Goal: Task Accomplishment & Management: Use online tool/utility

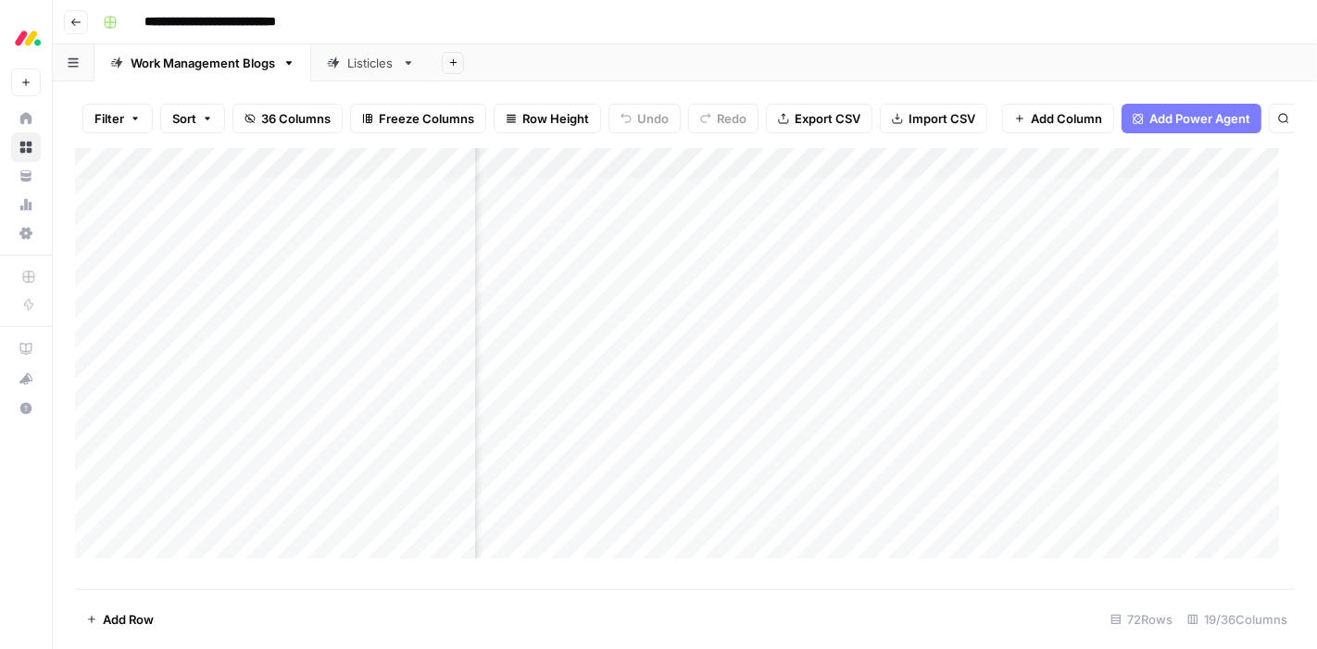
scroll to position [0, 1052]
click at [1002, 181] on div "Add Column" at bounding box center [684, 361] width 1219 height 426
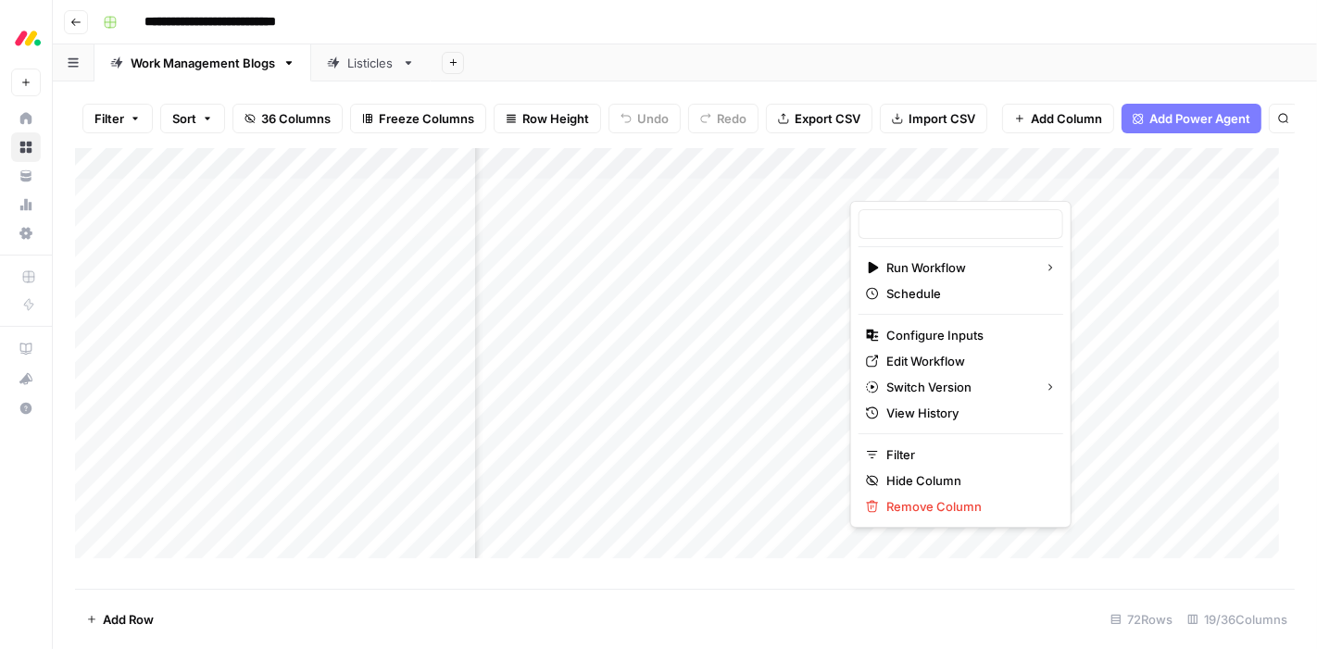
type input "Article Writer"
click at [929, 360] on span "Edit Workflow" at bounding box center [967, 361] width 162 height 19
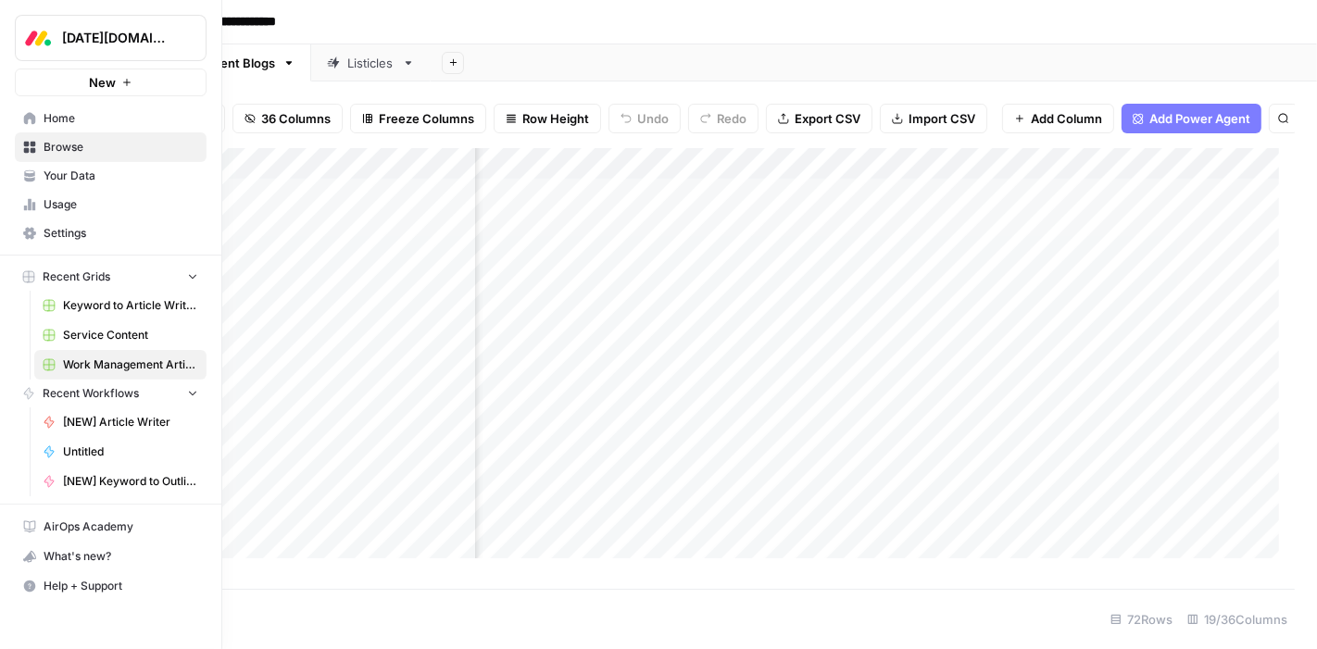
click at [41, 144] on link "Browse" at bounding box center [111, 147] width 192 height 30
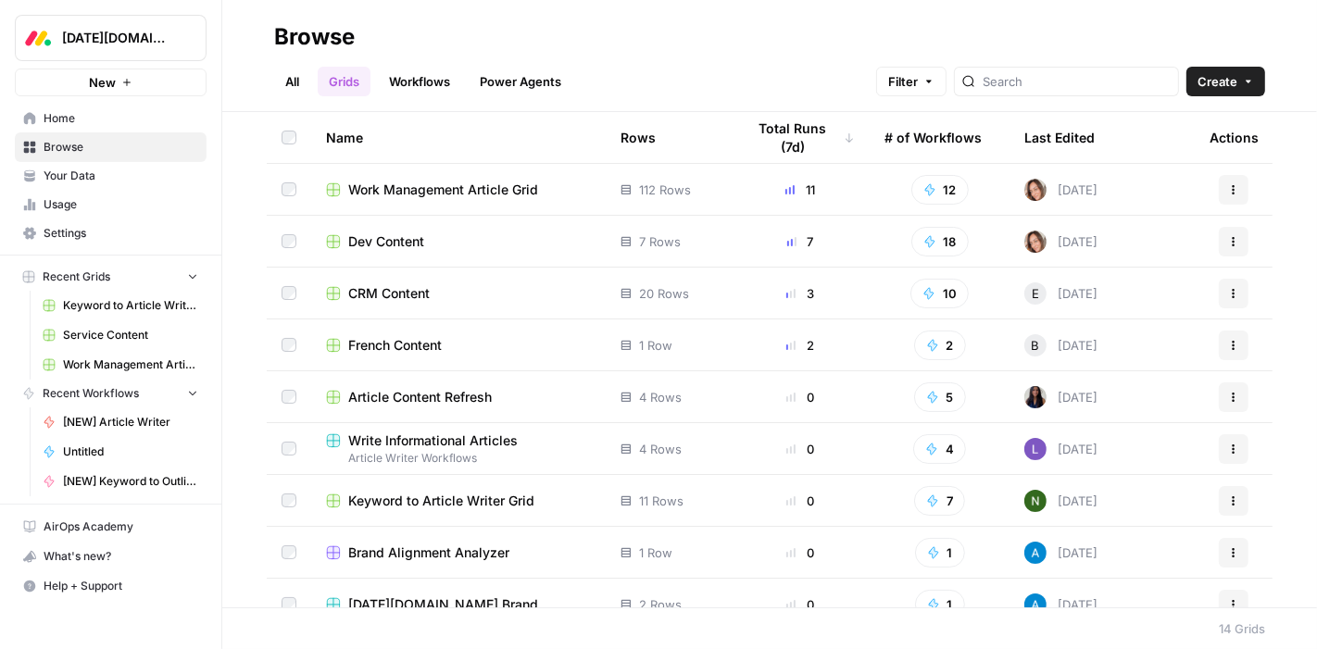
click at [366, 288] on span "CRM Content" at bounding box center [388, 293] width 81 height 19
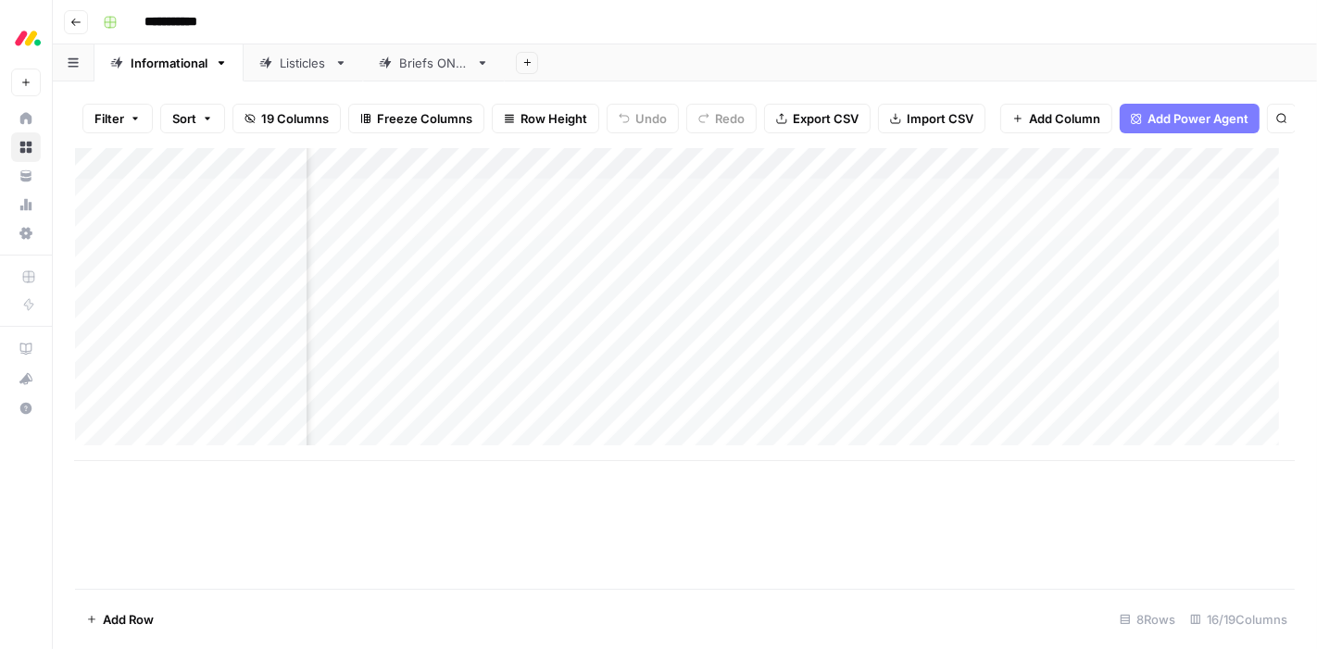
scroll to position [0, 1144]
click at [901, 403] on div "Add Column" at bounding box center [684, 304] width 1219 height 313
click at [902, 394] on div "Add Column" at bounding box center [684, 304] width 1219 height 313
click at [902, 394] on body "**********" at bounding box center [658, 324] width 1317 height 649
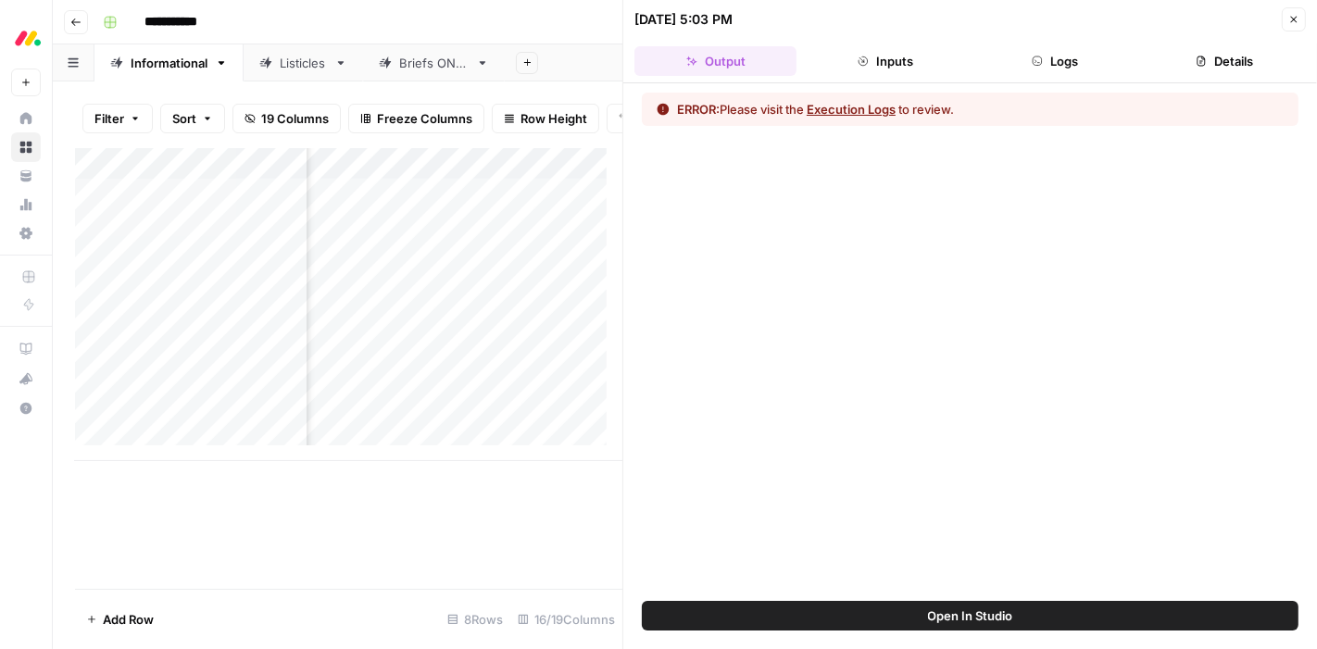
click at [889, 62] on button "Inputs" at bounding box center [885, 61] width 162 height 30
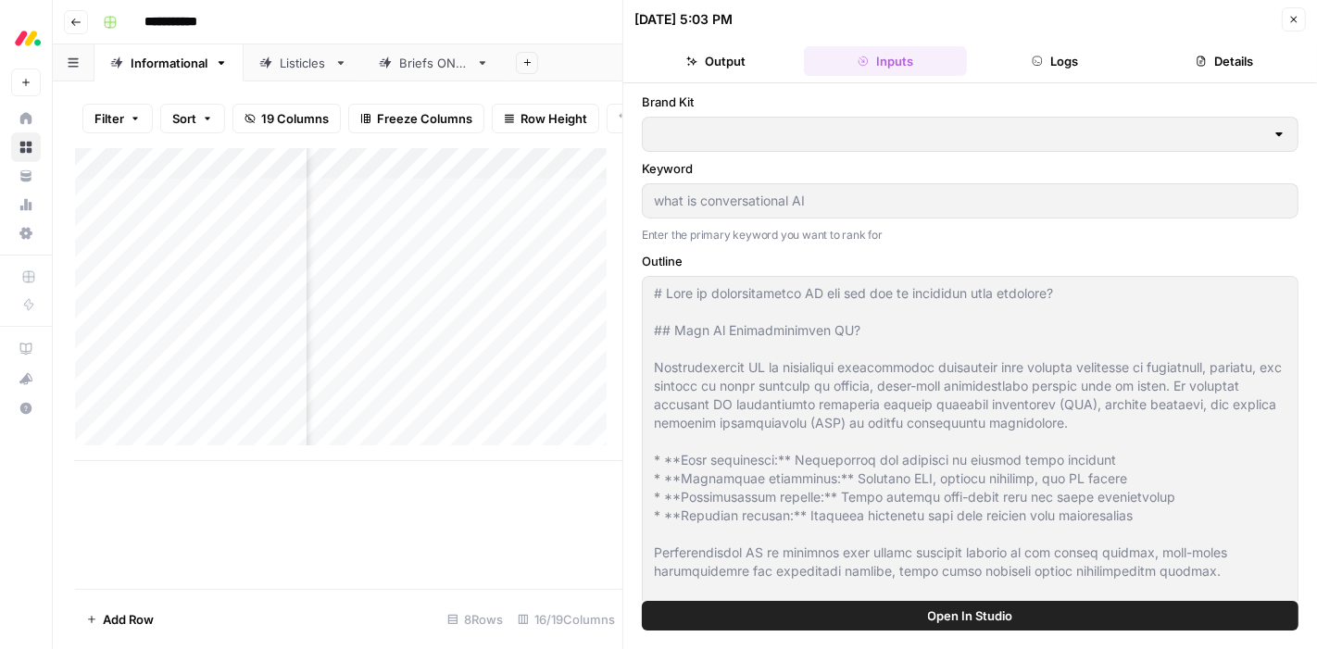
type input "[DATE] CRM"
click at [1016, 67] on button "Logs" at bounding box center [1055, 61] width 162 height 30
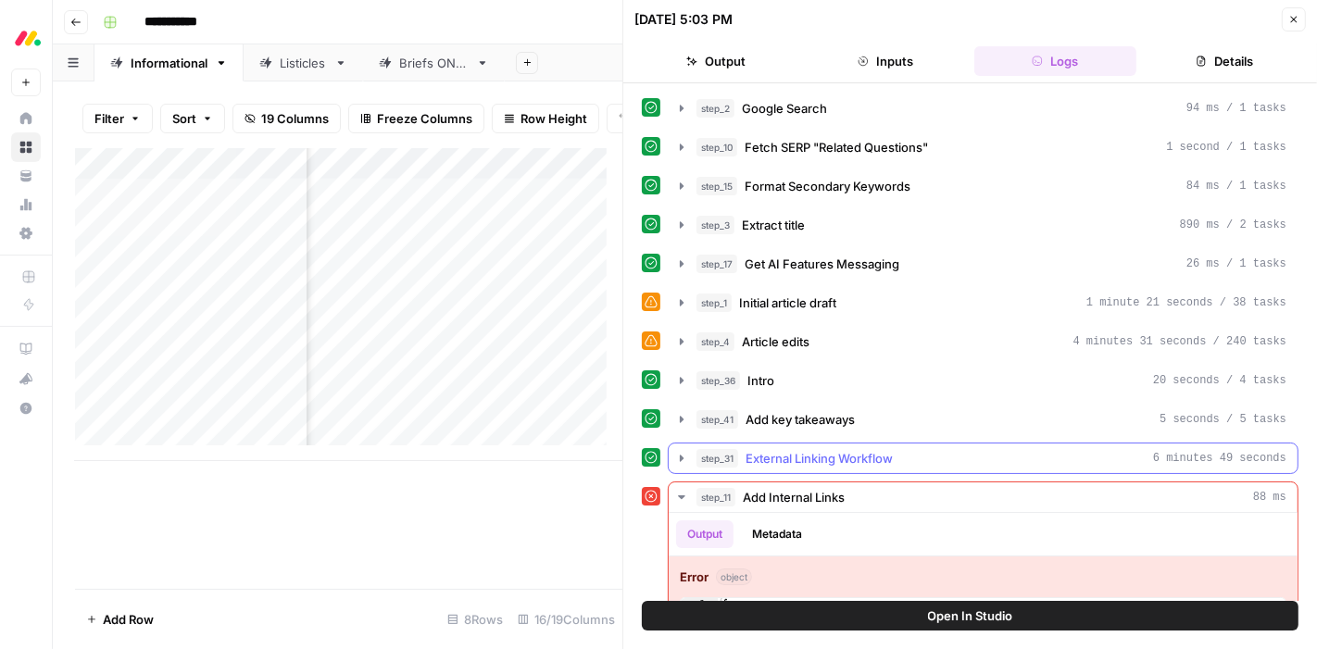
scroll to position [75, 0]
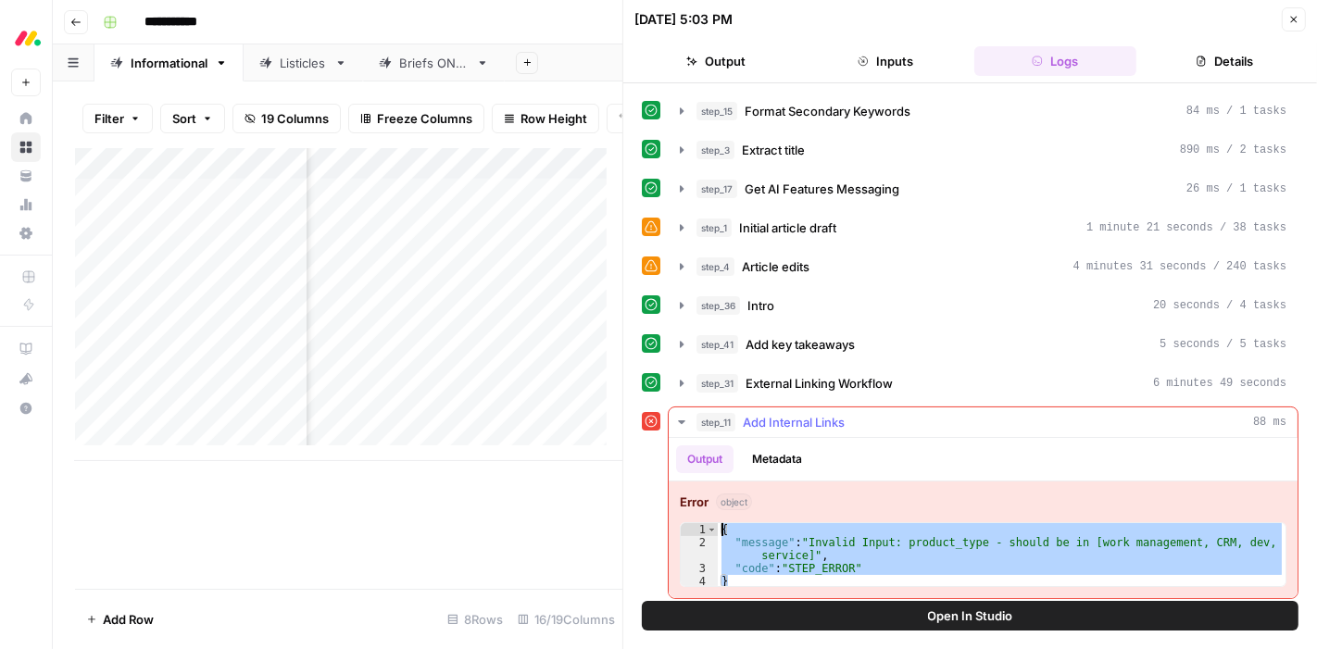
drag, startPoint x: 859, startPoint y: 574, endPoint x: 720, endPoint y: 523, distance: 147.9
click at [720, 523] on div "{ "message" : "Invalid Input: product_type - should be in [work management, CRM…" at bounding box center [1002, 568] width 568 height 91
type textarea "**********"
click at [407, 201] on div "Add Column" at bounding box center [348, 304] width 547 height 313
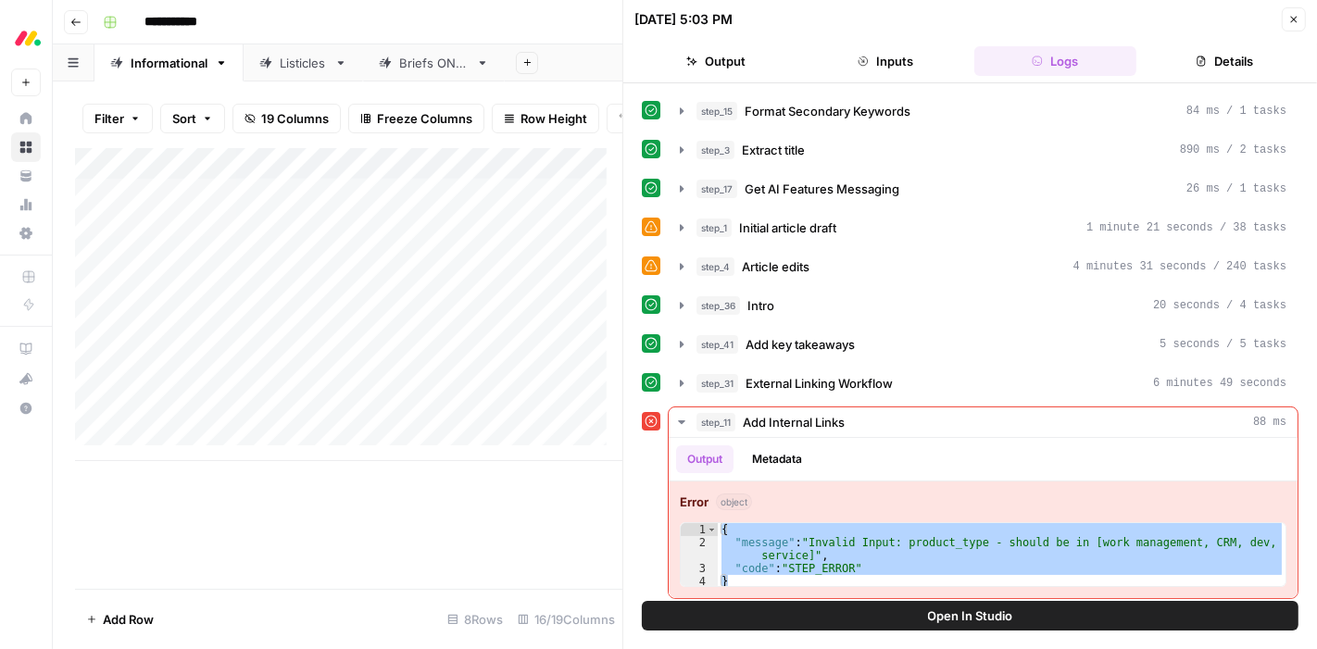
click at [407, 201] on div "Add Column" at bounding box center [348, 304] width 547 height 313
click at [426, 146] on div "Filter Sort 19 Columns Freeze Columns Row Height Undo Redo Export CSV Import CS…" at bounding box center [348, 118] width 547 height 59
click at [432, 181] on div "Add Column" at bounding box center [348, 304] width 547 height 313
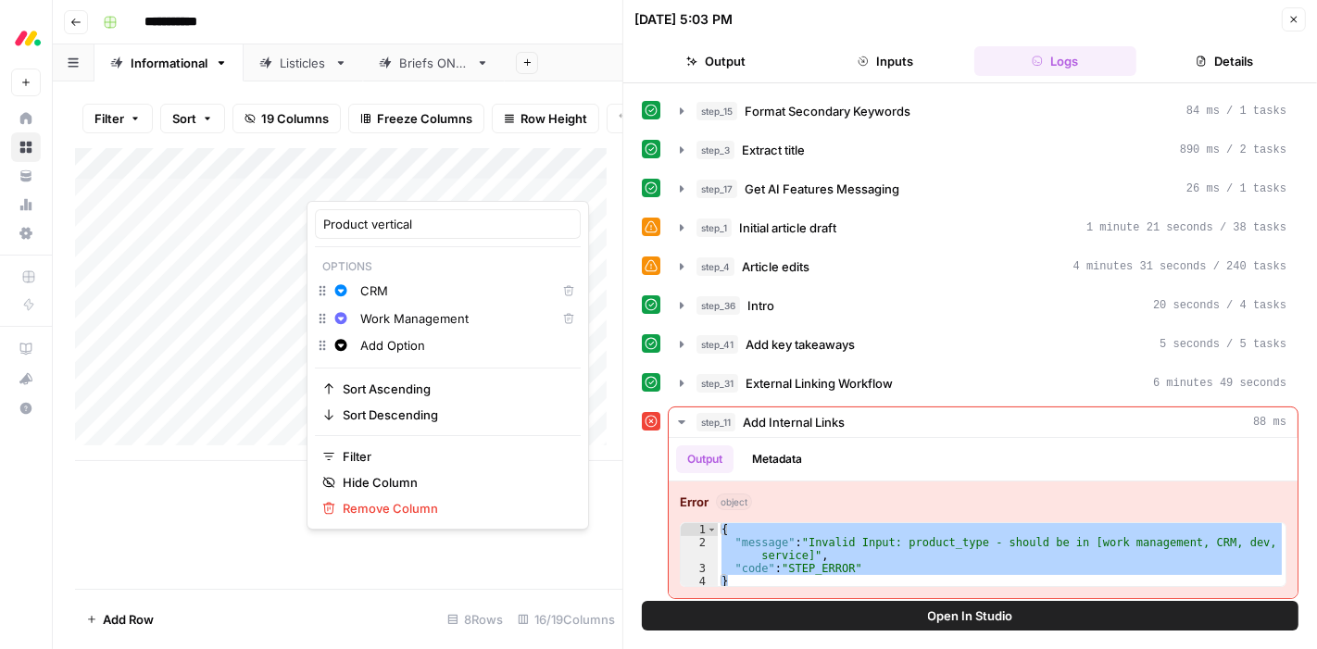
click at [395, 319] on input "Work Management" at bounding box center [454, 318] width 188 height 19
click at [406, 321] on input "Work Management" at bounding box center [454, 318] width 188 height 19
type input "work management"
click at [393, 344] on input "Add Option" at bounding box center [466, 345] width 212 height 19
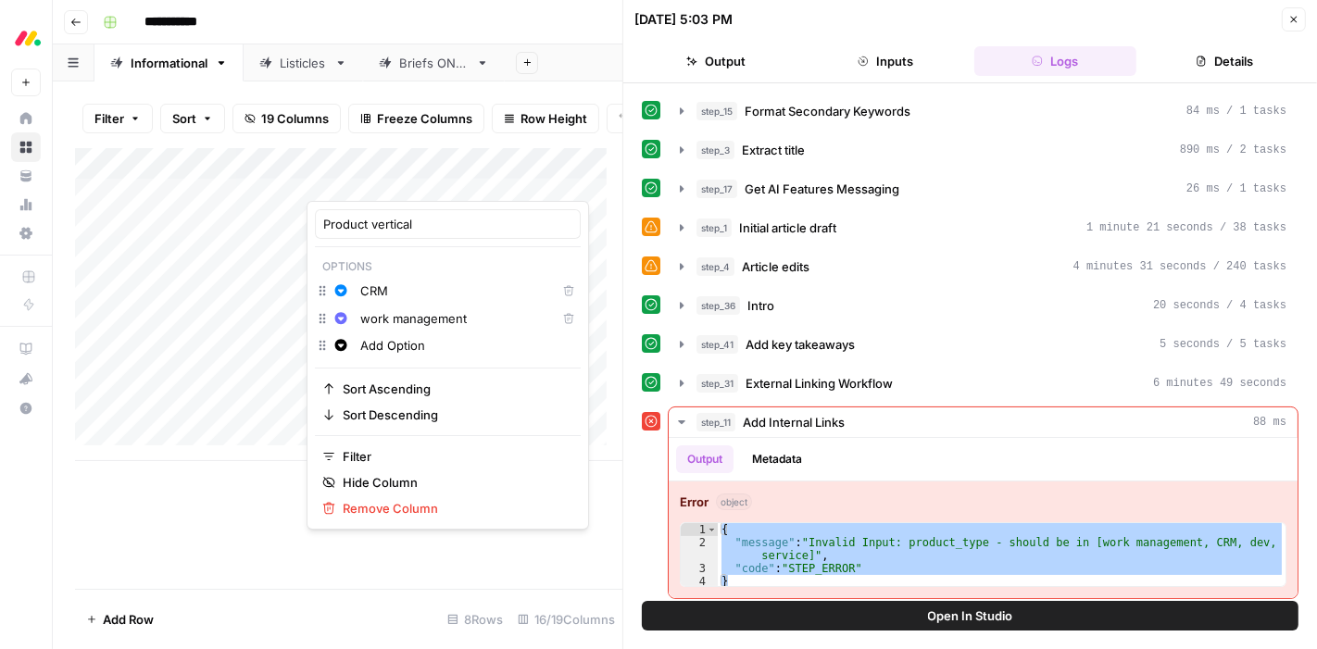
click at [393, 344] on input "Add Option" at bounding box center [466, 345] width 212 height 19
type input "s"
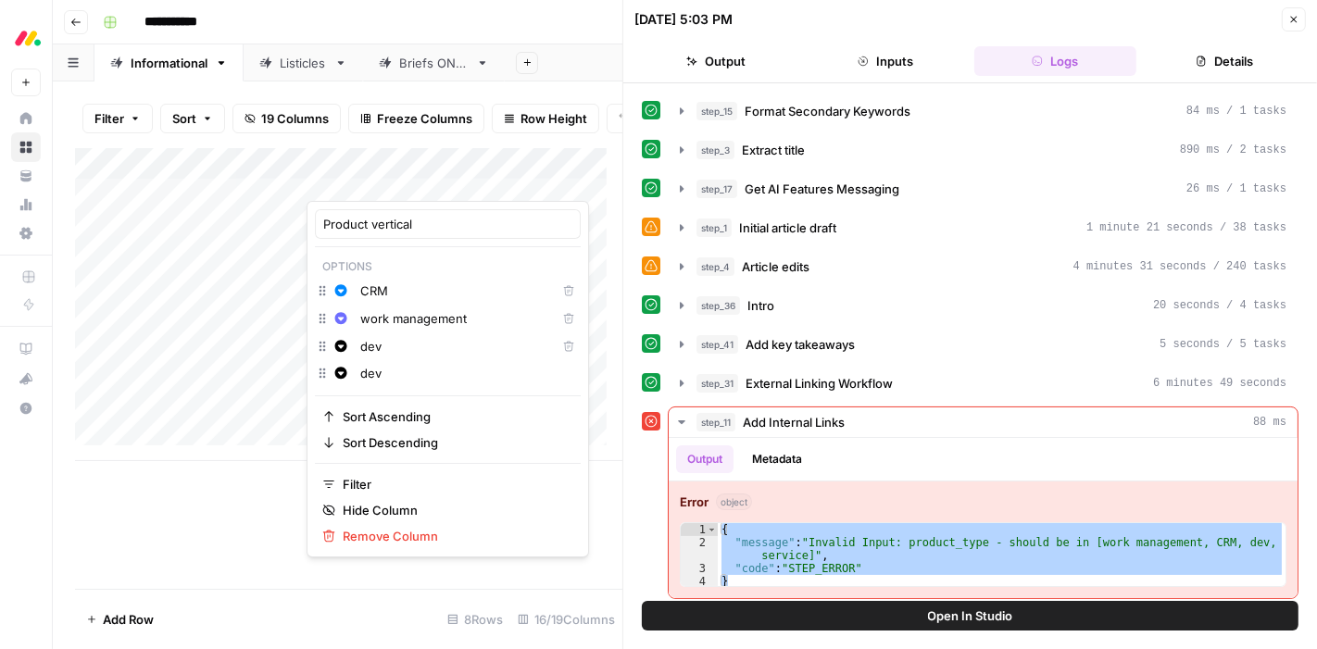
click at [373, 371] on input "dev" at bounding box center [466, 373] width 212 height 19
type input "service"
click at [269, 544] on div "Add Column" at bounding box center [348, 368] width 547 height 441
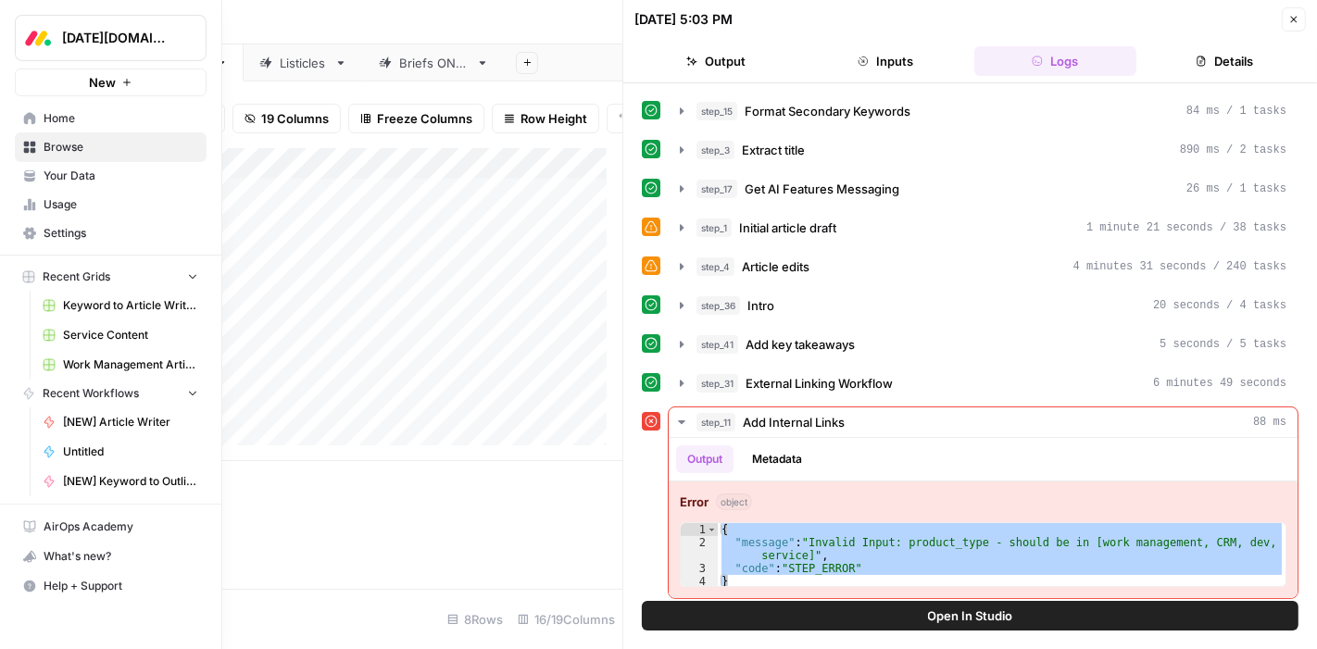
click at [30, 167] on link "Your Data" at bounding box center [111, 176] width 192 height 30
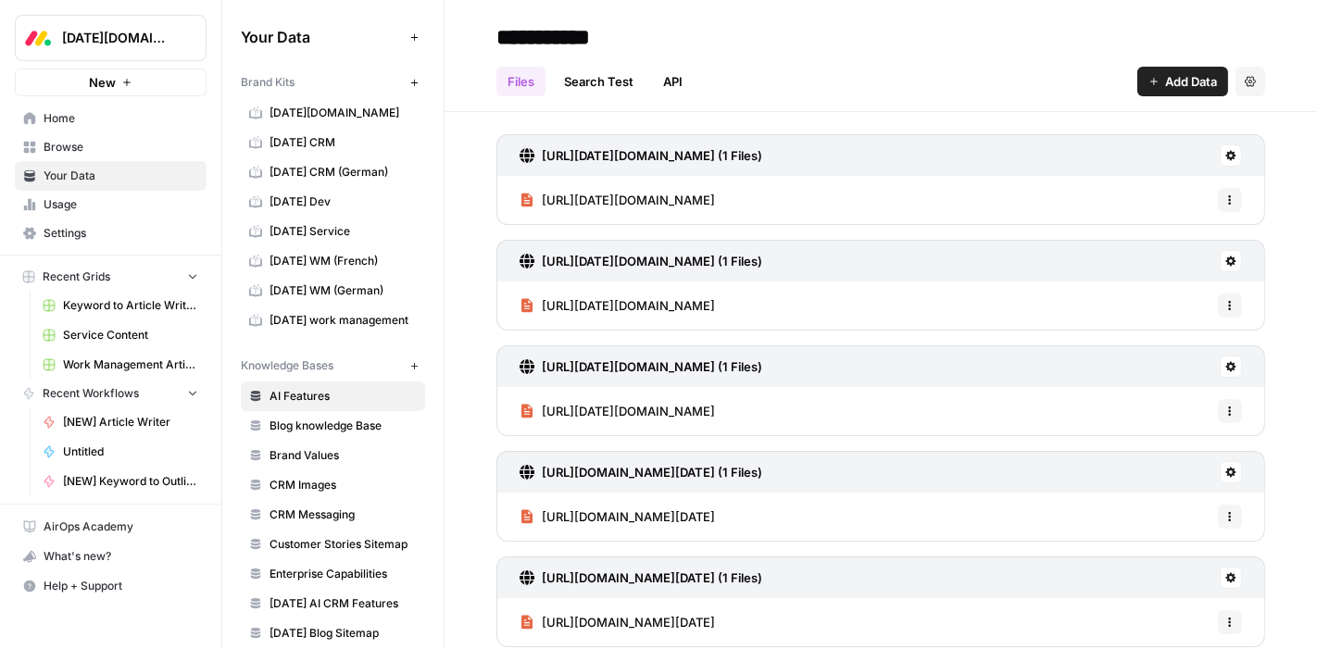
click at [302, 146] on span "[DATE] CRM" at bounding box center [342, 142] width 147 height 17
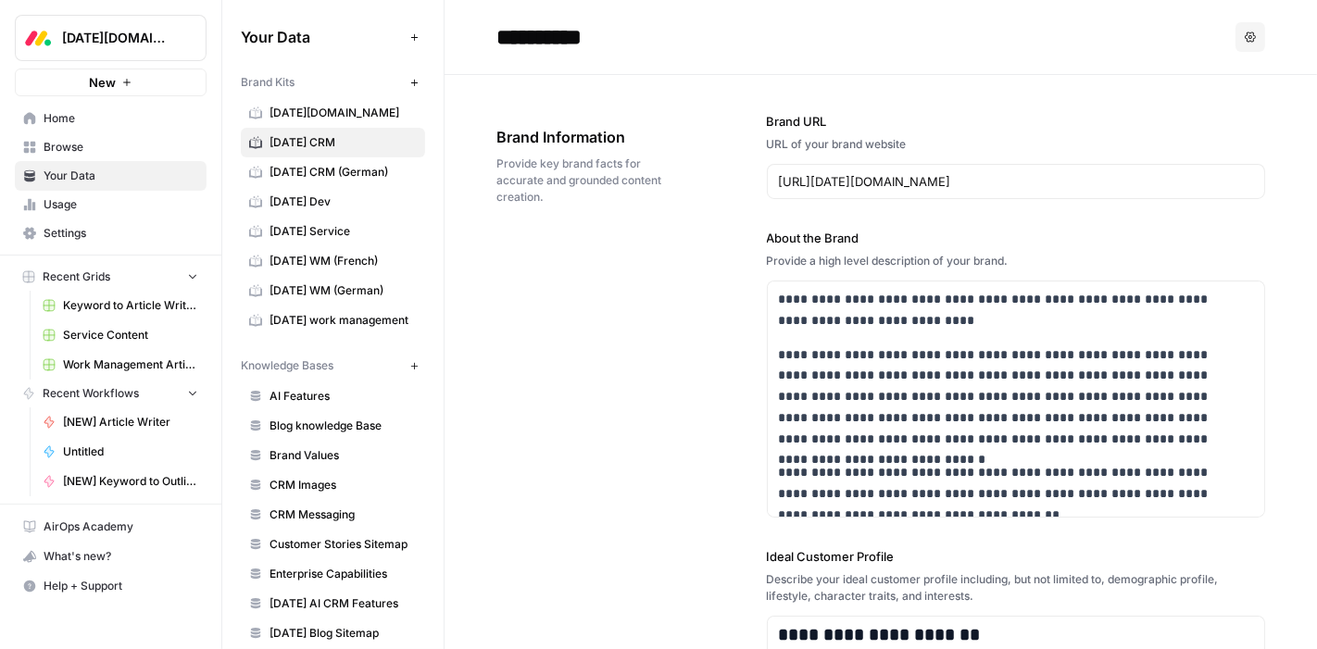
click at [333, 318] on span "[DATE] work management" at bounding box center [342, 320] width 147 height 17
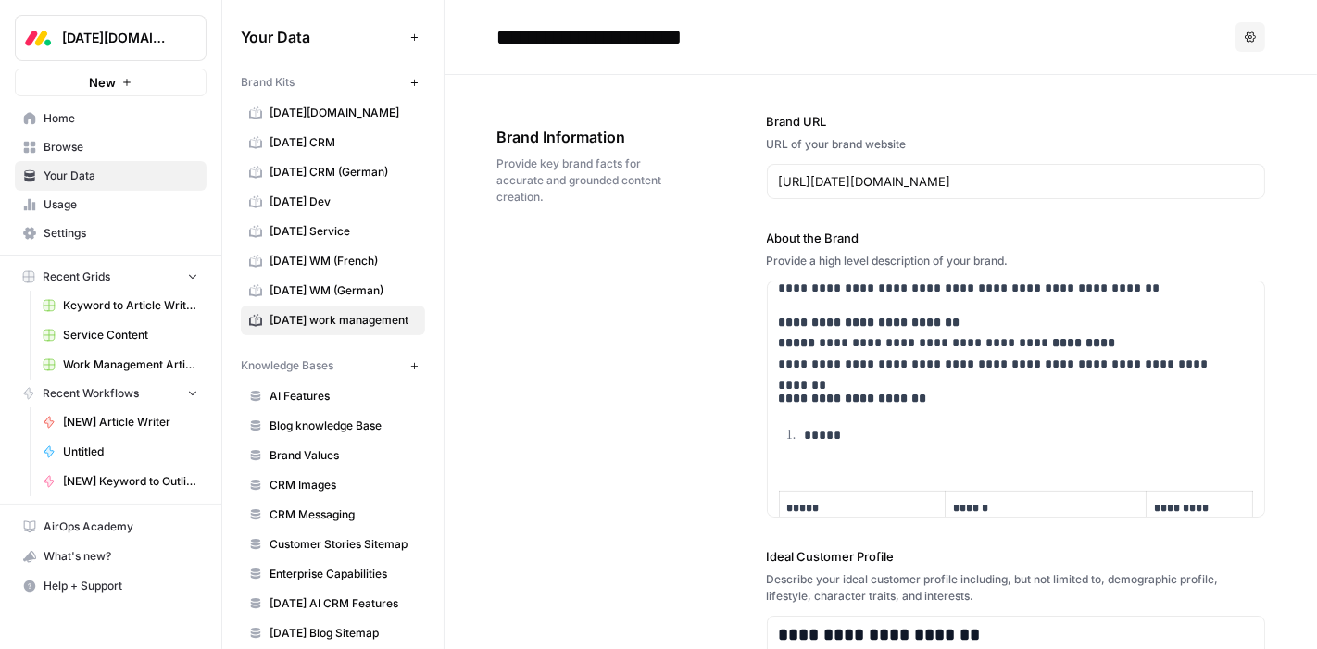
scroll to position [511, 0]
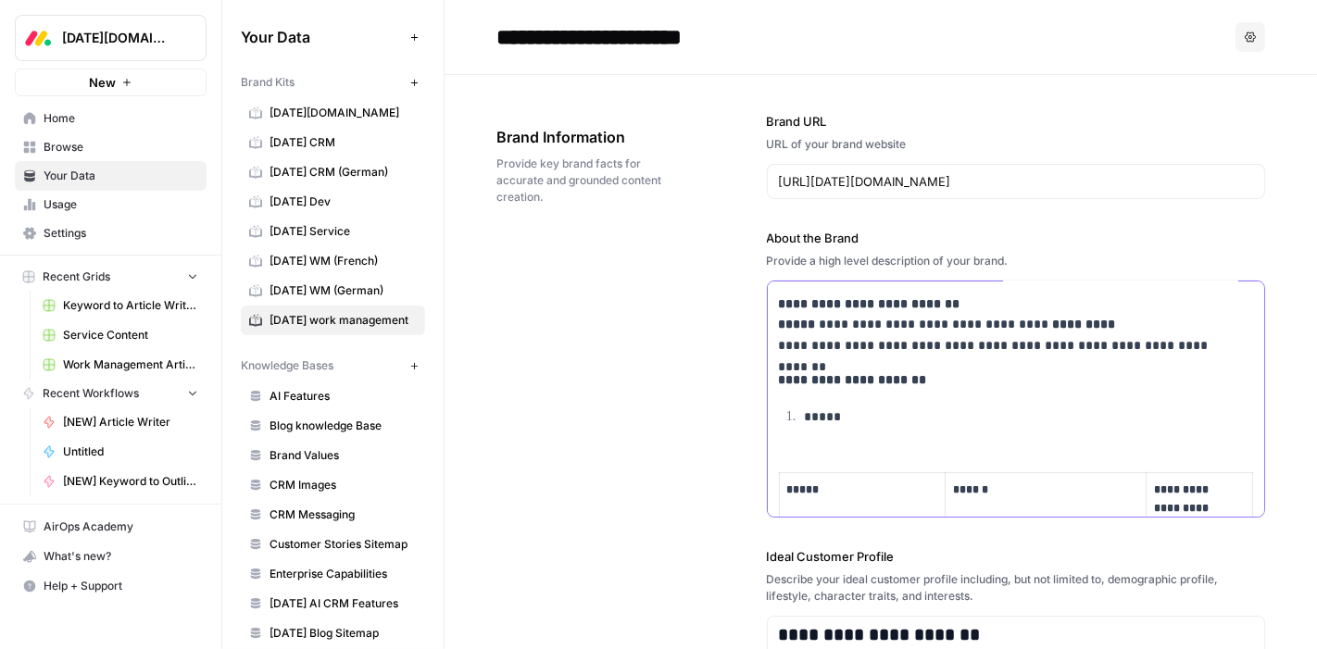
click at [1165, 347] on p "**********" at bounding box center [1002, 325] width 447 height 63
click at [1169, 340] on p "**********" at bounding box center [1002, 325] width 447 height 63
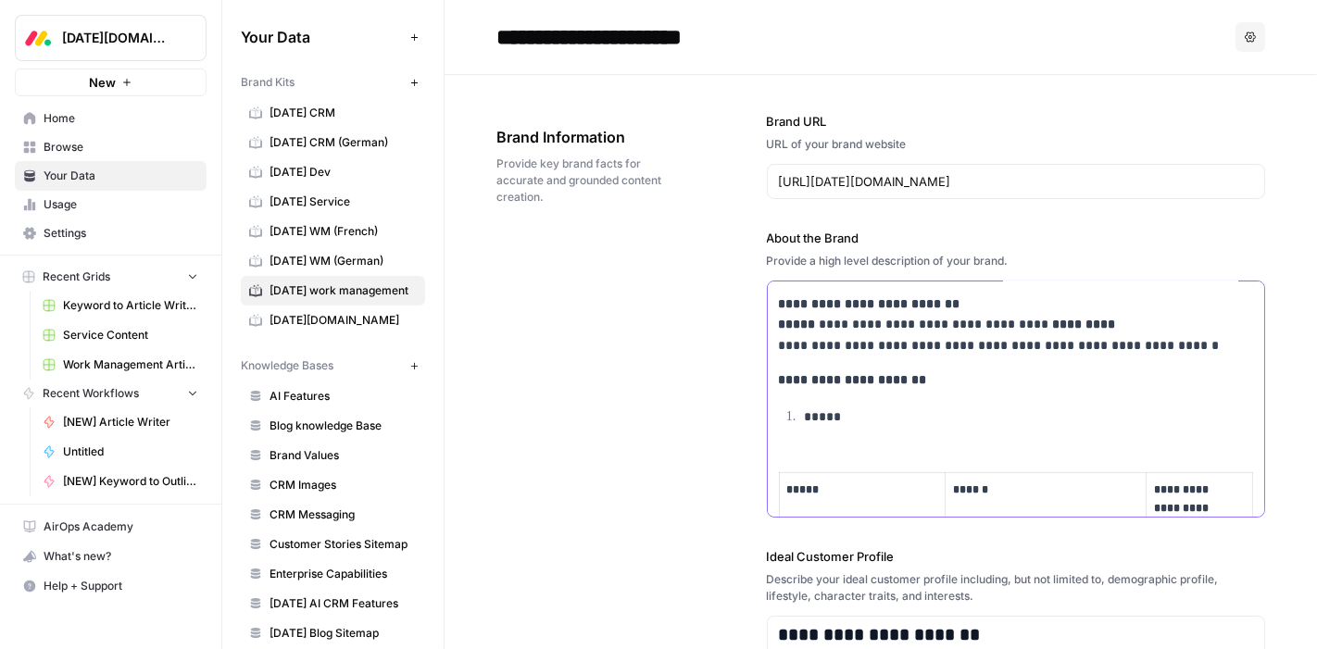
click at [1188, 341] on p "**********" at bounding box center [1002, 325] width 447 height 63
drag, startPoint x: 1185, startPoint y: 340, endPoint x: 1016, endPoint y: 324, distance: 170.2
click at [1016, 324] on p "**********" at bounding box center [1002, 325] width 447 height 63
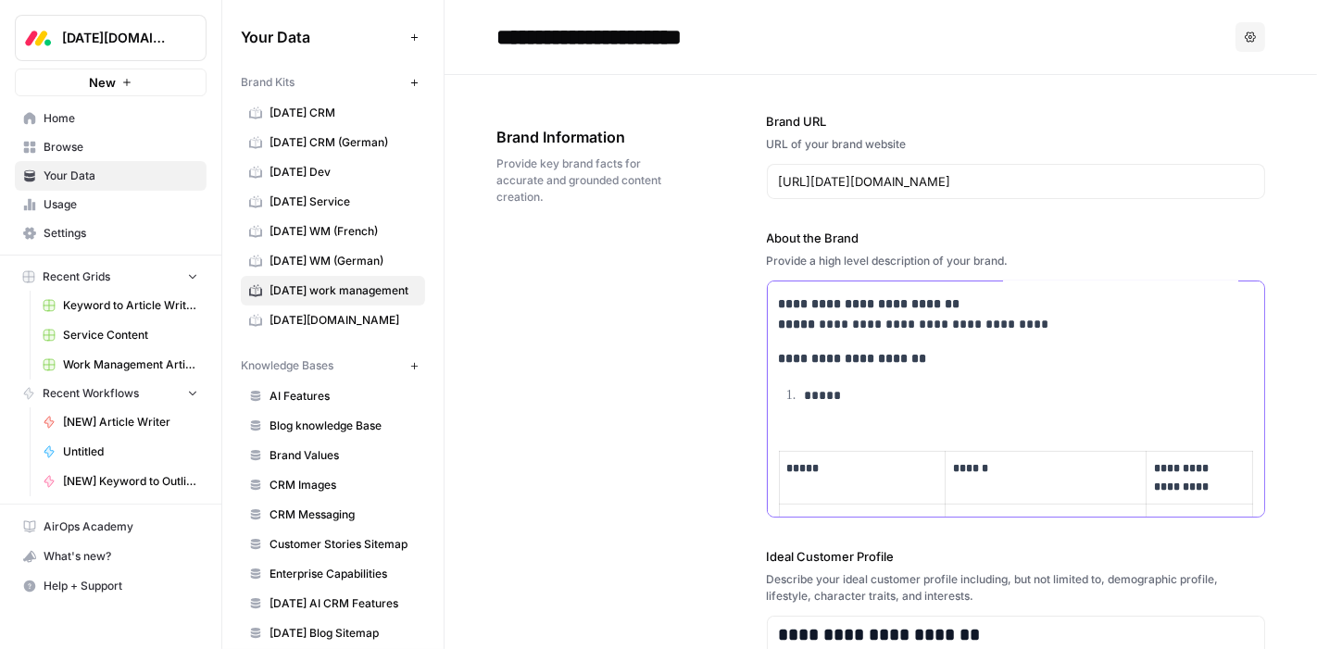
drag, startPoint x: 1019, startPoint y: 324, endPoint x: 784, endPoint y: 306, distance: 235.9
click at [784, 306] on p "**********" at bounding box center [1002, 315] width 447 height 43
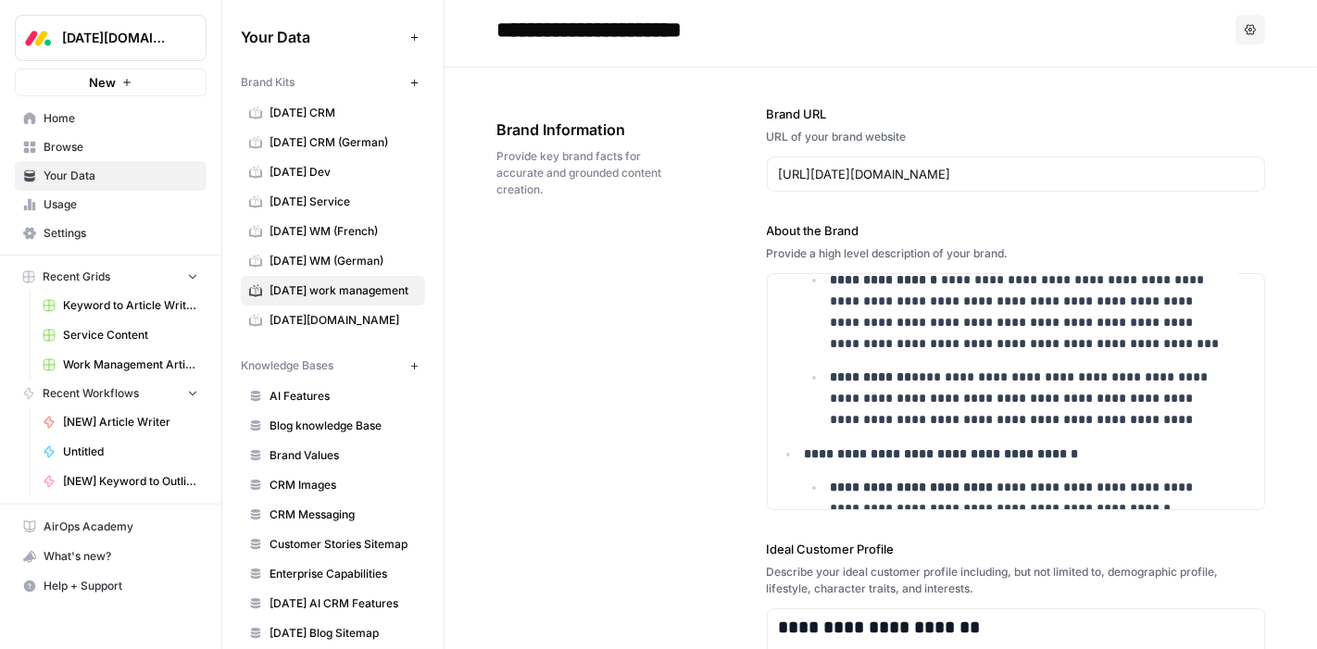
scroll to position [0, 0]
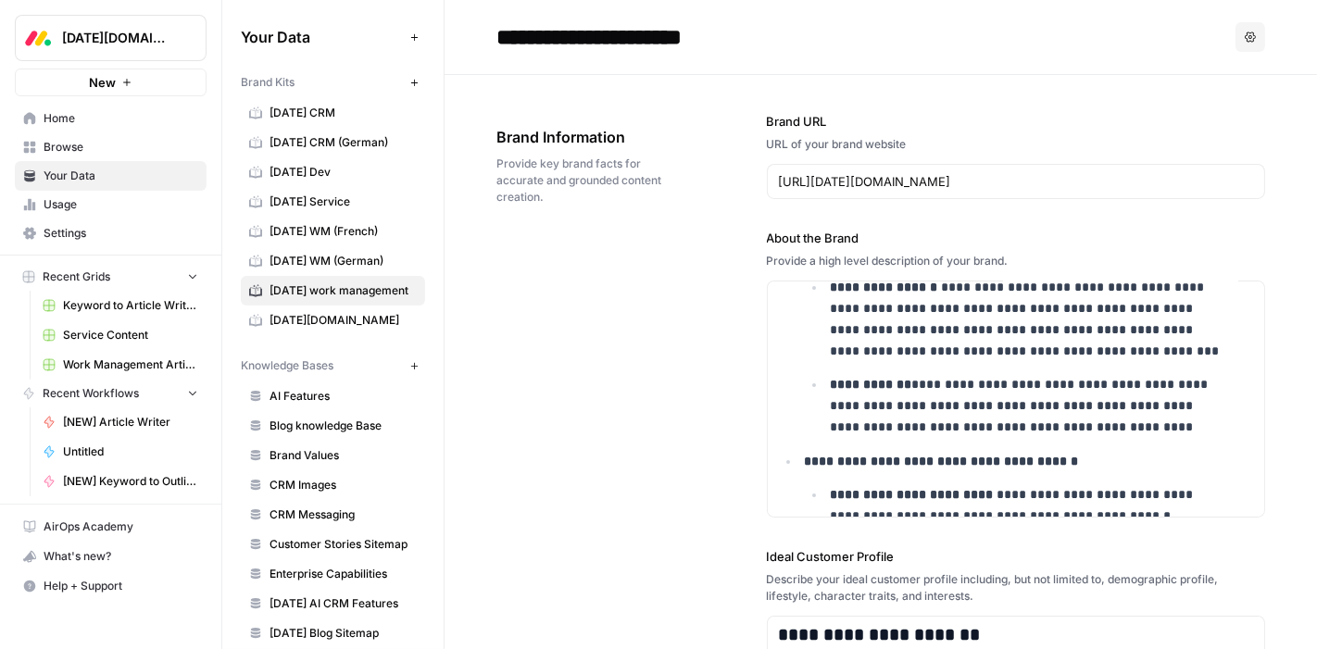
click at [1244, 38] on icon "button" at bounding box center [1249, 36] width 11 height 11
click at [1283, 32] on header "**********" at bounding box center [880, 37] width 872 height 75
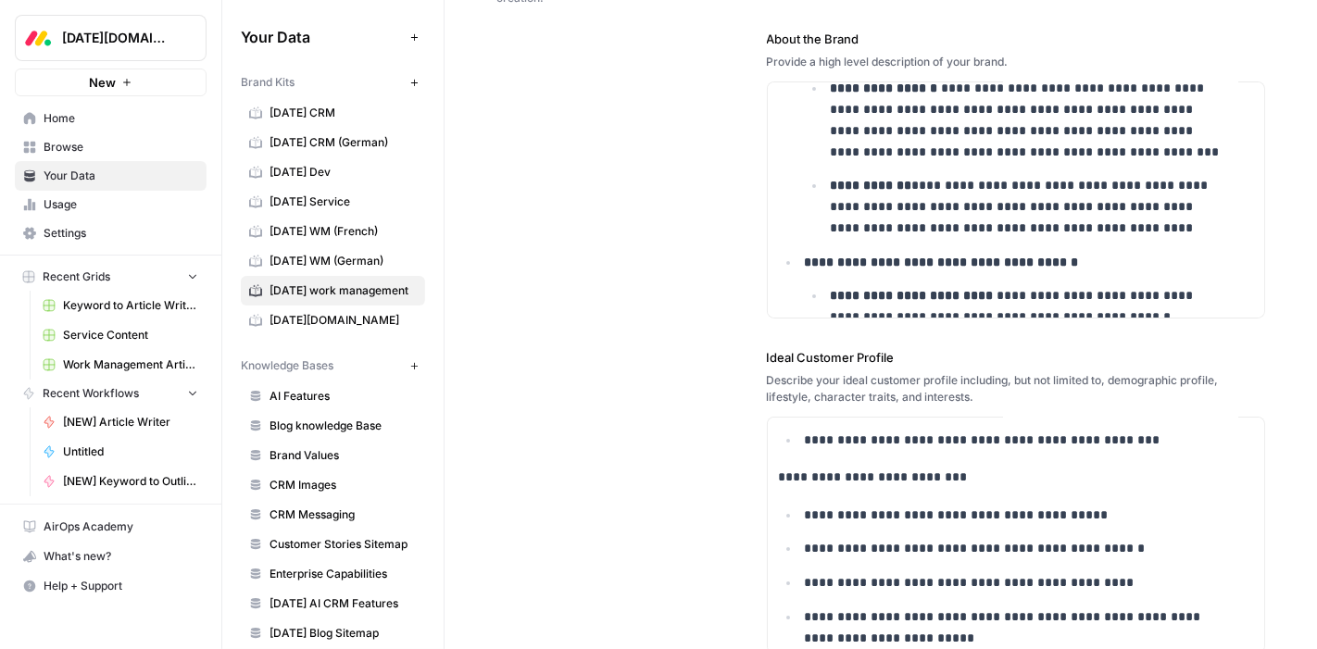
scroll to position [1237, 0]
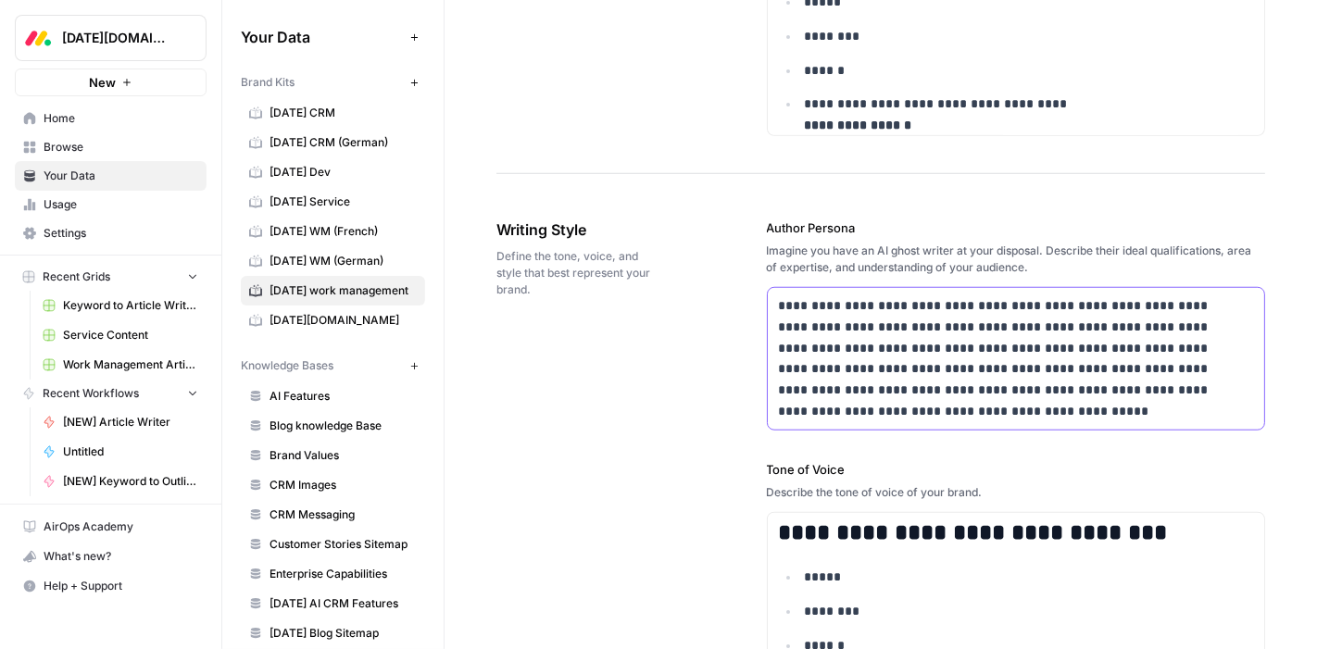
drag, startPoint x: 886, startPoint y: 412, endPoint x: 778, endPoint y: 315, distance: 145.6
click at [779, 315] on p "**********" at bounding box center [1010, 358] width 463 height 127
click at [846, 331] on p "**********" at bounding box center [1010, 358] width 463 height 127
click at [819, 318] on p "**********" at bounding box center [1010, 358] width 463 height 127
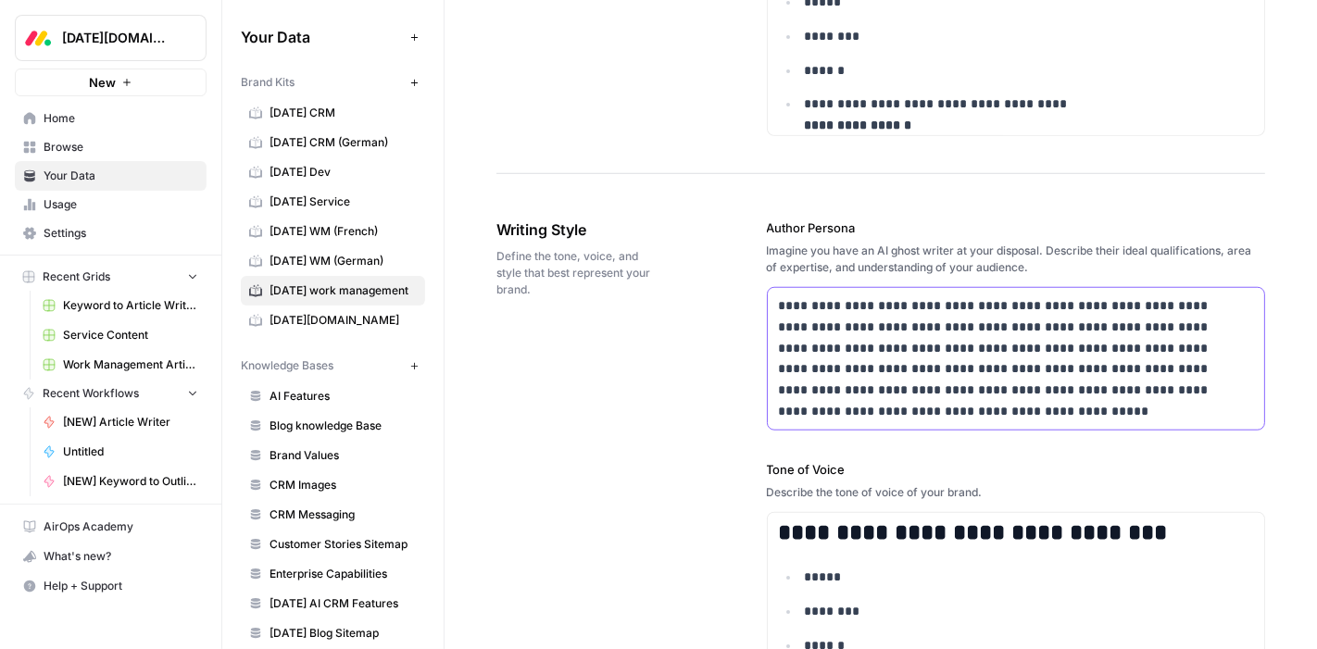
click at [819, 318] on p "**********" at bounding box center [1010, 358] width 463 height 127
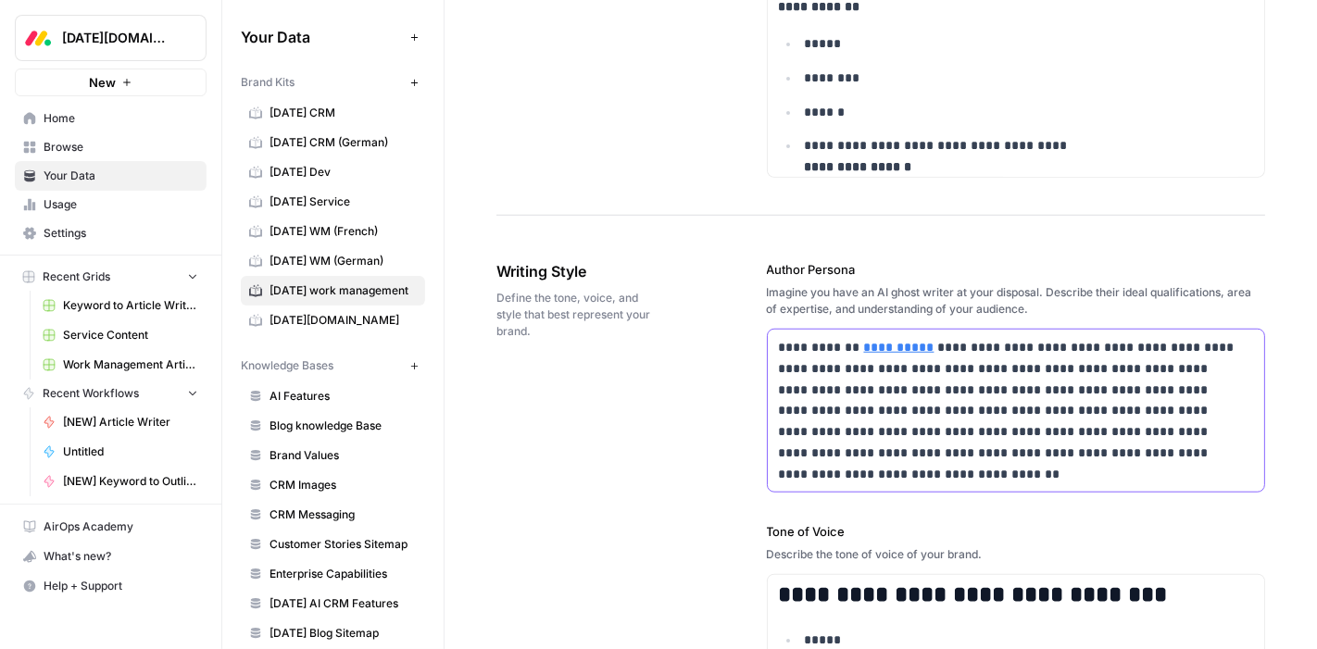
click at [817, 380] on p "**********" at bounding box center [1010, 410] width 463 height 147
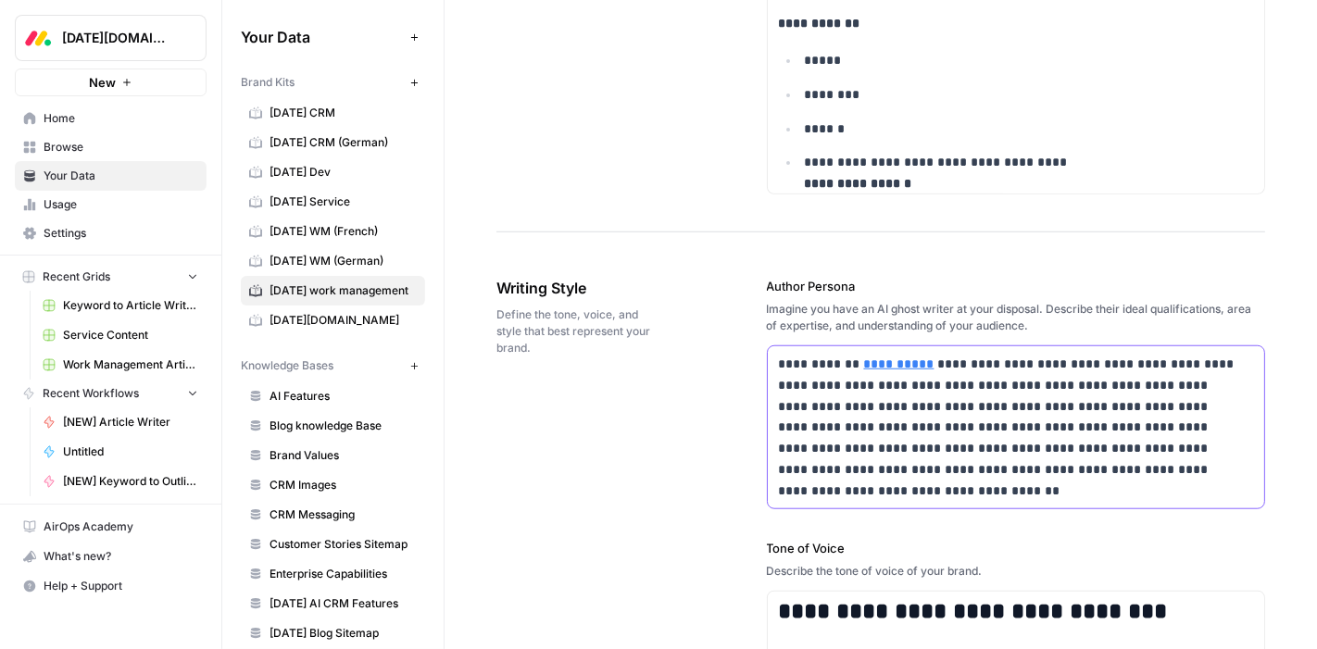
scroll to position [1180, 0]
click at [790, 349] on div "**********" at bounding box center [1016, 426] width 497 height 162
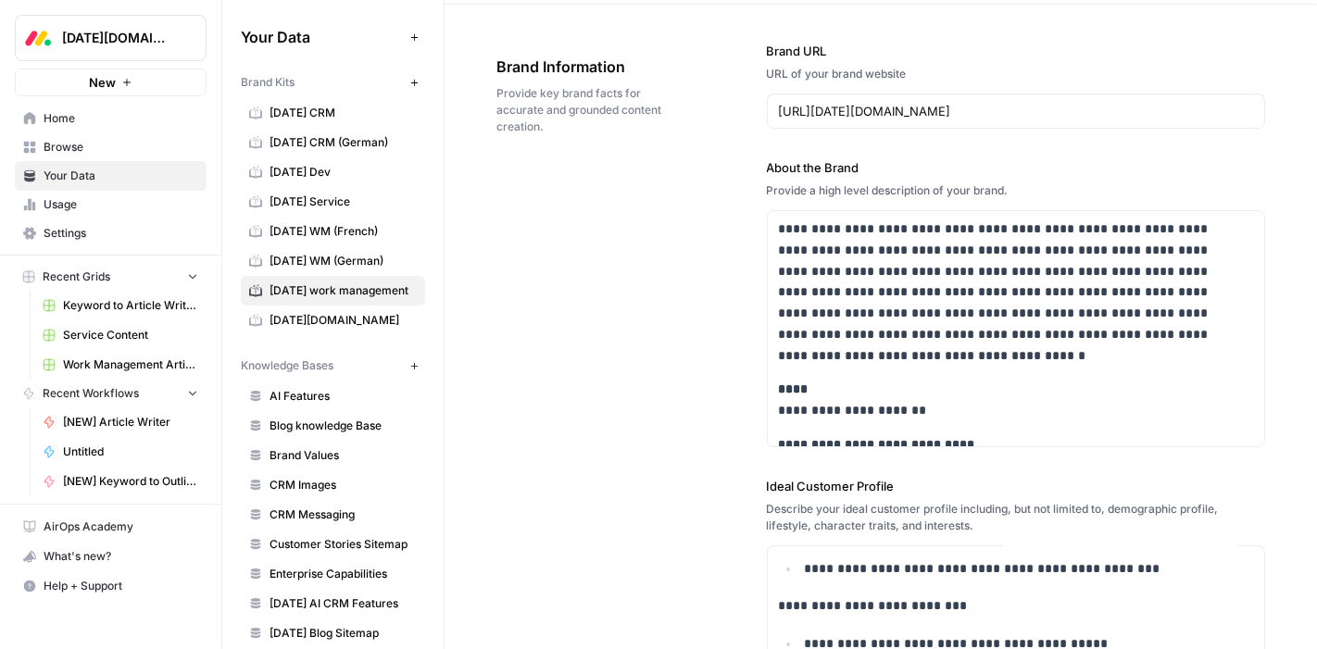
scroll to position [0, 0]
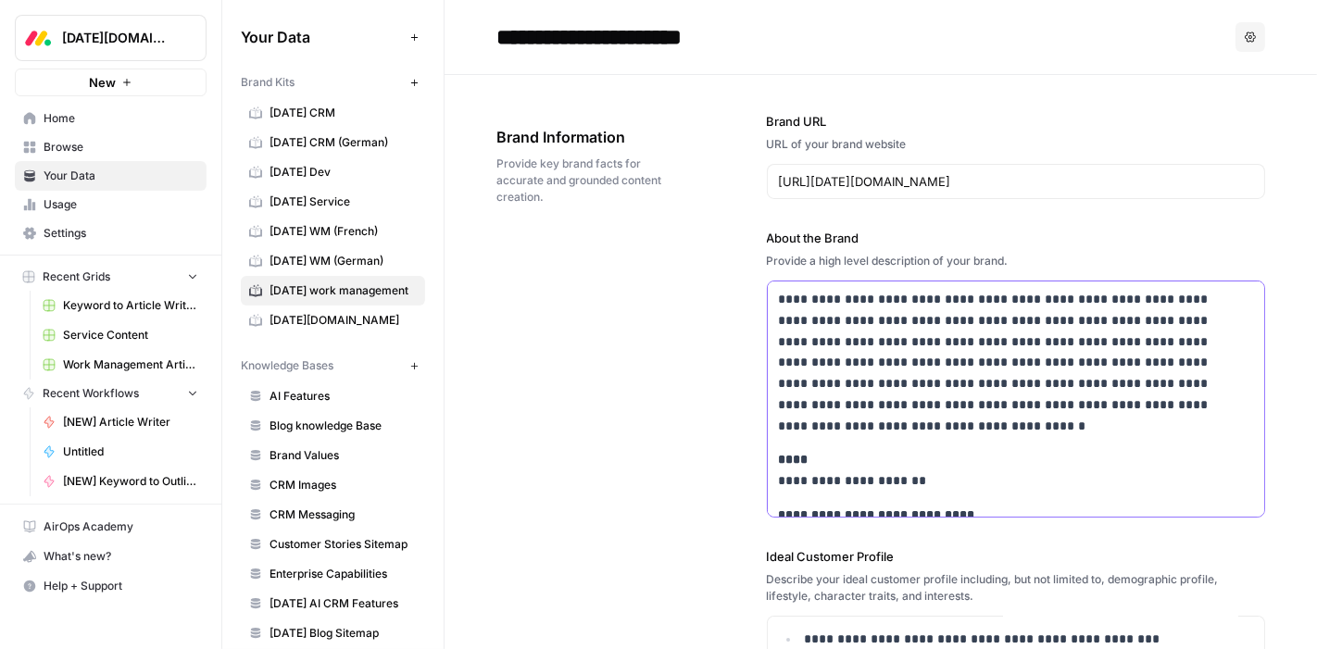
drag, startPoint x: 868, startPoint y: 424, endPoint x: 769, endPoint y: 302, distance: 156.8
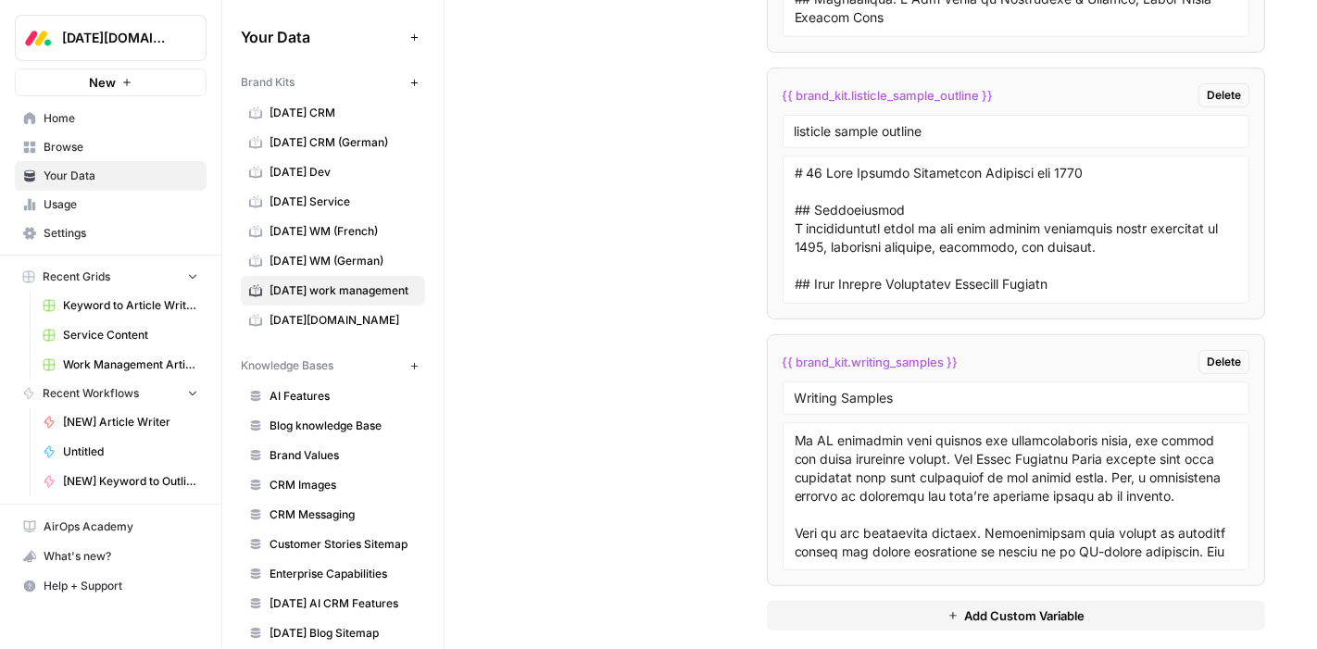
scroll to position [74, 0]
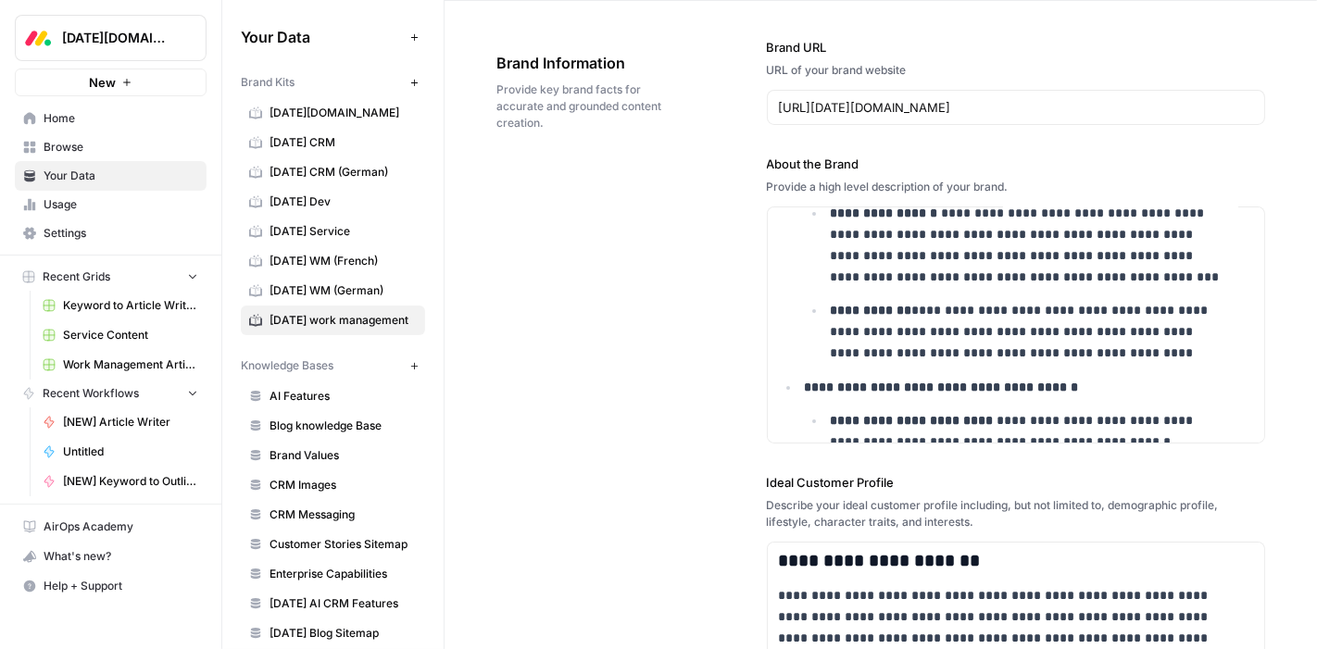
click at [93, 143] on span "Browse" at bounding box center [121, 147] width 155 height 17
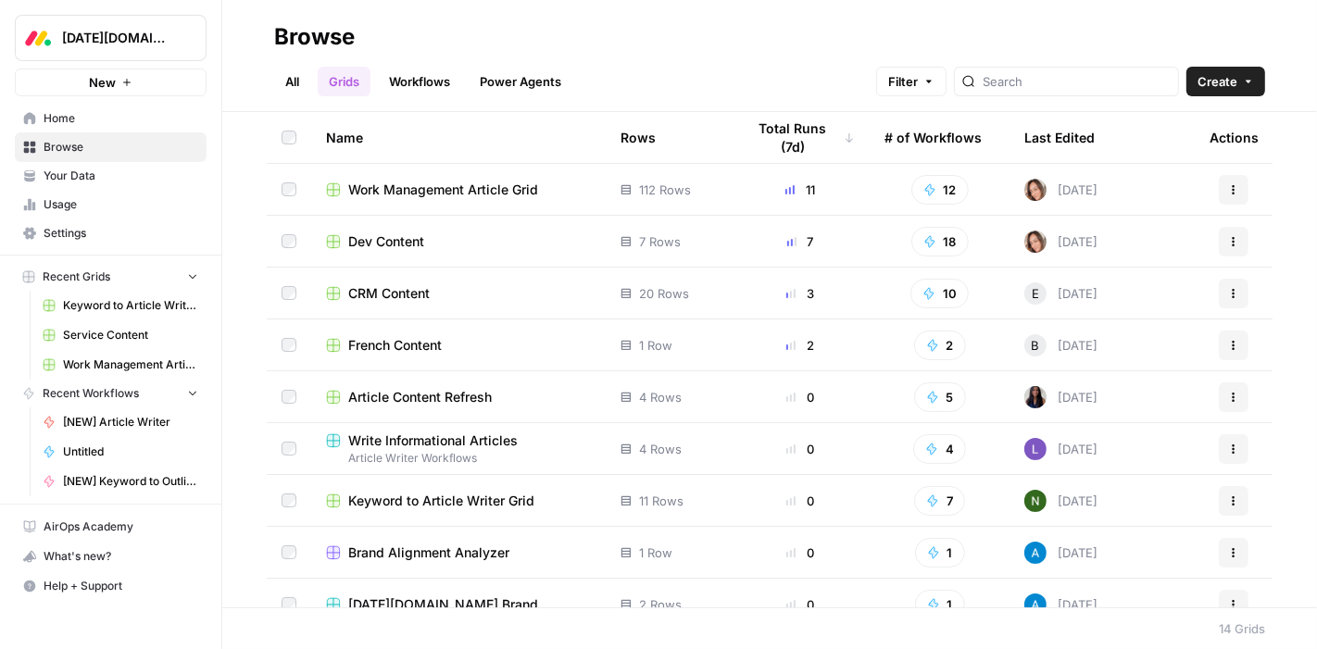
click at [372, 294] on span "CRM Content" at bounding box center [388, 293] width 81 height 19
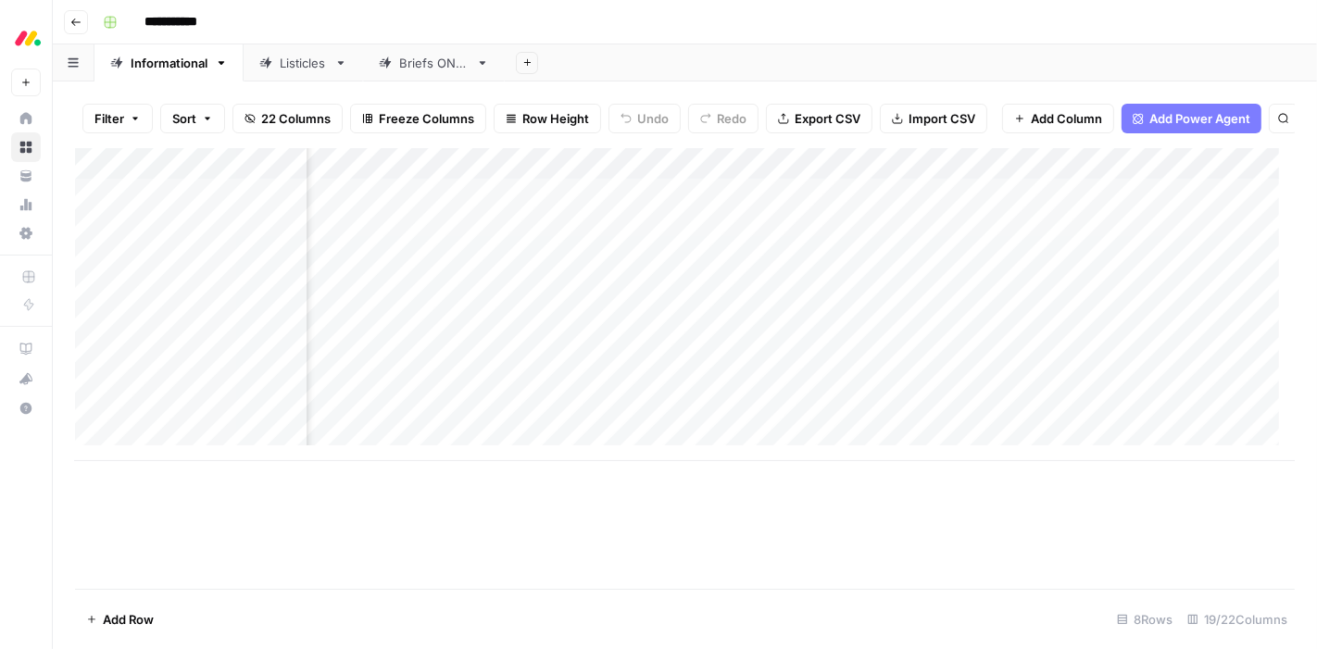
scroll to position [0, 1557]
click at [513, 244] on div "Add Column" at bounding box center [684, 304] width 1219 height 313
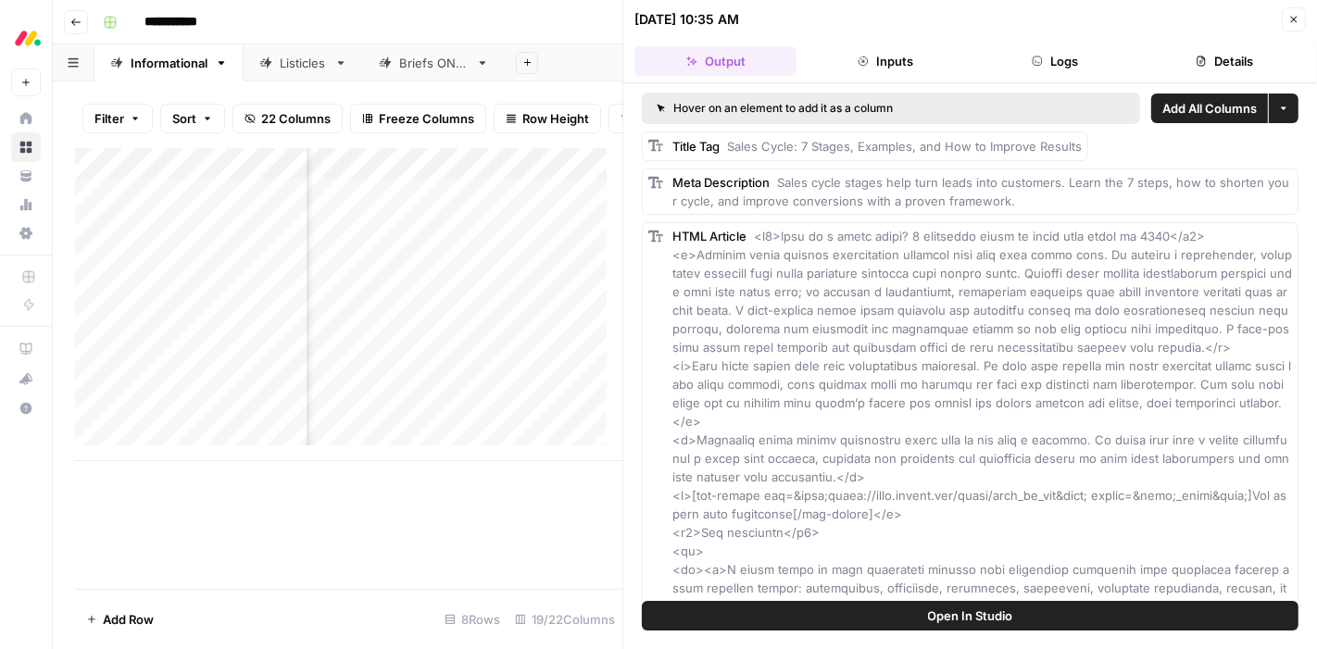
click at [1064, 63] on button "Logs" at bounding box center [1055, 61] width 162 height 30
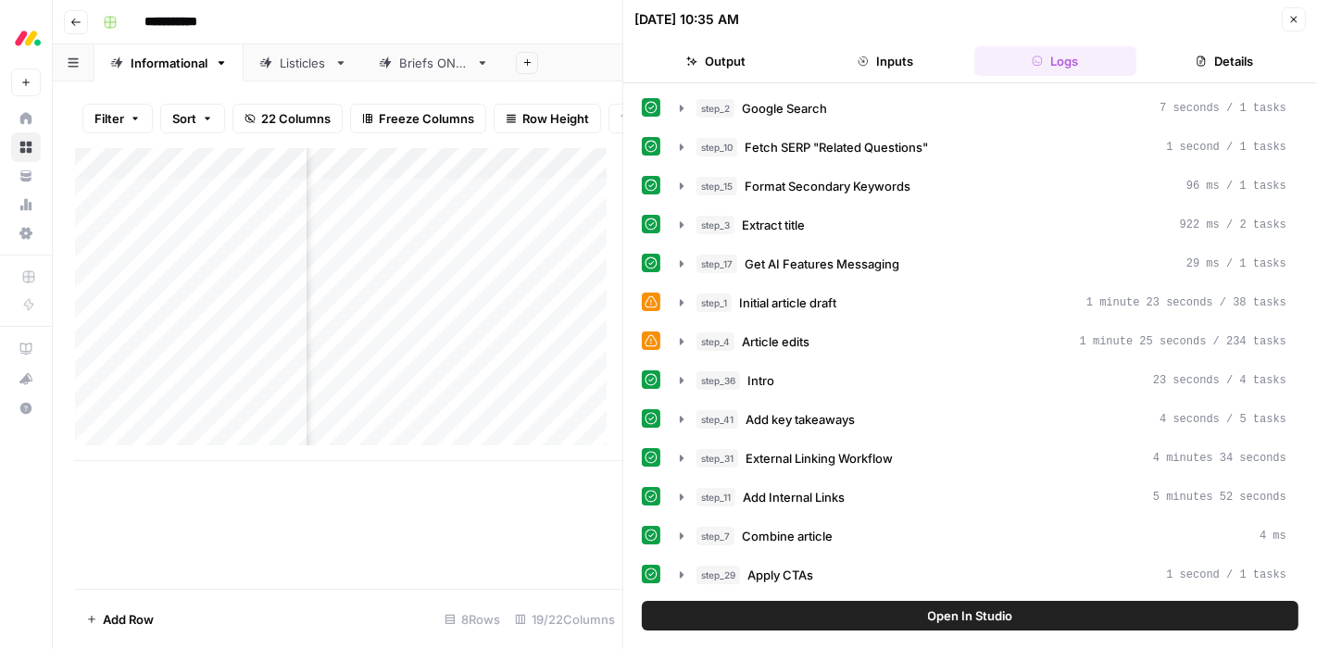
click at [1208, 65] on button "Details" at bounding box center [1225, 61] width 162 height 30
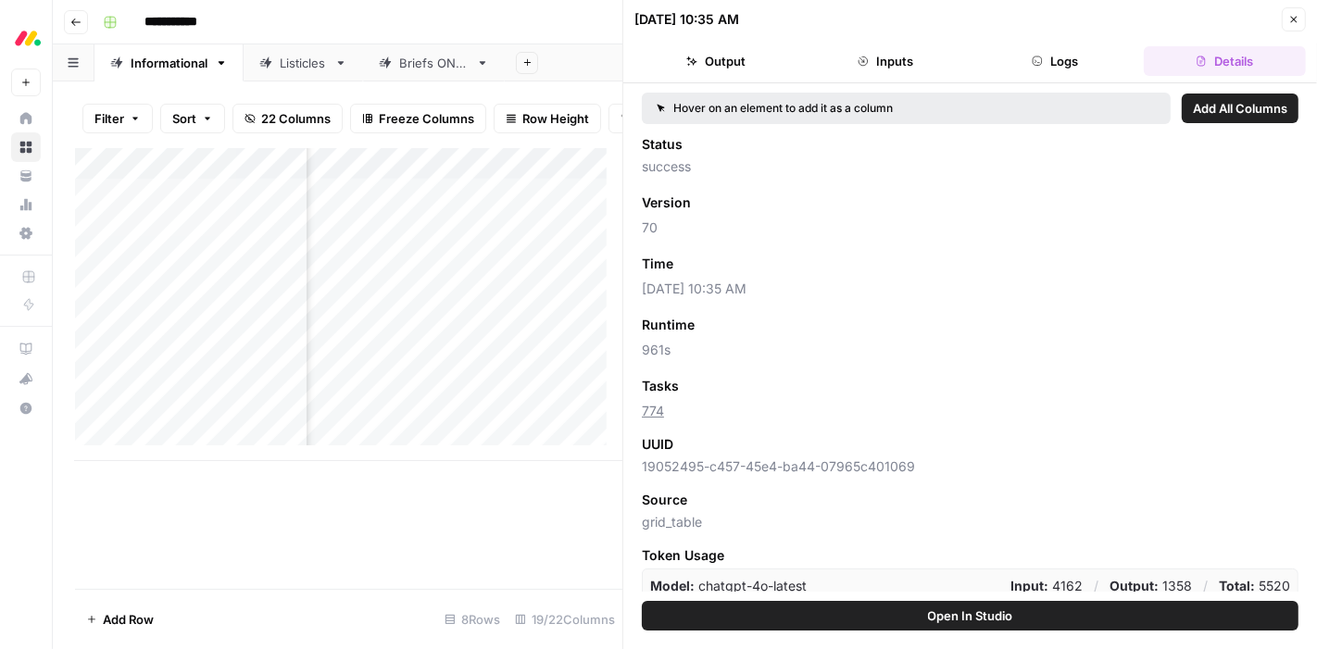
click at [1292, 17] on icon "button" at bounding box center [1293, 19] width 11 height 11
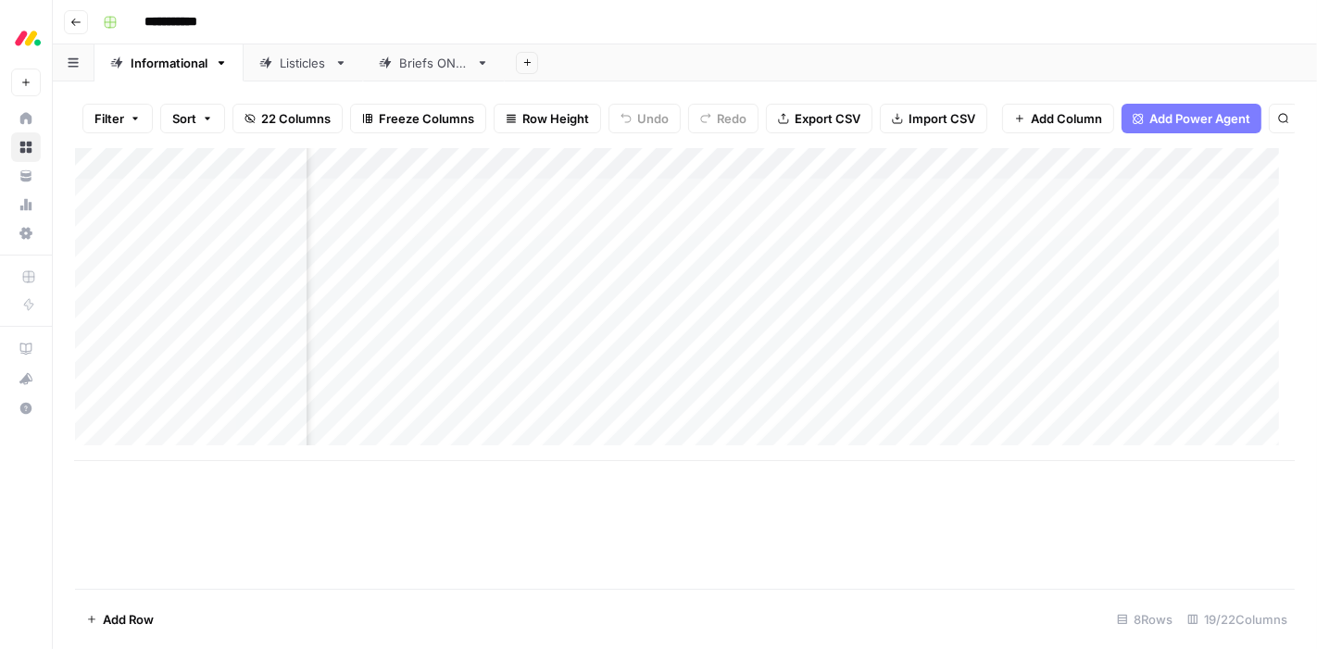
scroll to position [0, 1245]
click at [831, 179] on div "Add Column" at bounding box center [684, 304] width 1219 height 313
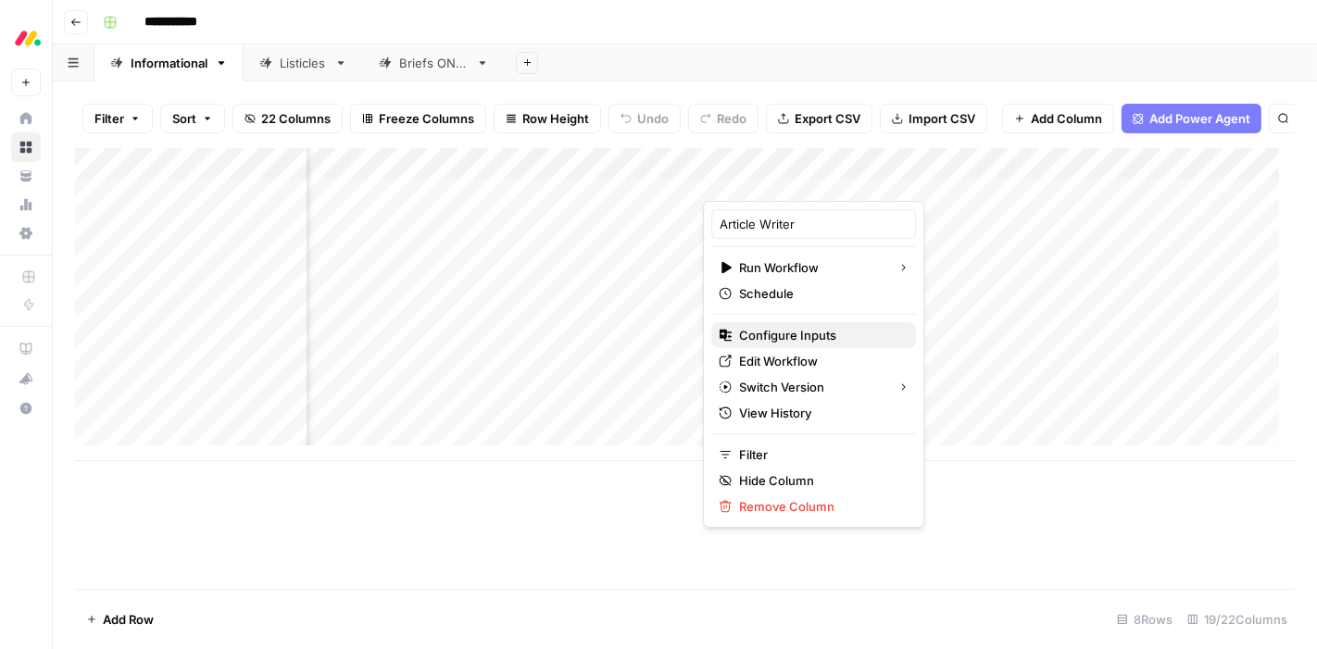
click at [799, 334] on span "Configure Inputs" at bounding box center [820, 335] width 162 height 19
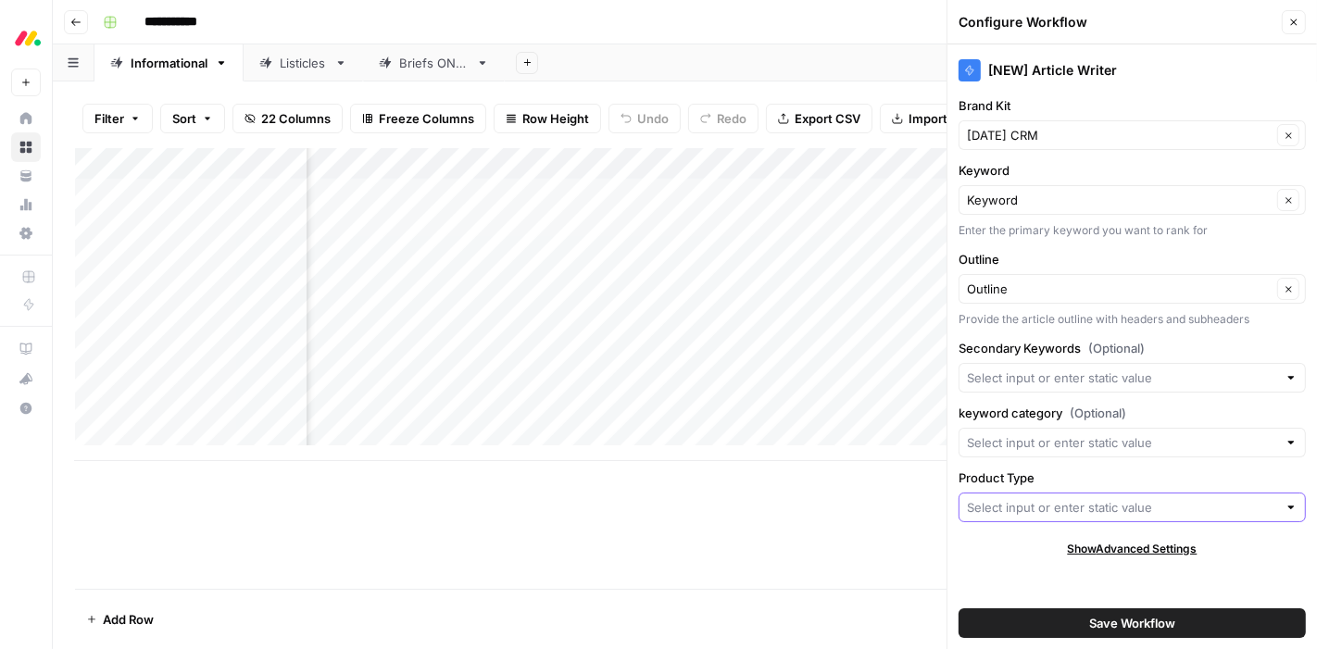
click at [1048, 507] on input "Product Type" at bounding box center [1122, 507] width 310 height 19
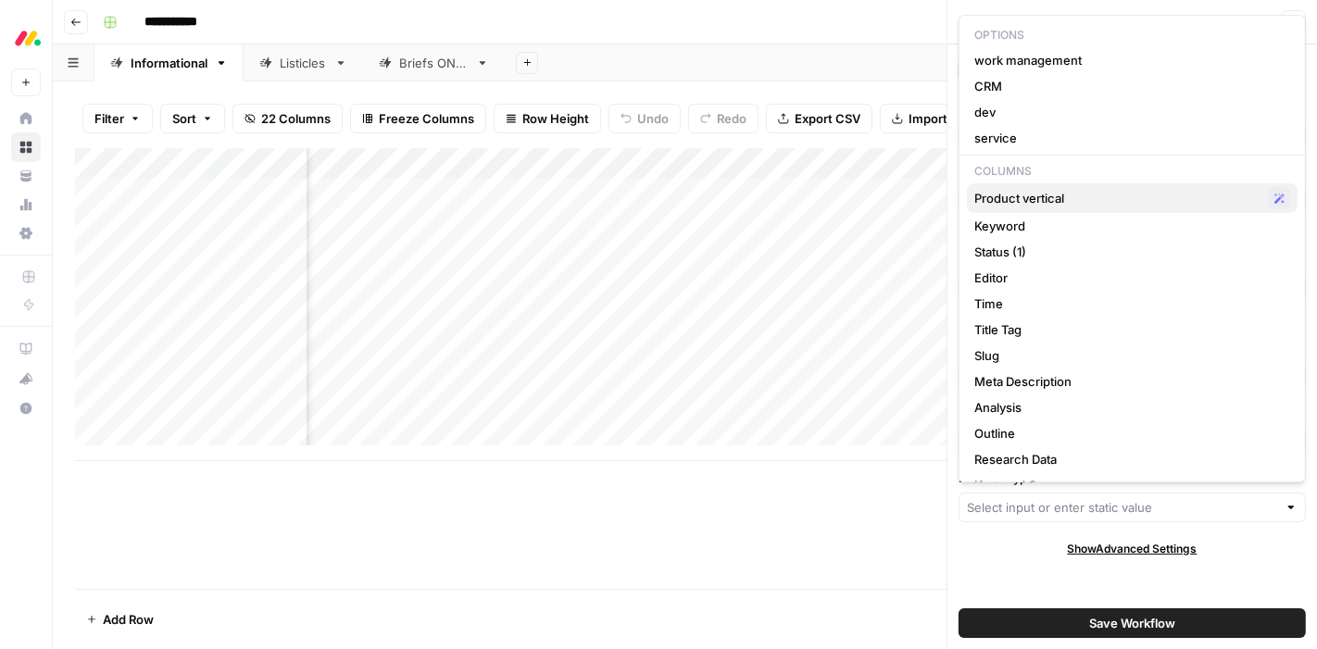
click at [1044, 193] on span "Product vertical" at bounding box center [1117, 198] width 286 height 19
type input "Product vertical"
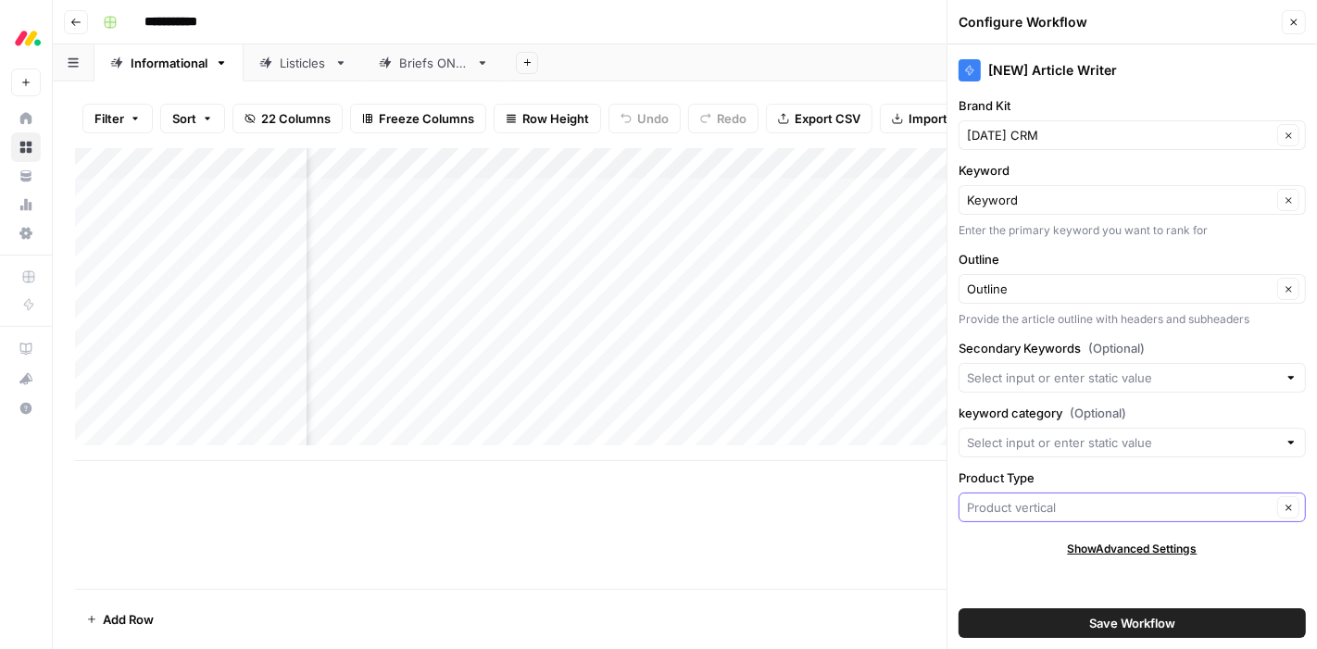
click at [1107, 507] on input "Product Type" at bounding box center [1119, 507] width 305 height 19
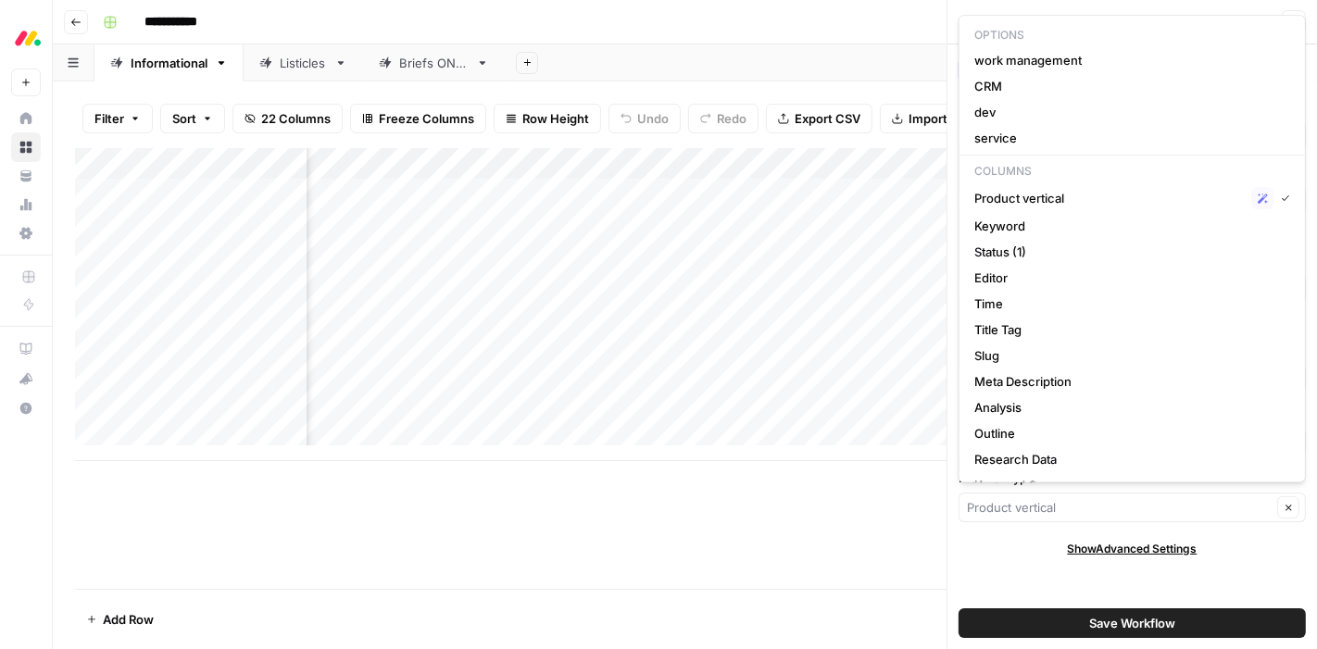
type input "Product vertical"
click at [1057, 576] on div "[NEW] Article Writer Brand Kit monday CRM Clear Keyword Keyword Clear Enter the…" at bounding box center [1131, 346] width 369 height 605
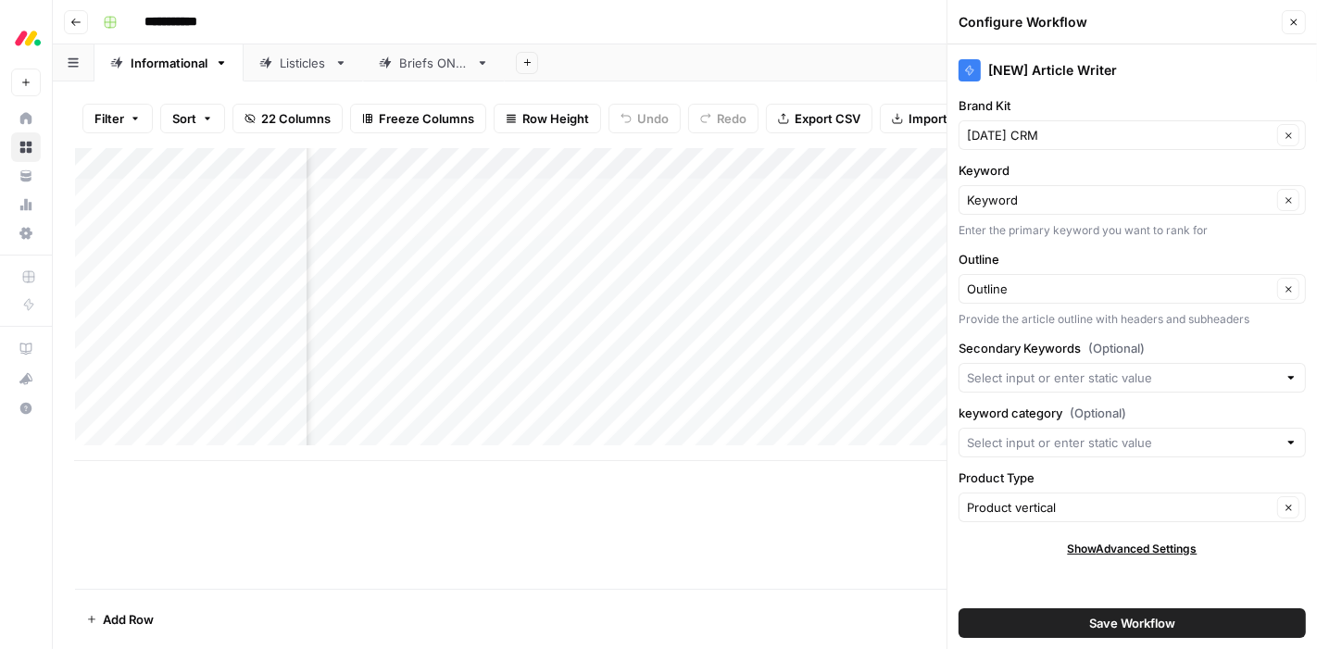
click at [1066, 621] on button "Save Workflow" at bounding box center [1131, 623] width 347 height 30
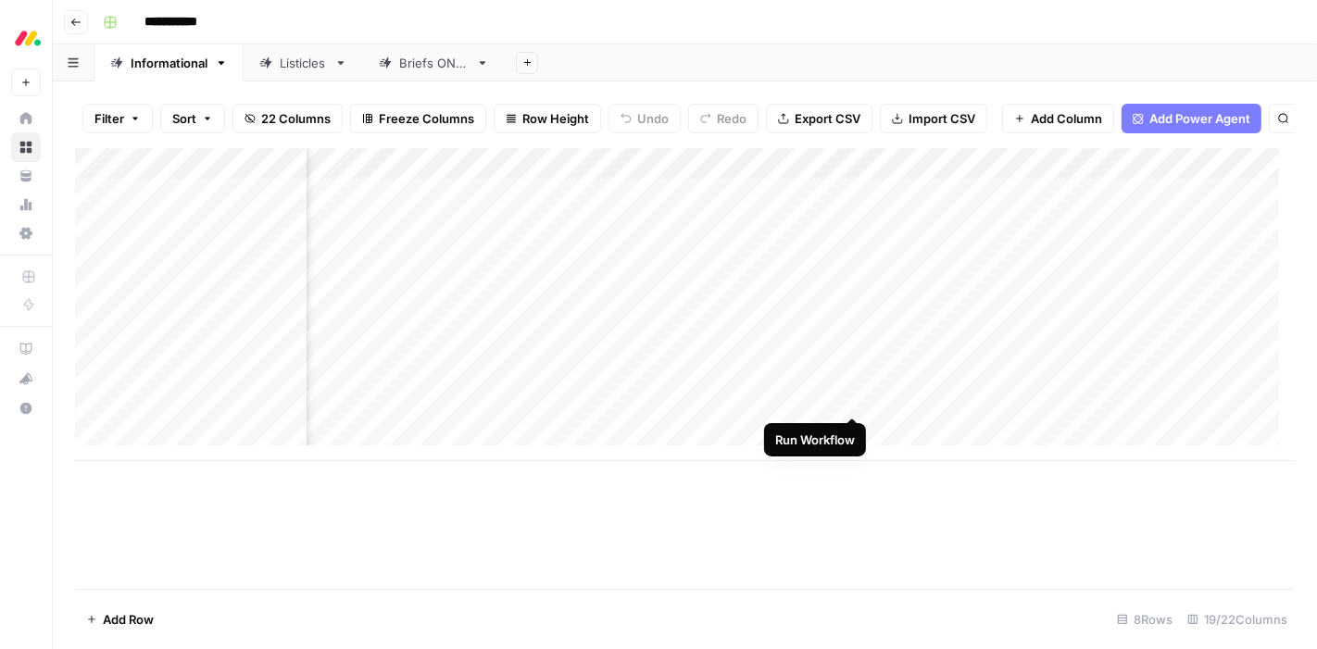
click at [855, 399] on div "Add Column" at bounding box center [684, 304] width 1219 height 313
click at [832, 181] on div "Add Column" at bounding box center [684, 304] width 1219 height 313
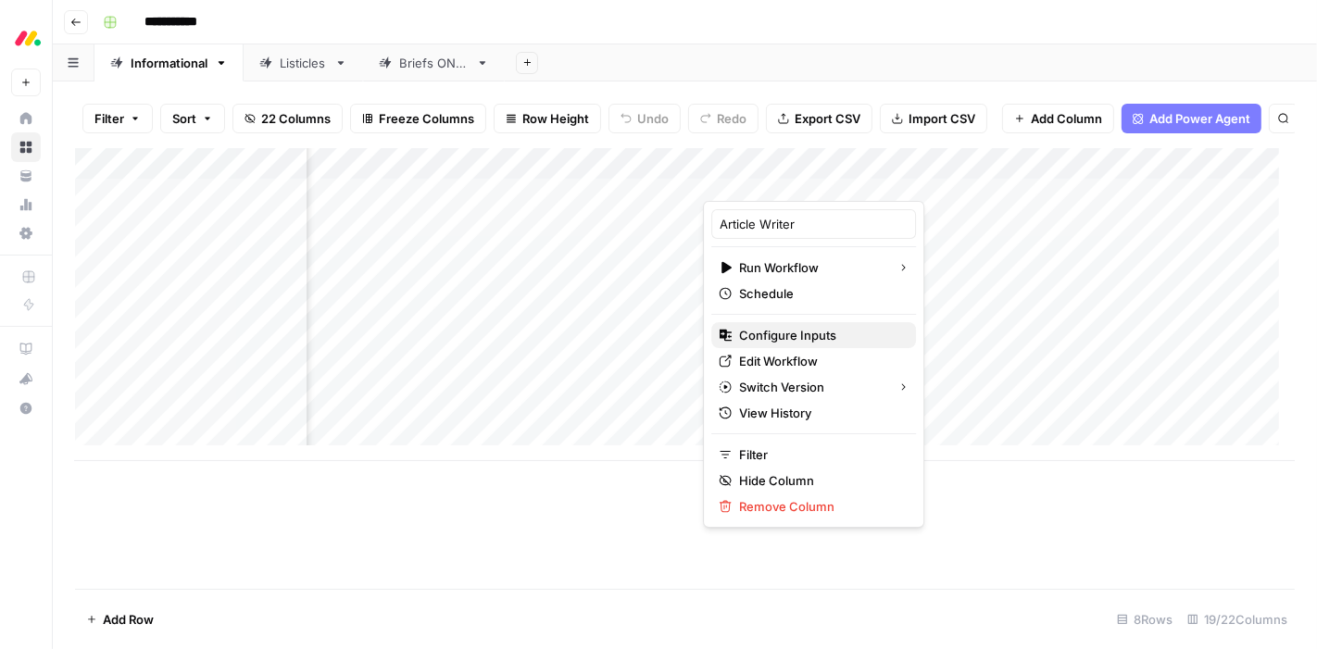
click at [785, 331] on span "Configure Inputs" at bounding box center [820, 335] width 162 height 19
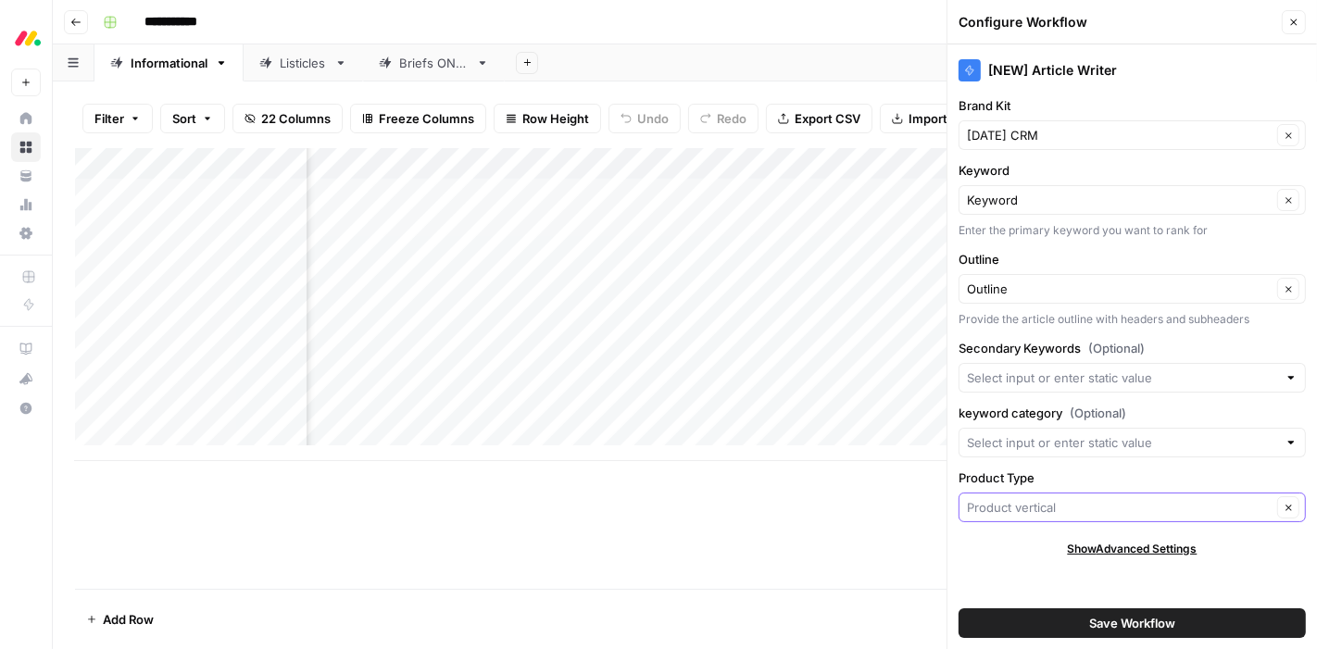
click at [1060, 505] on input "Product Type" at bounding box center [1119, 507] width 305 height 19
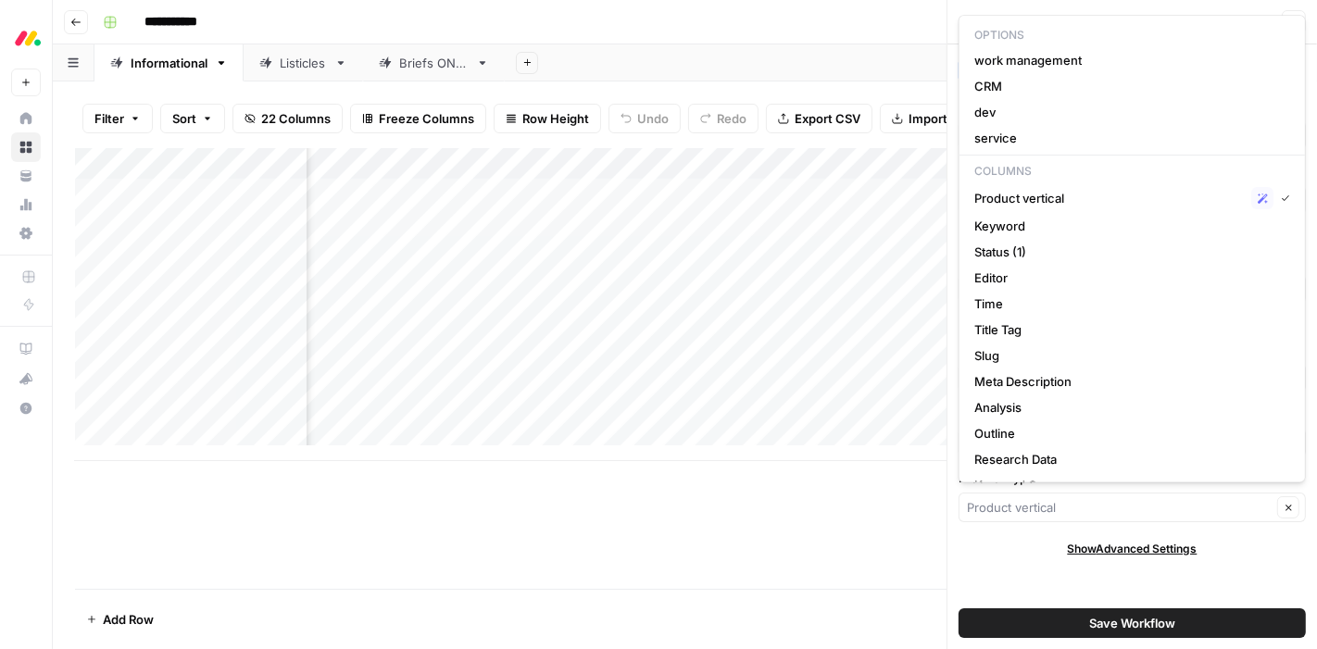
type input "Product vertical"
click at [1024, 561] on div "[NEW] Article Writer Brand Kit monday CRM Clear Keyword Keyword Clear Enter the…" at bounding box center [1131, 346] width 369 height 605
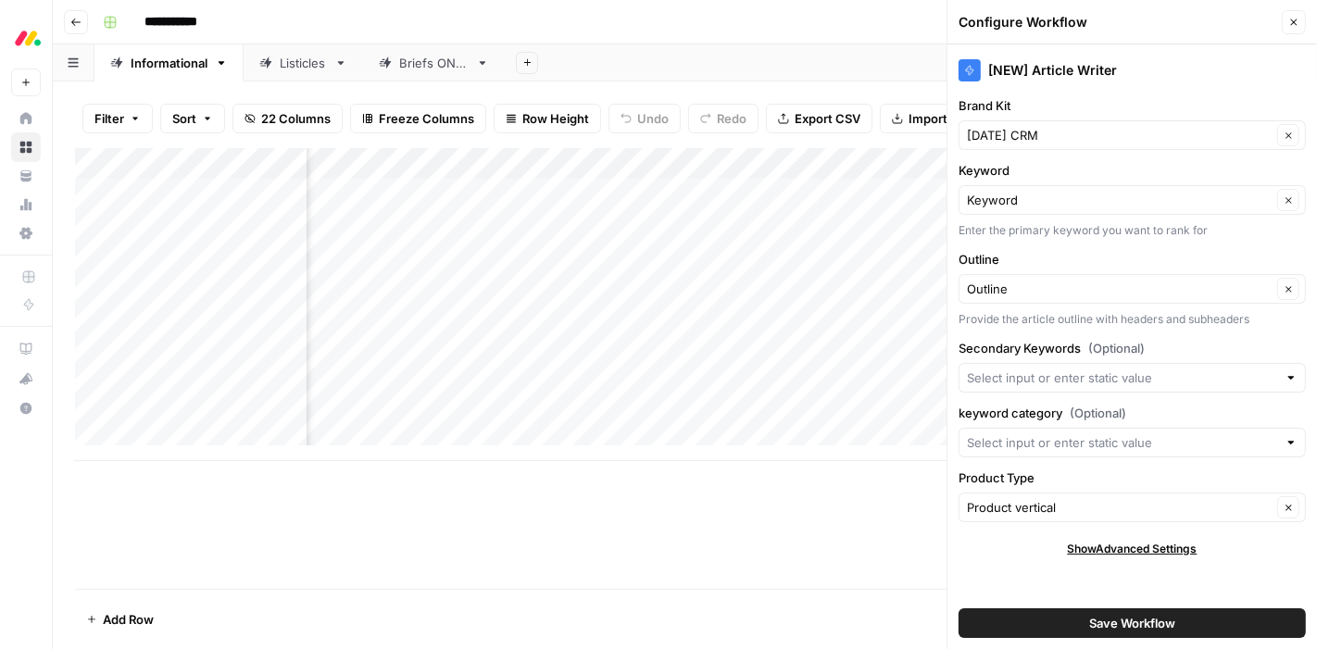
click at [1287, 22] on button "Close" at bounding box center [1294, 22] width 24 height 24
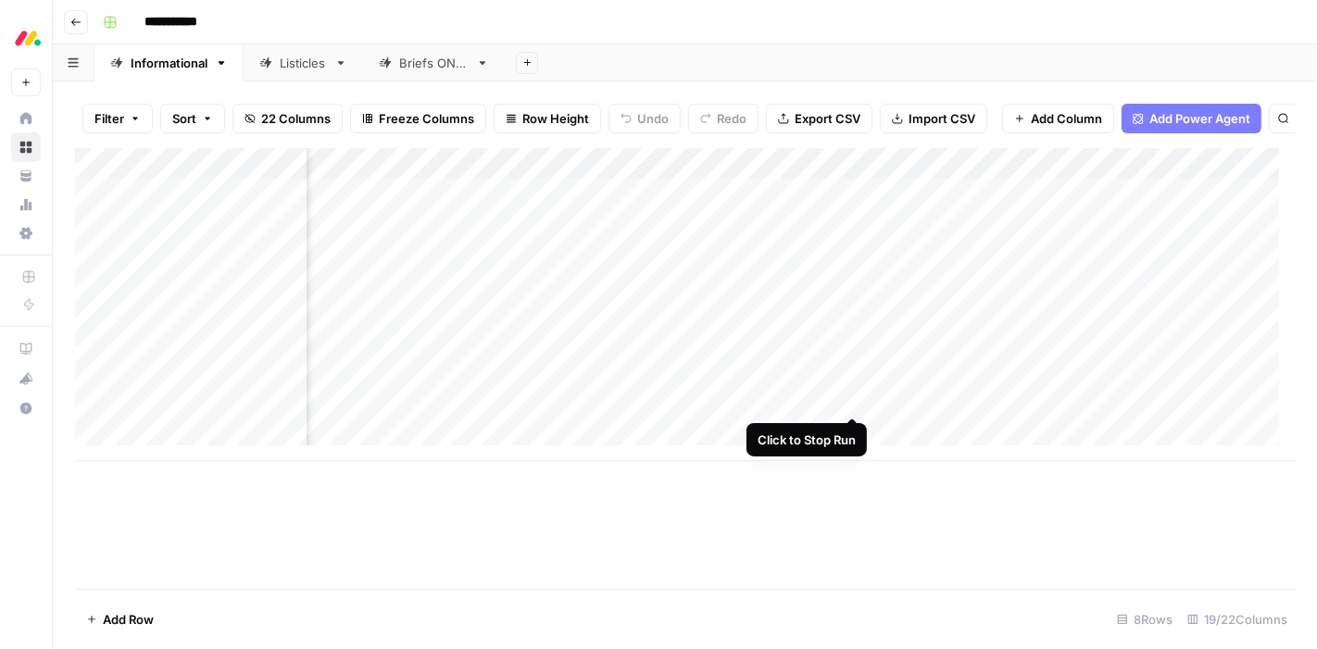
click at [848, 398] on div "Add Column" at bounding box center [684, 304] width 1219 height 313
click at [858, 398] on div "Add Column" at bounding box center [684, 304] width 1219 height 313
click at [831, 181] on div "Add Column" at bounding box center [684, 304] width 1219 height 313
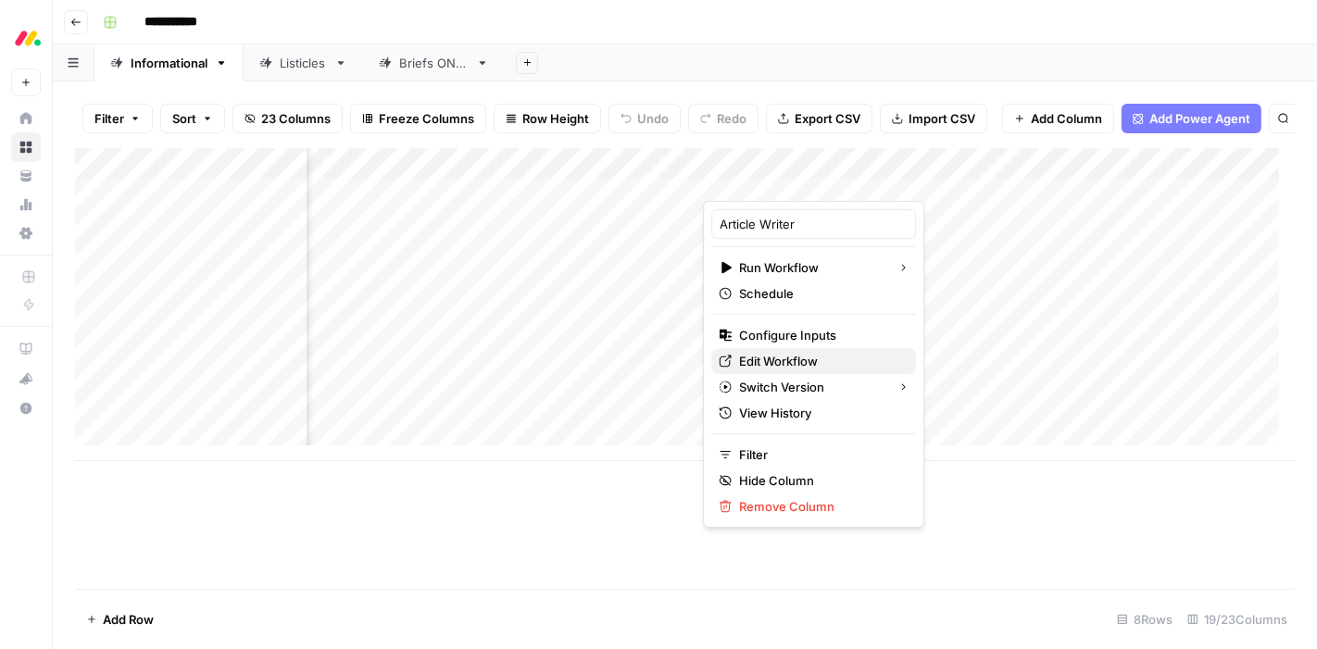
click at [773, 357] on span "Edit Workflow" at bounding box center [820, 361] width 162 height 19
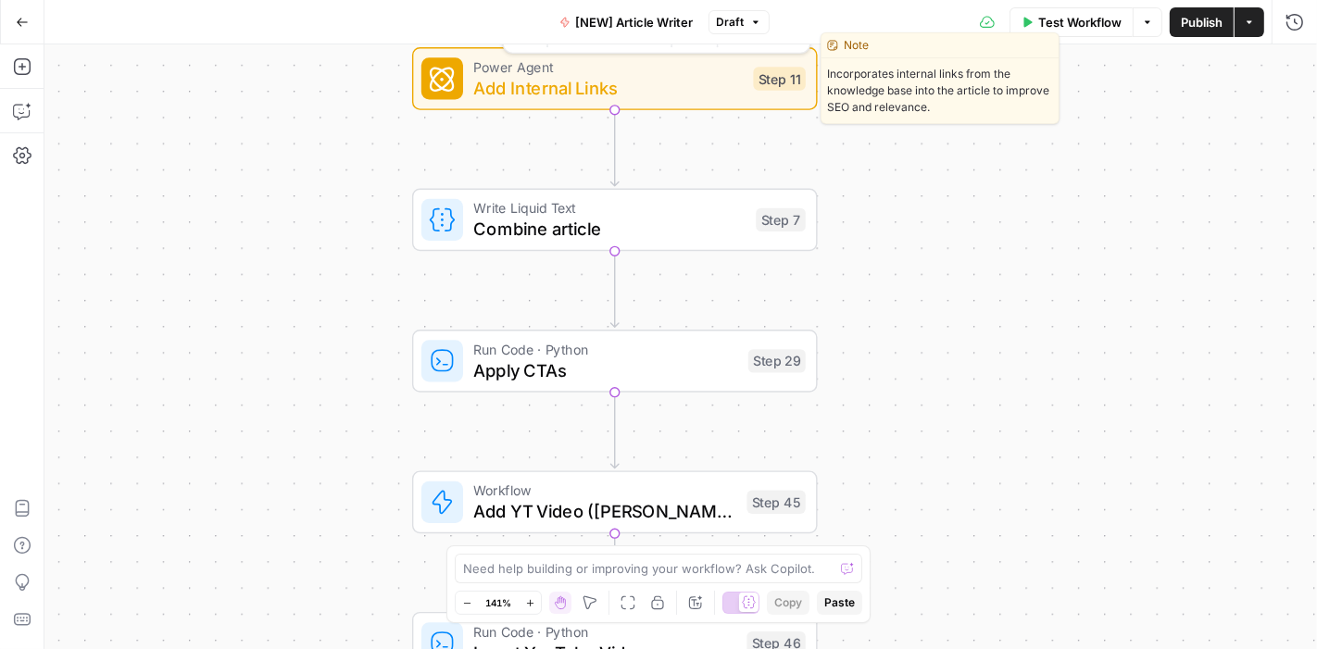
click at [624, 88] on span "Add Internal Links" at bounding box center [607, 88] width 269 height 26
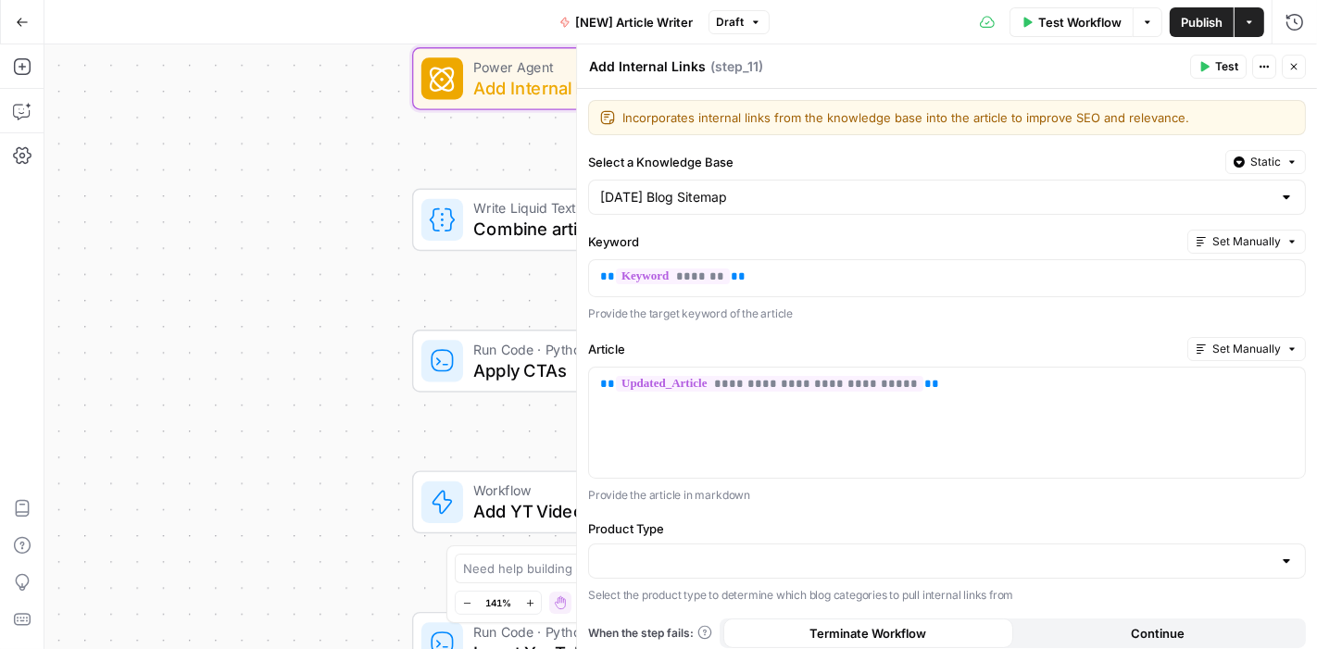
scroll to position [81, 0]
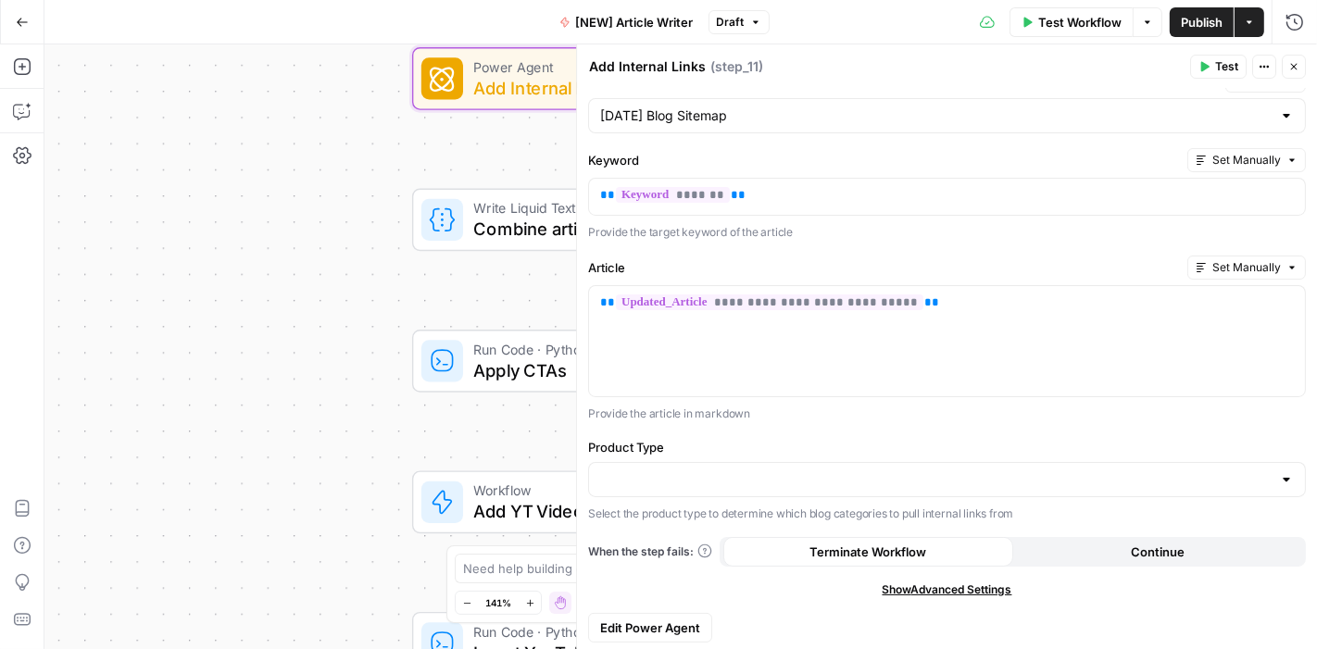
click at [1217, 63] on span "Test" at bounding box center [1226, 66] width 23 height 17
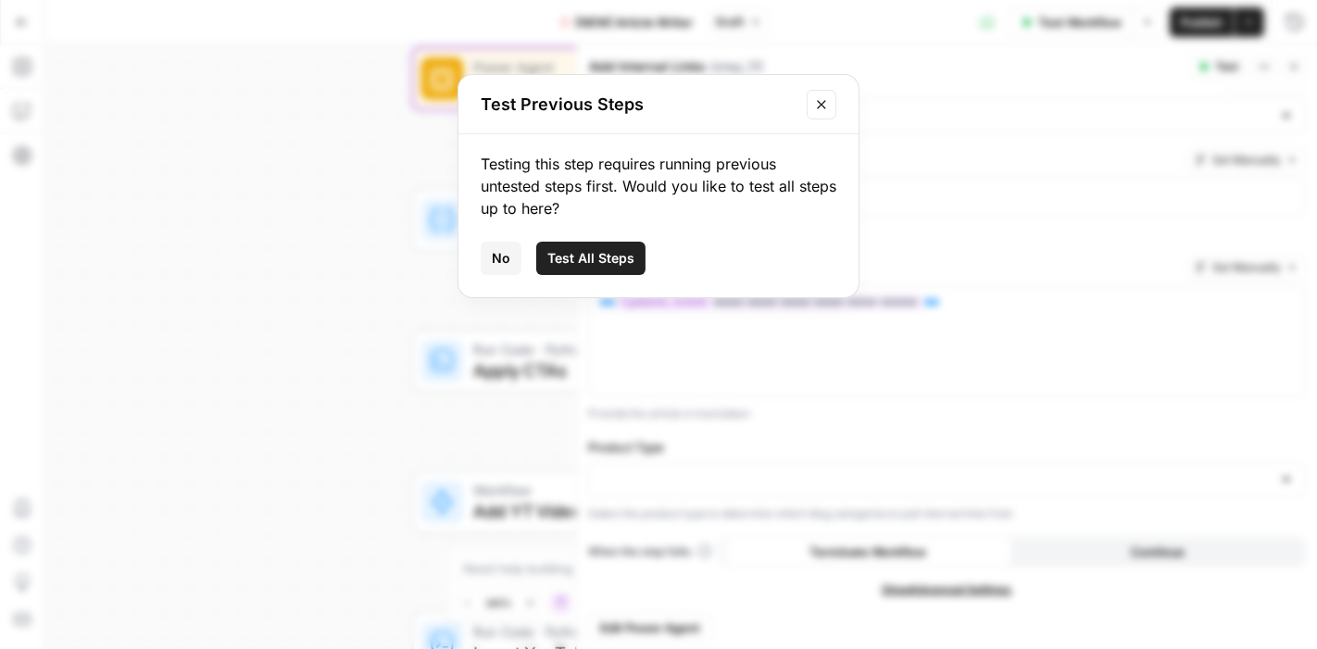
click at [576, 255] on span "Test All Steps" at bounding box center [590, 258] width 87 height 19
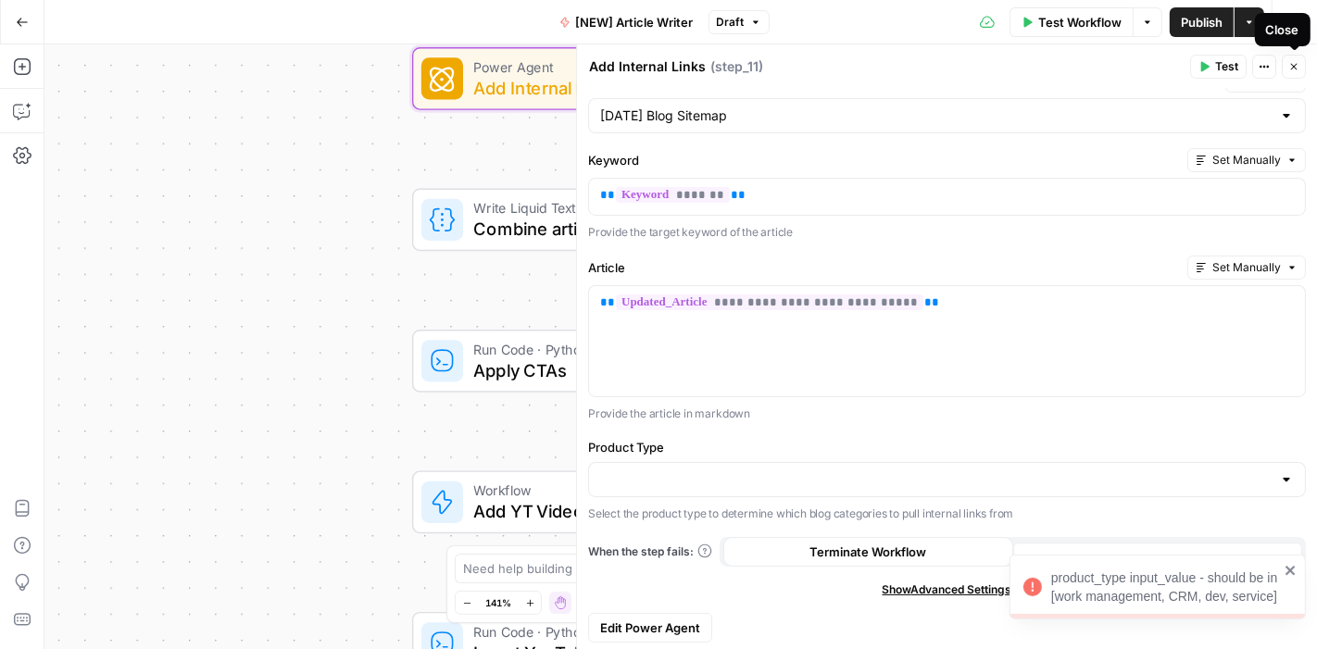
click at [1294, 67] on icon "button" at bounding box center [1294, 67] width 6 height 6
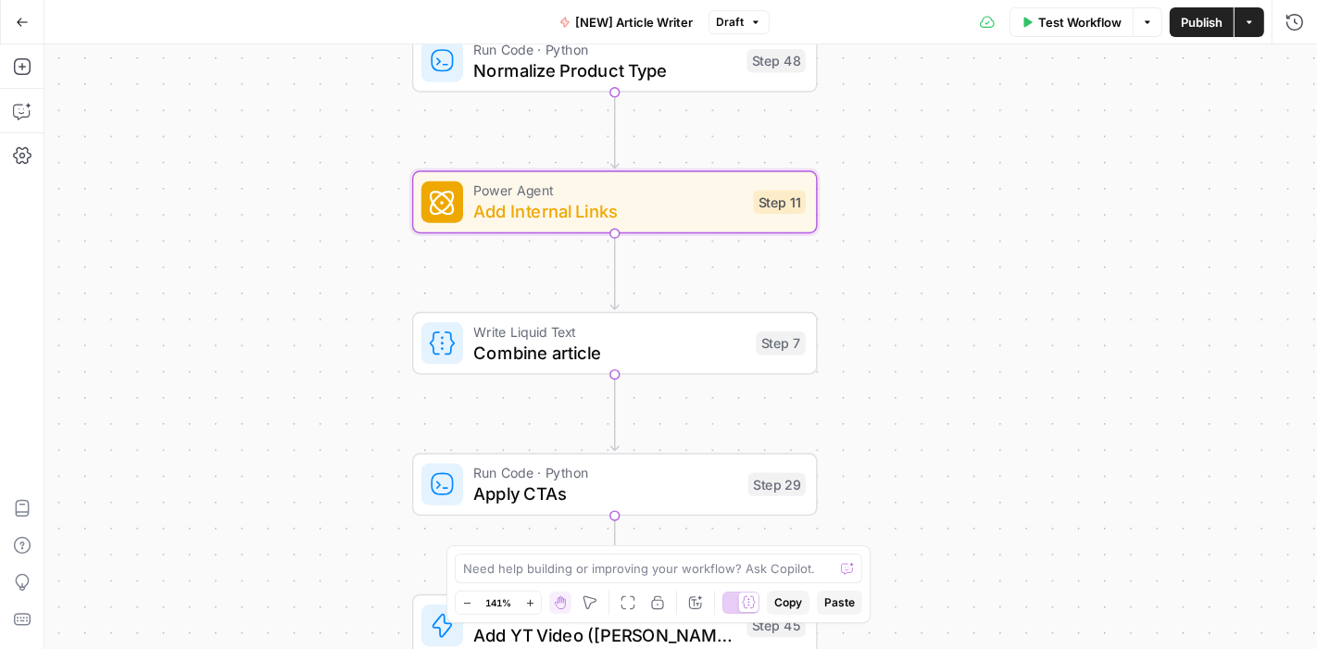
click at [1050, 25] on span "Test Workflow" at bounding box center [1079, 22] width 83 height 19
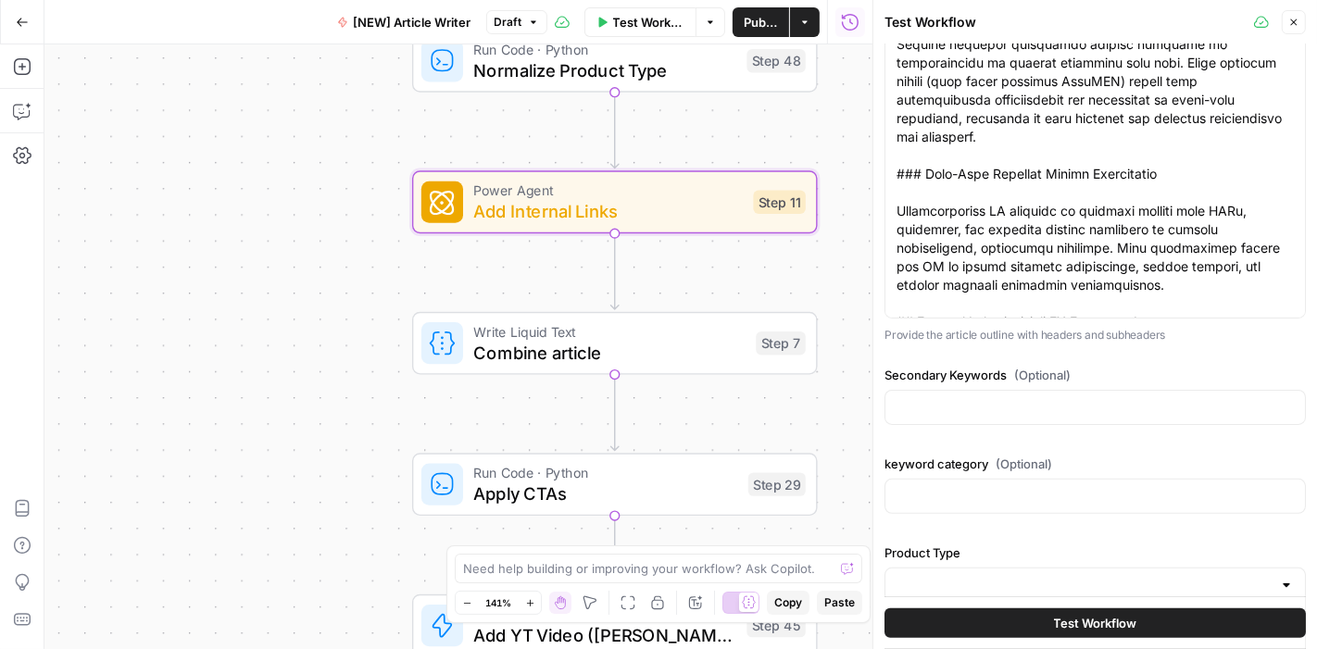
scroll to position [344, 0]
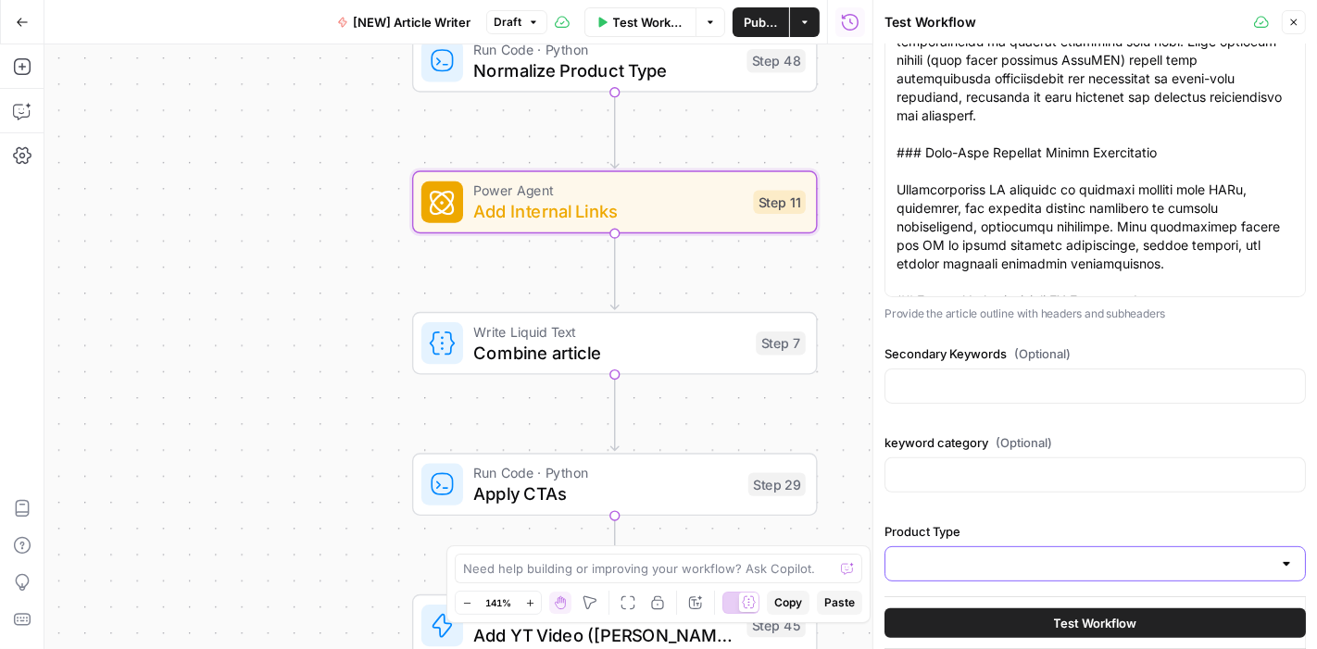
click at [1112, 560] on input "Product Type" at bounding box center [1083, 564] width 375 height 19
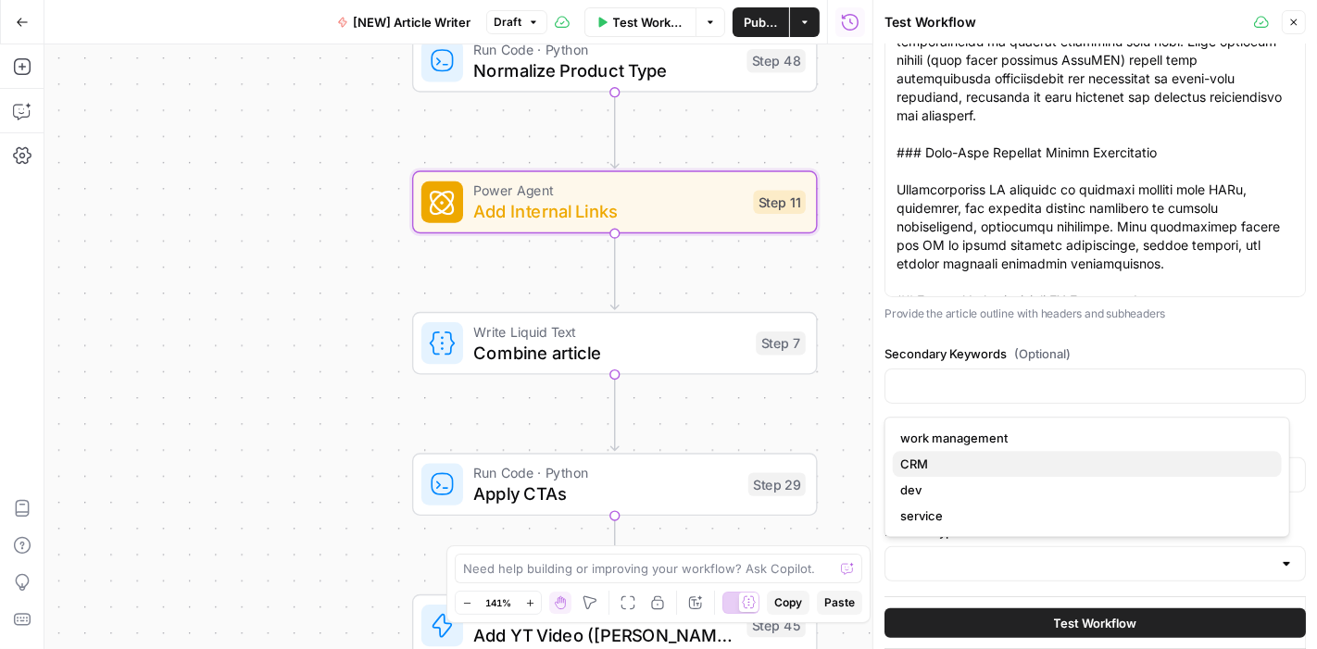
click at [994, 461] on span "CRM" at bounding box center [1083, 464] width 367 height 19
type input "CRM"
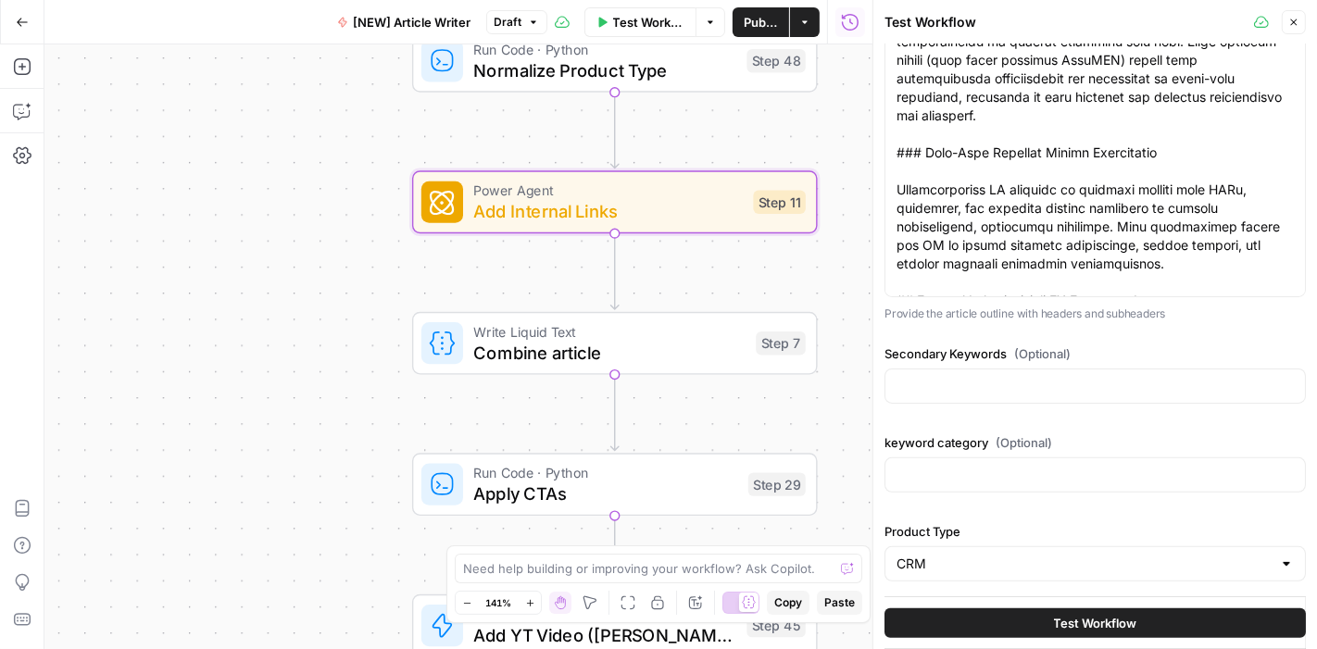
click at [1014, 625] on button "Test Workflow" at bounding box center [1094, 623] width 421 height 30
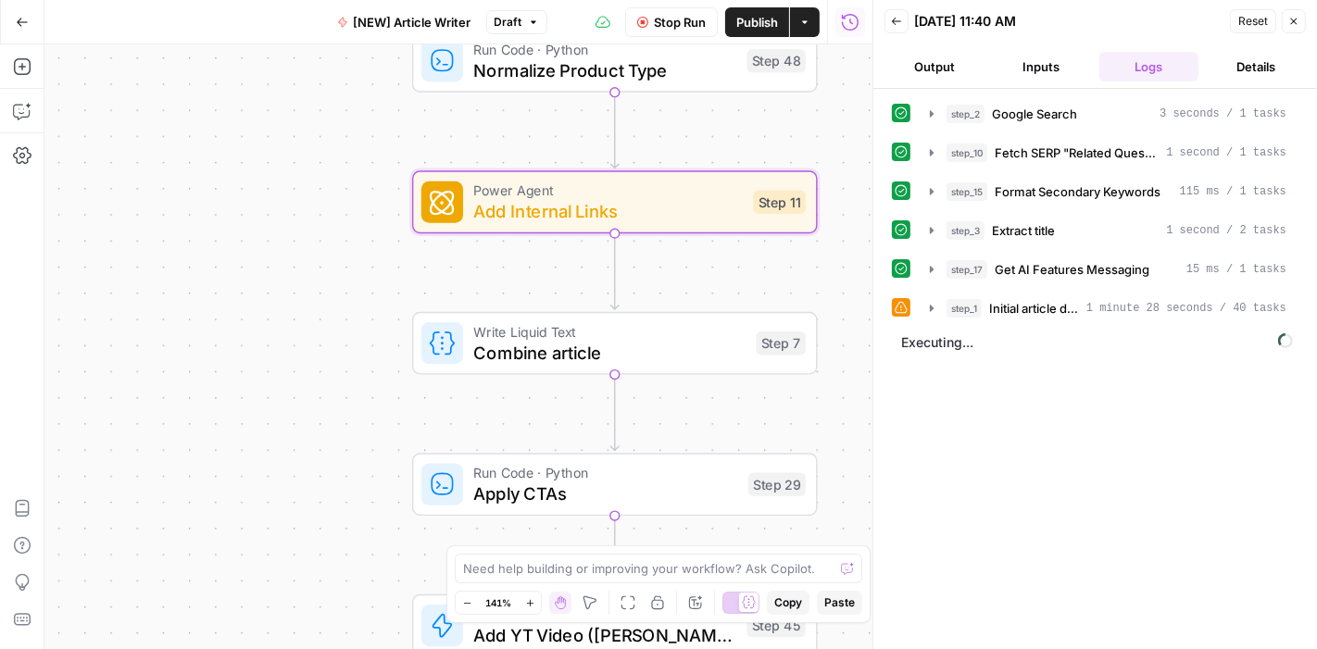
click at [678, 17] on span "Stop Run" at bounding box center [680, 22] width 52 height 19
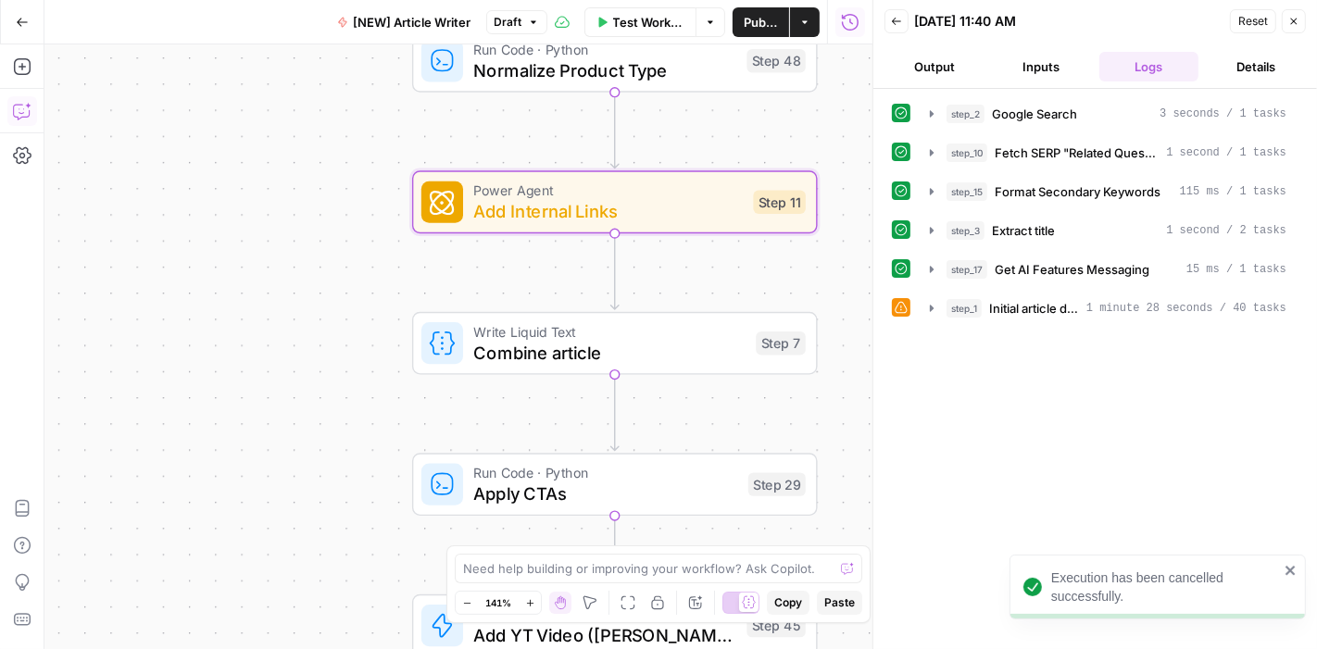
click at [7, 112] on button "Copilot" at bounding box center [22, 111] width 30 height 30
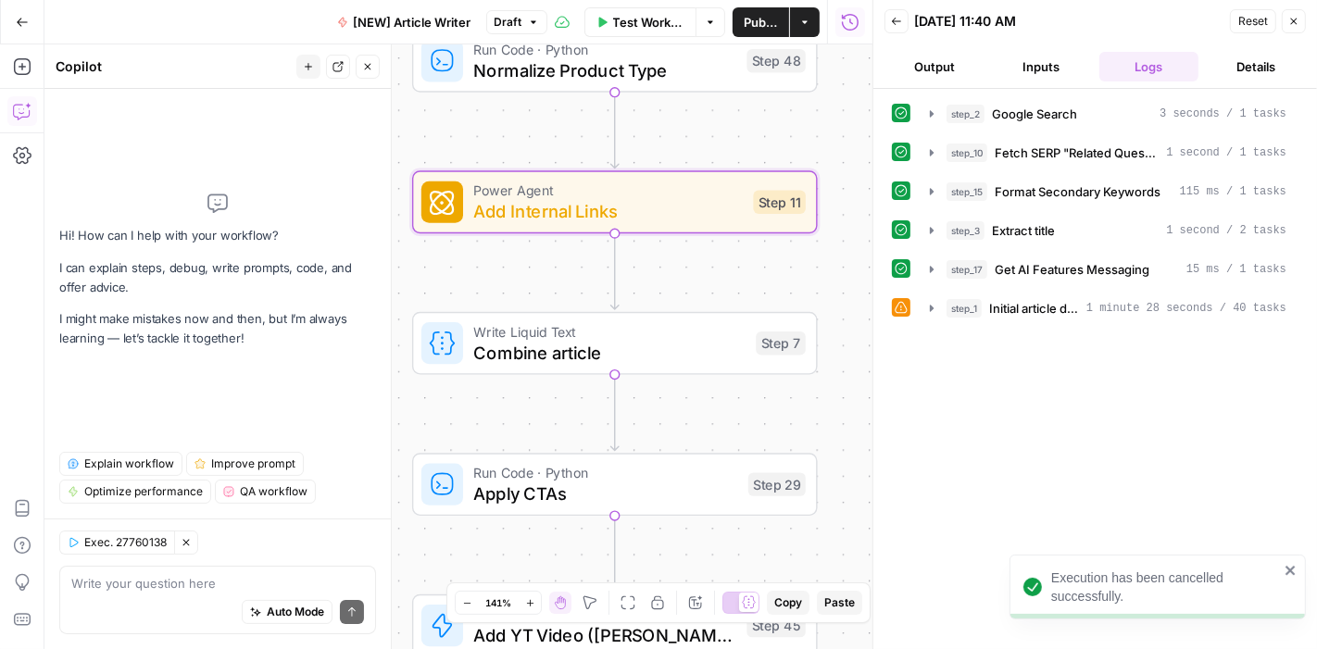
click at [228, 581] on textarea at bounding box center [217, 583] width 293 height 19
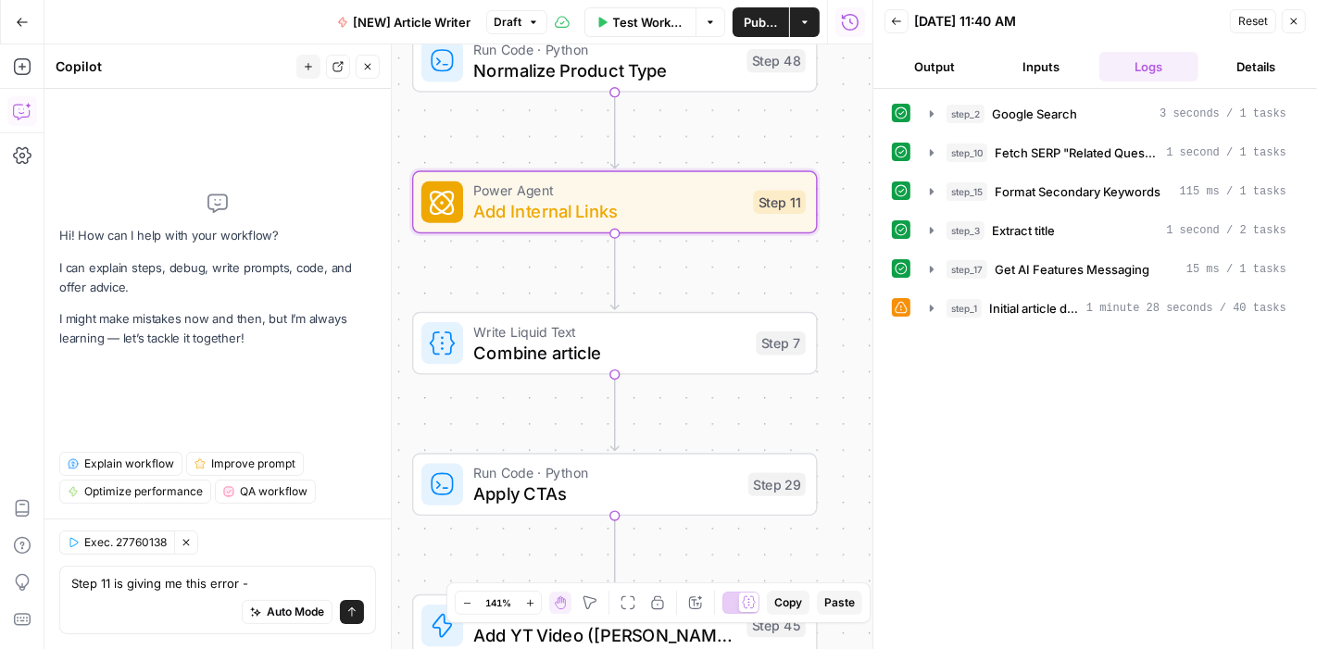
type textarea "Step 11 is giving me this error - { "message": "Invalid Input: product_type - s…"
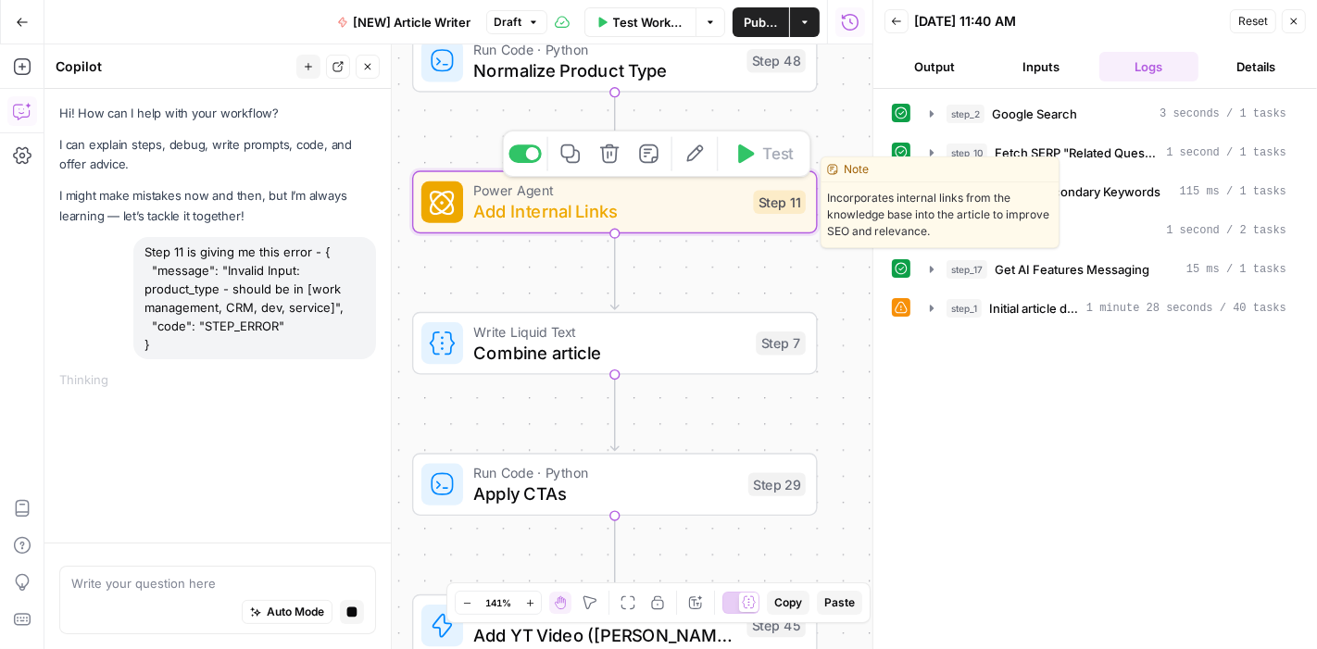
click at [682, 218] on span "Add Internal Links" at bounding box center [607, 211] width 269 height 26
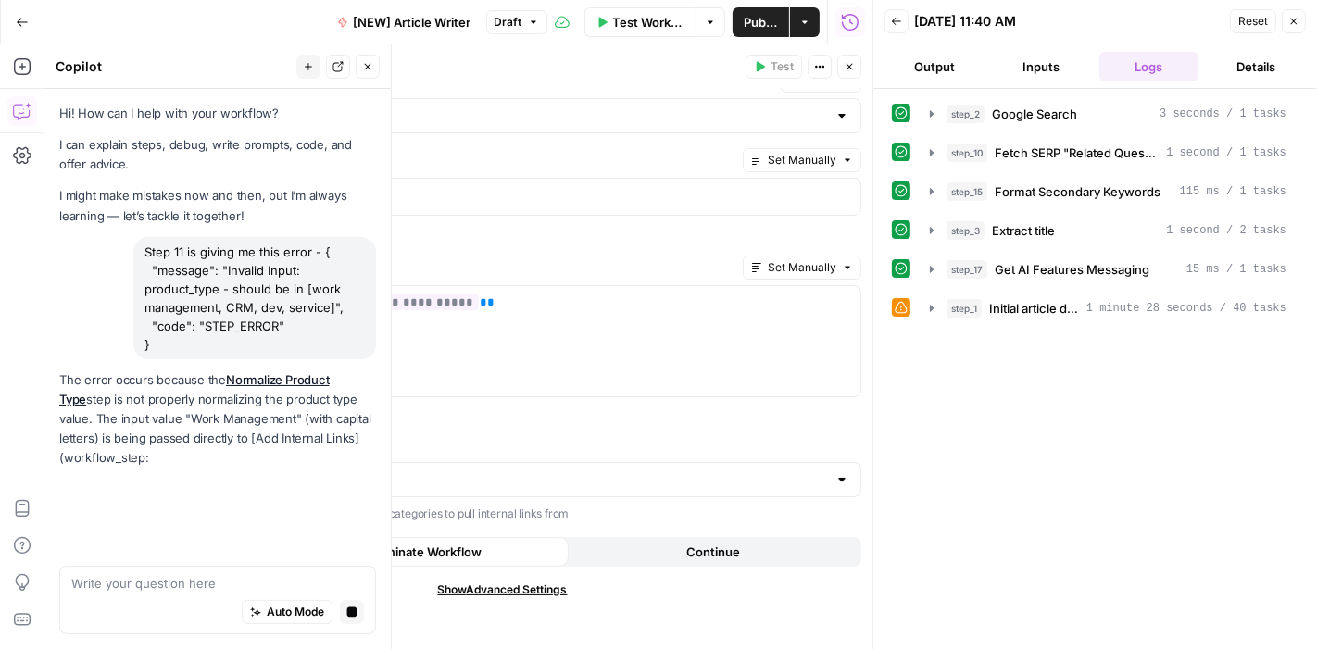
scroll to position [81, 0]
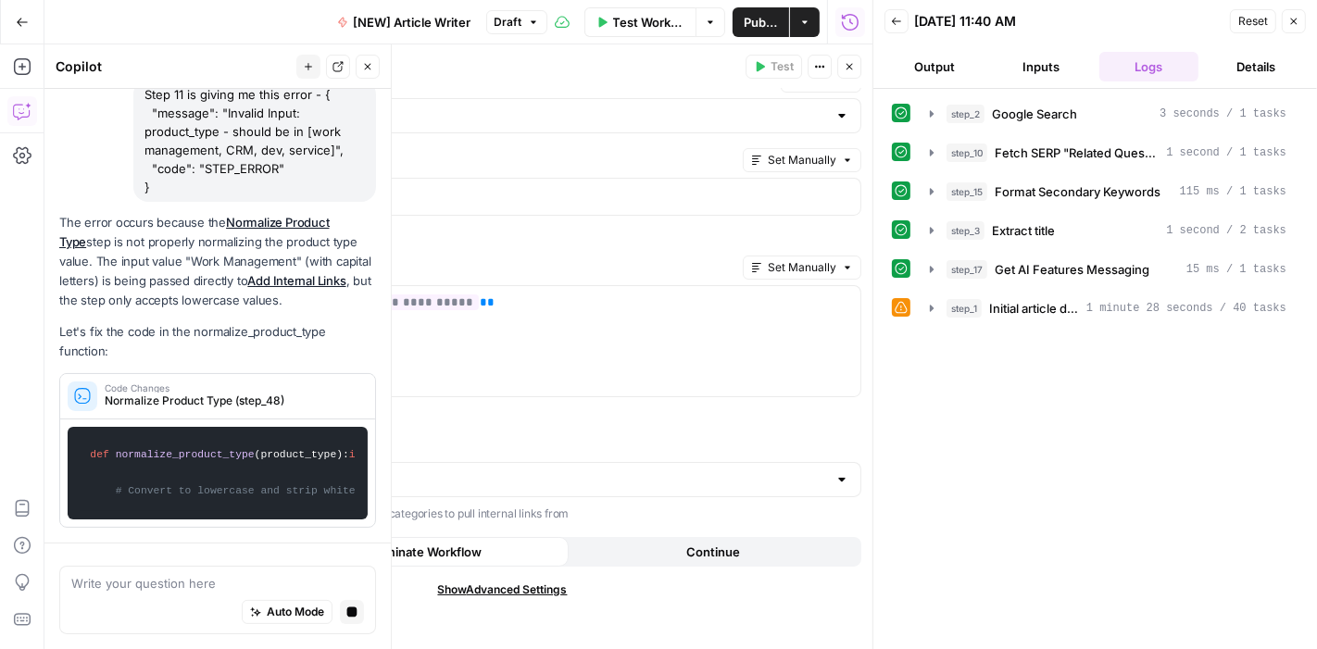
click at [834, 477] on div at bounding box center [841, 479] width 15 height 19
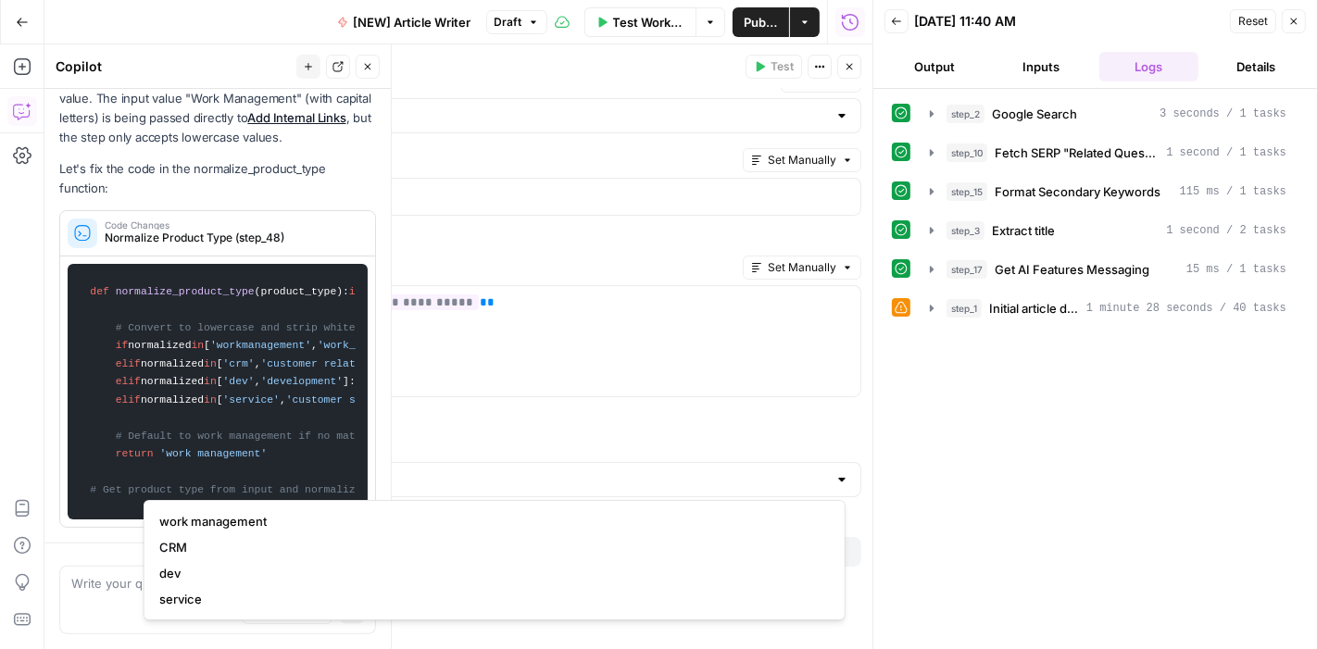
click at [664, 428] on div "**********" at bounding box center [502, 330] width 740 height 646
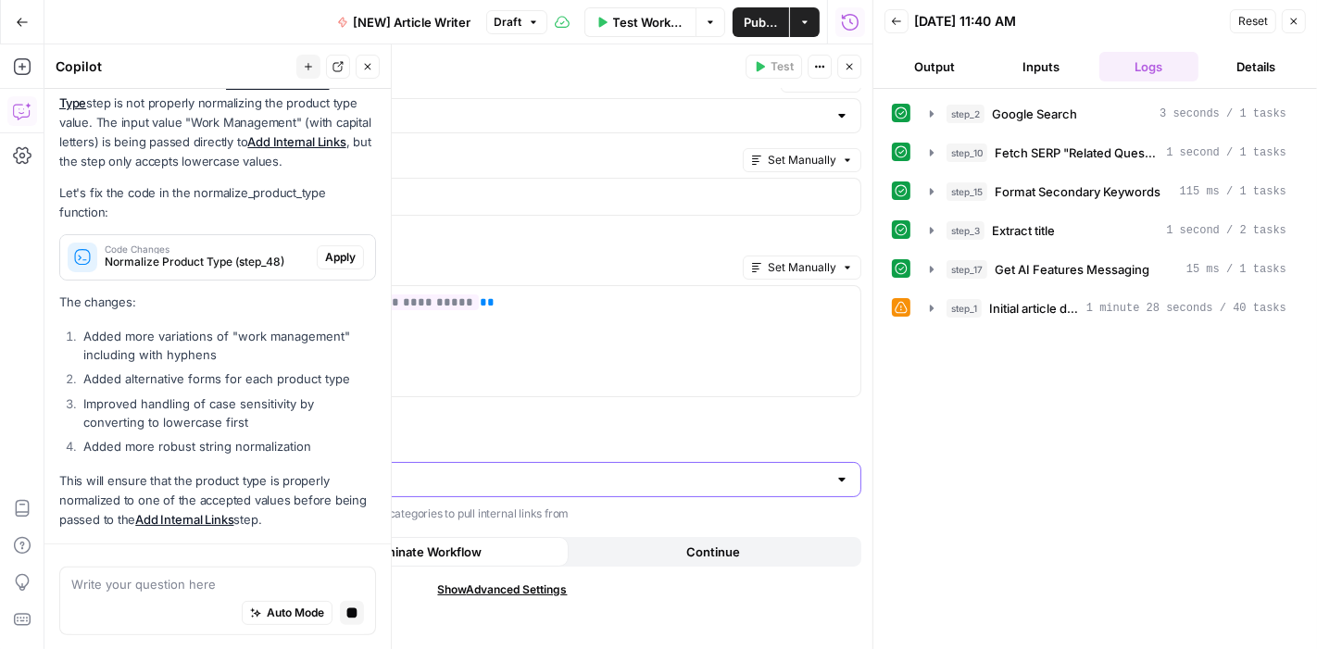
click at [456, 476] on input "Product Type" at bounding box center [491, 479] width 671 height 19
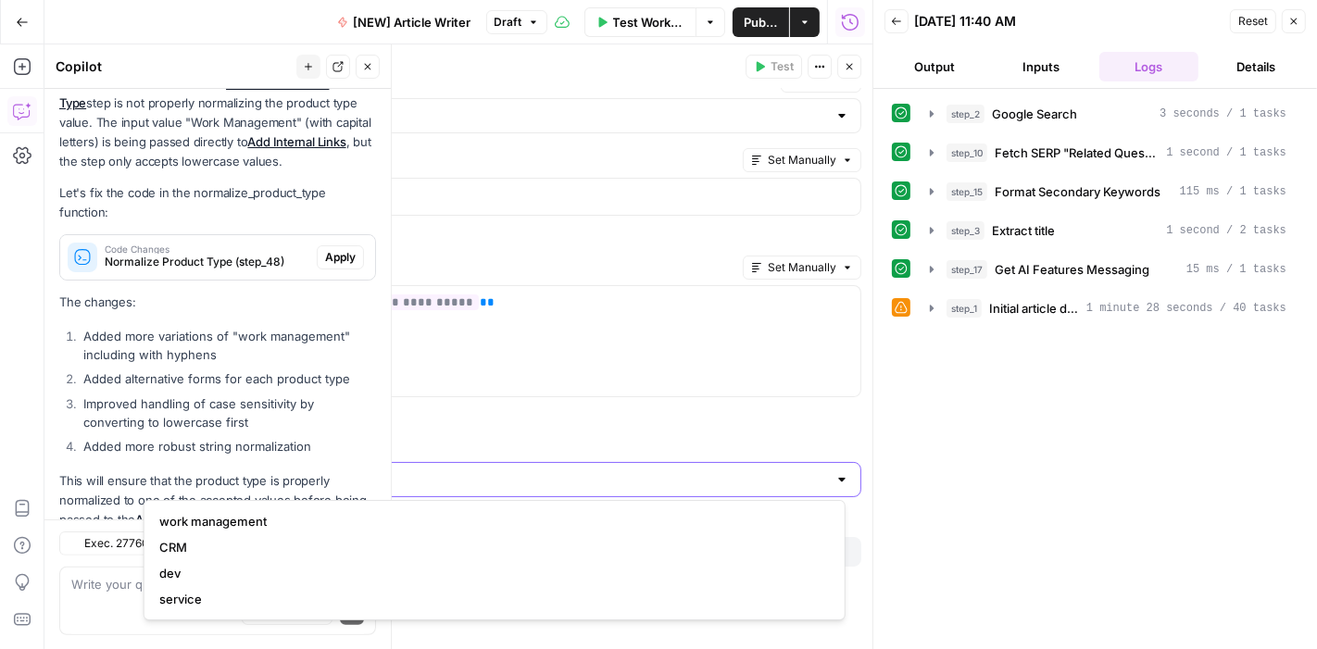
scroll to position [349, 0]
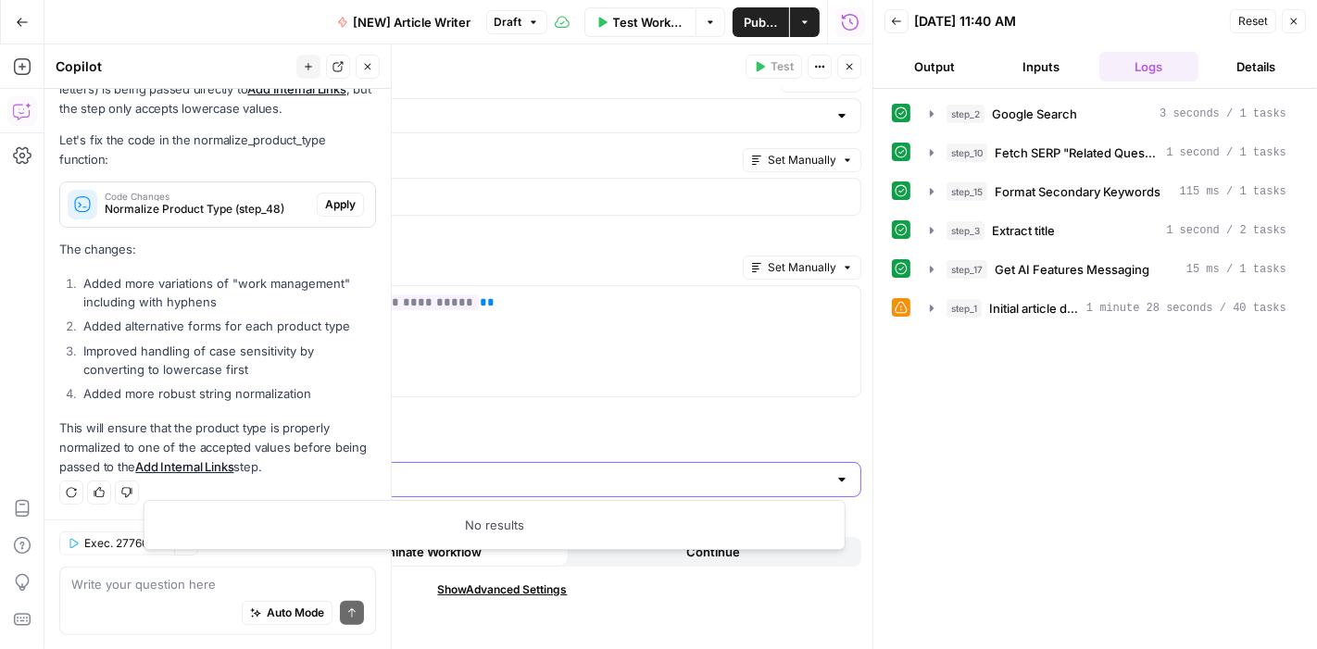
type input "{"
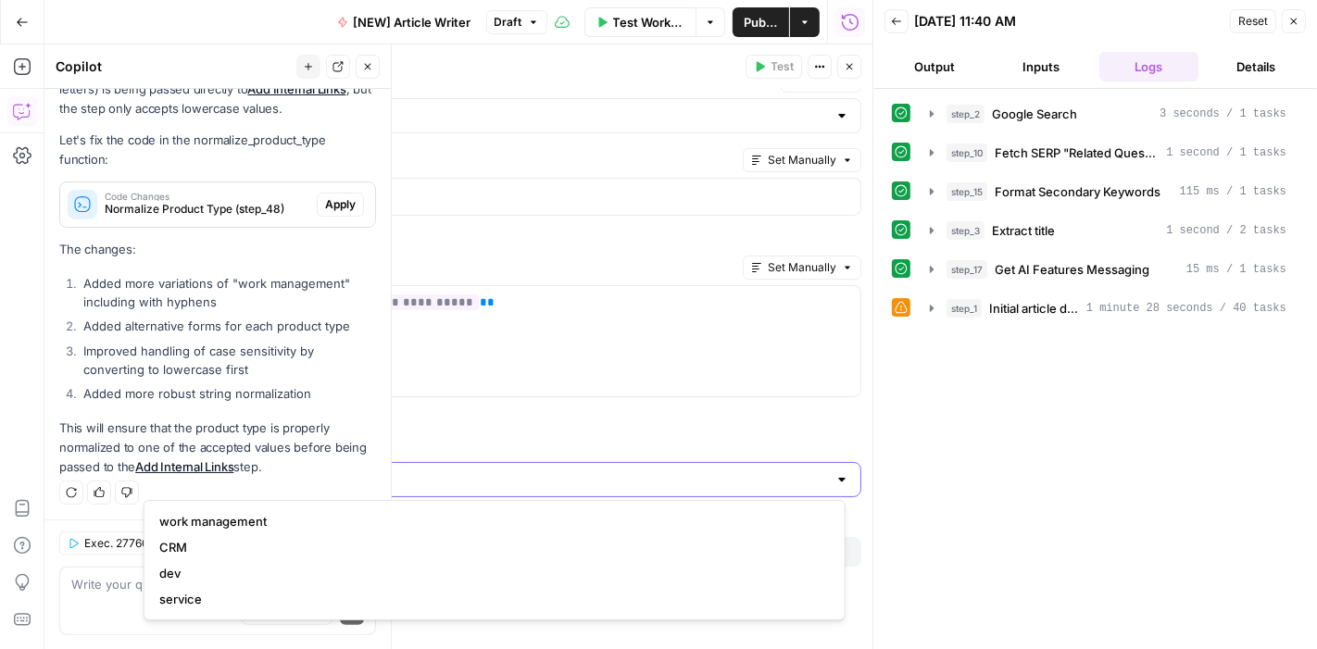
type input "/"
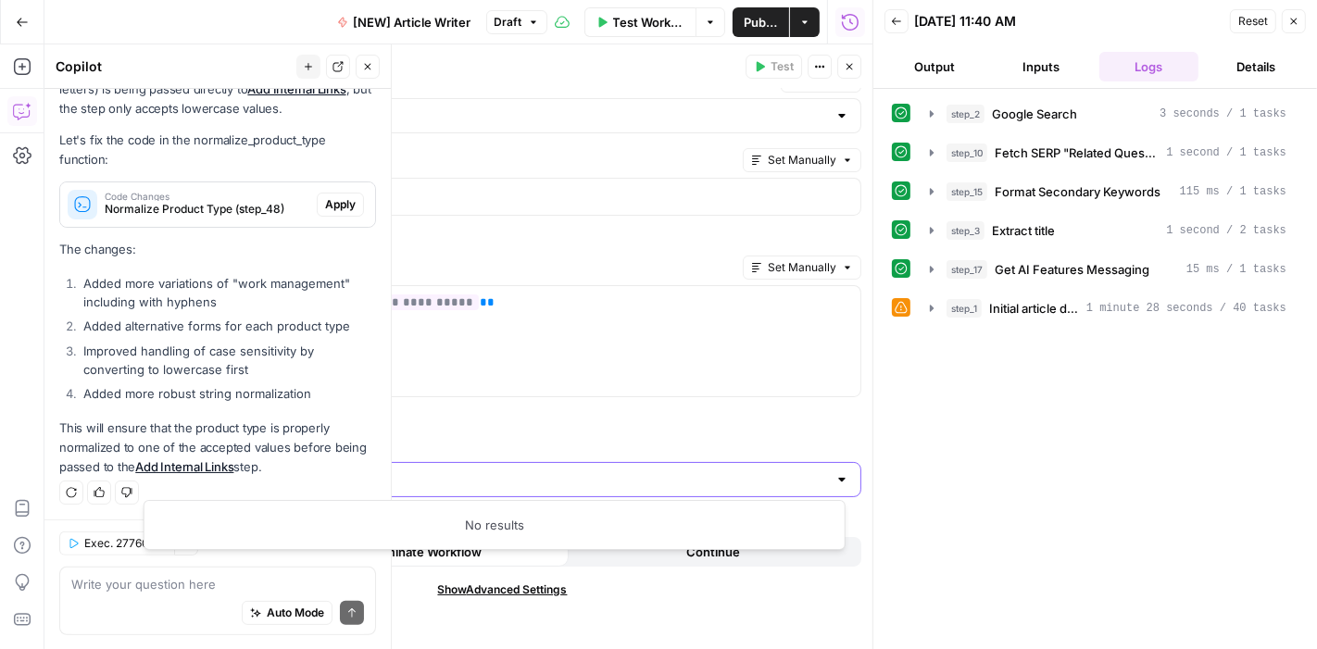
type input "{"
type input "/"
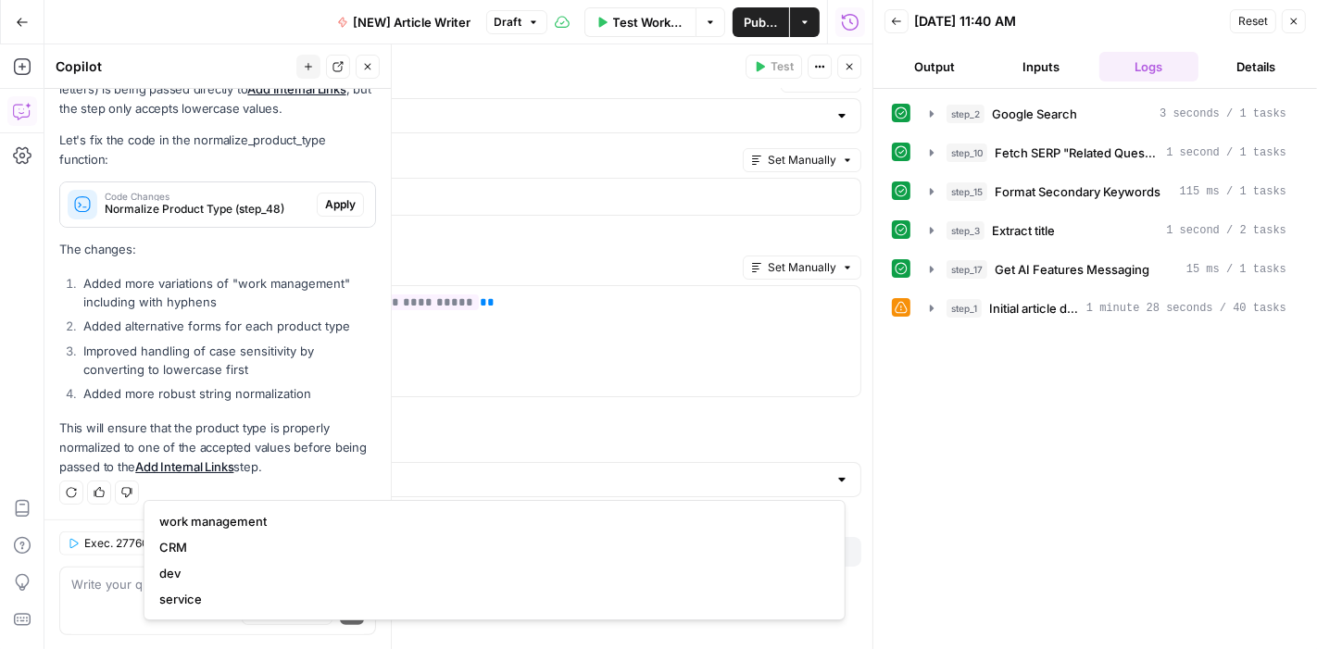
click at [851, 69] on icon "button" at bounding box center [849, 67] width 6 height 6
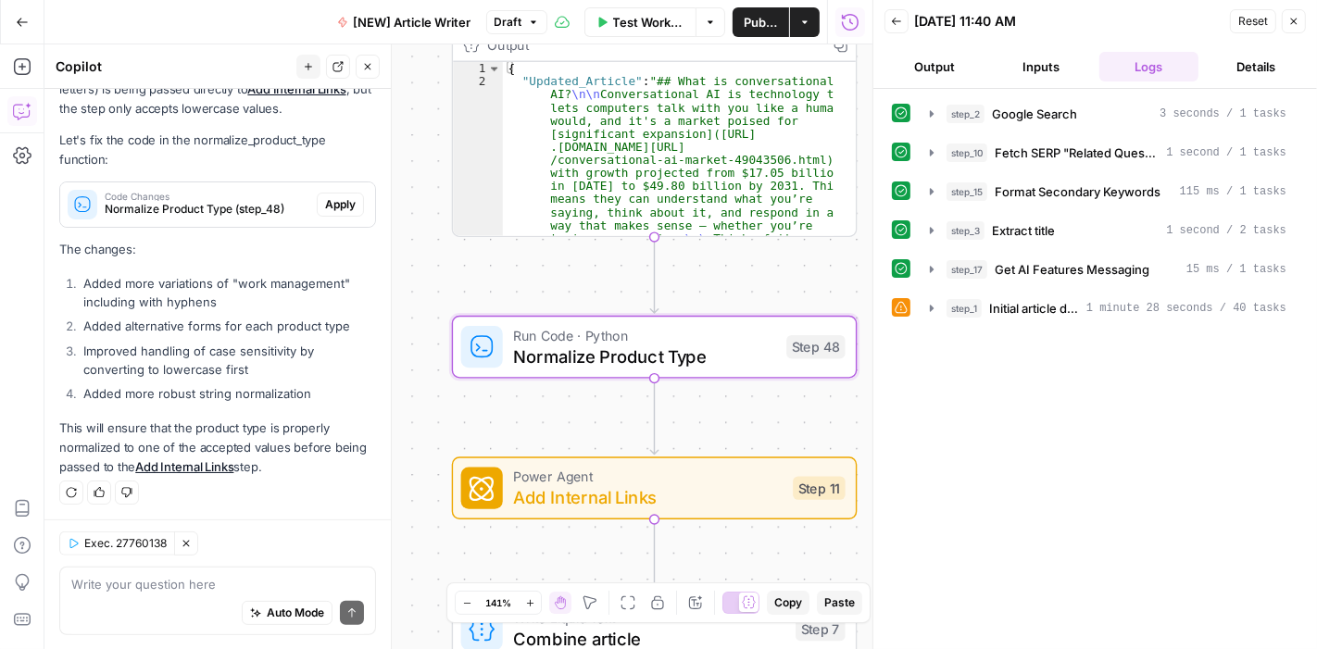
click at [235, 197] on span "Code Changes" at bounding box center [207, 196] width 205 height 9
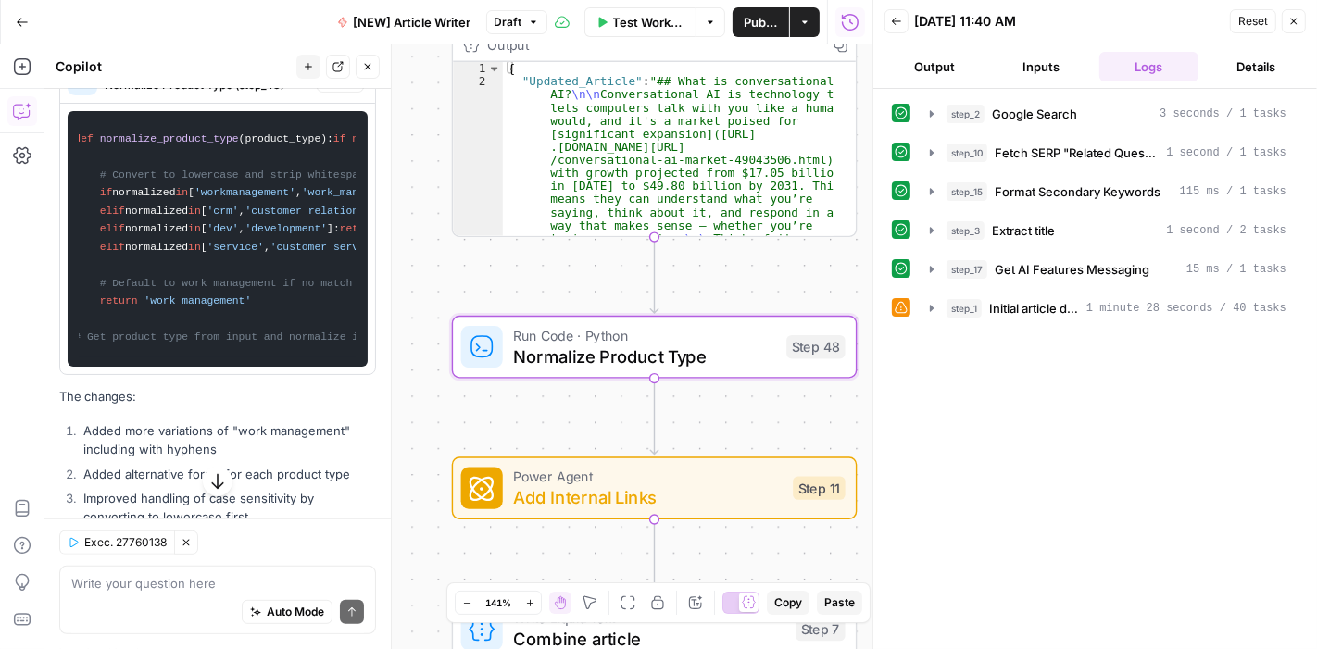
scroll to position [0, 19]
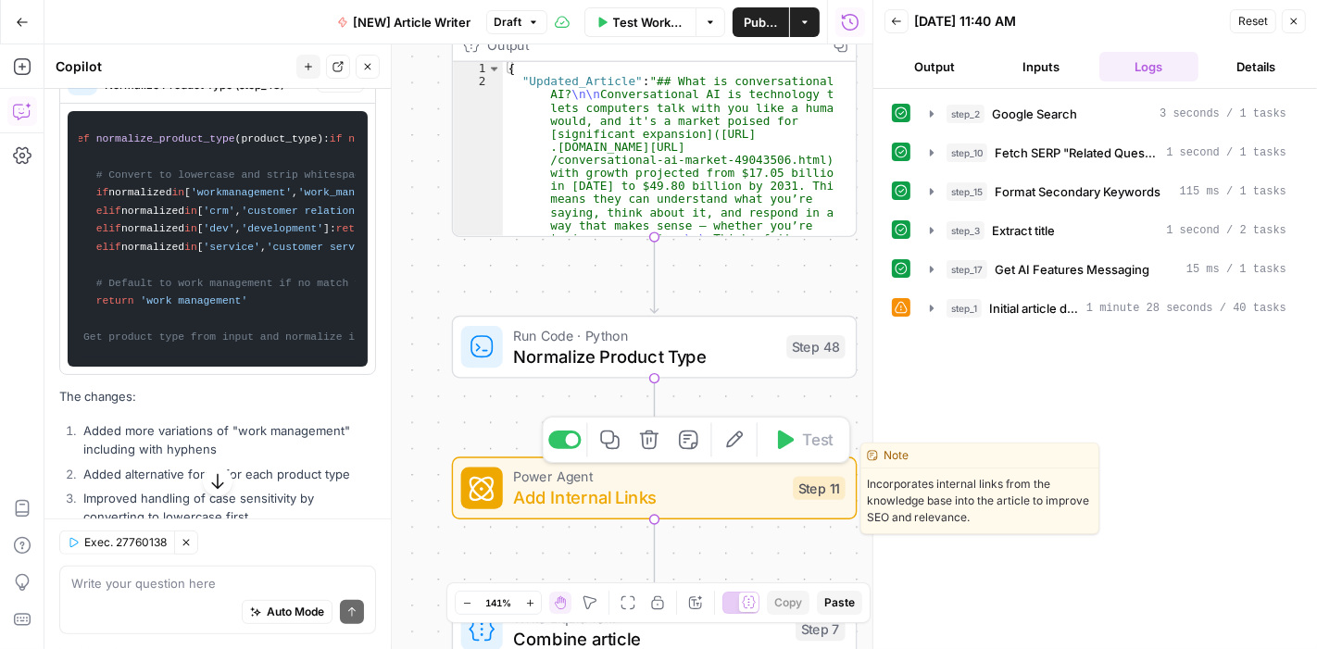
click at [743, 448] on icon "button" at bounding box center [733, 440] width 21 height 21
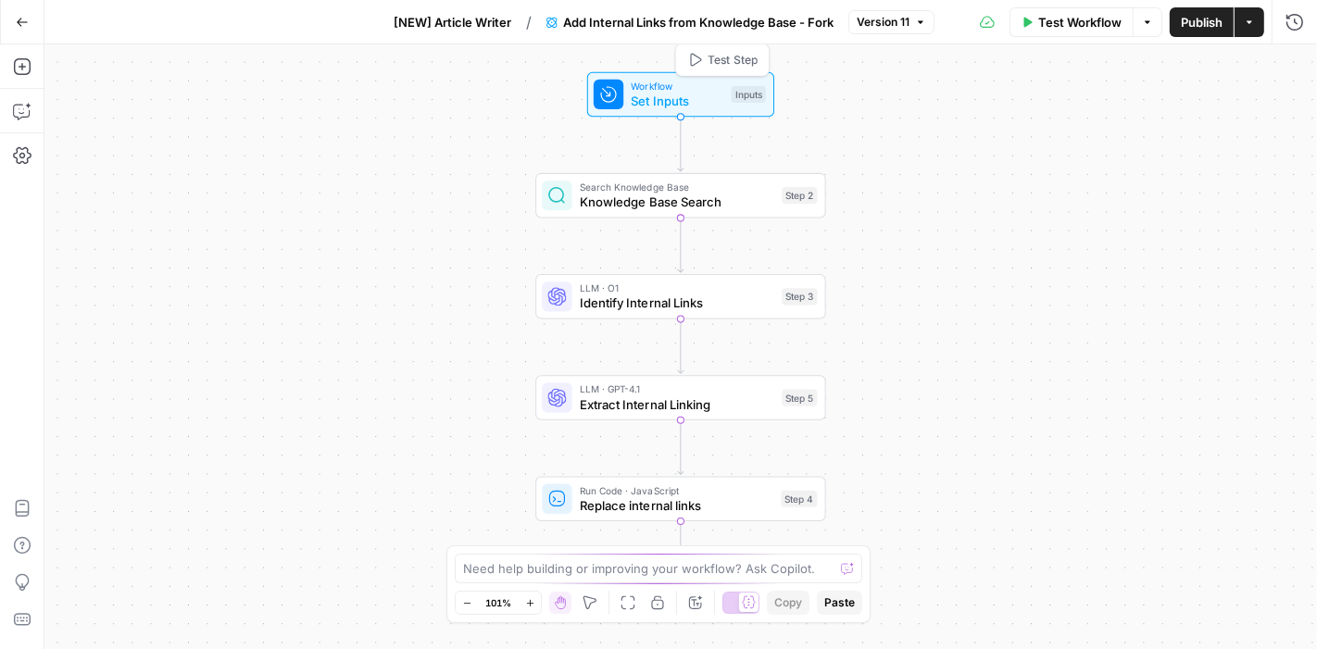
click at [682, 93] on span "Set Inputs" at bounding box center [677, 101] width 93 height 19
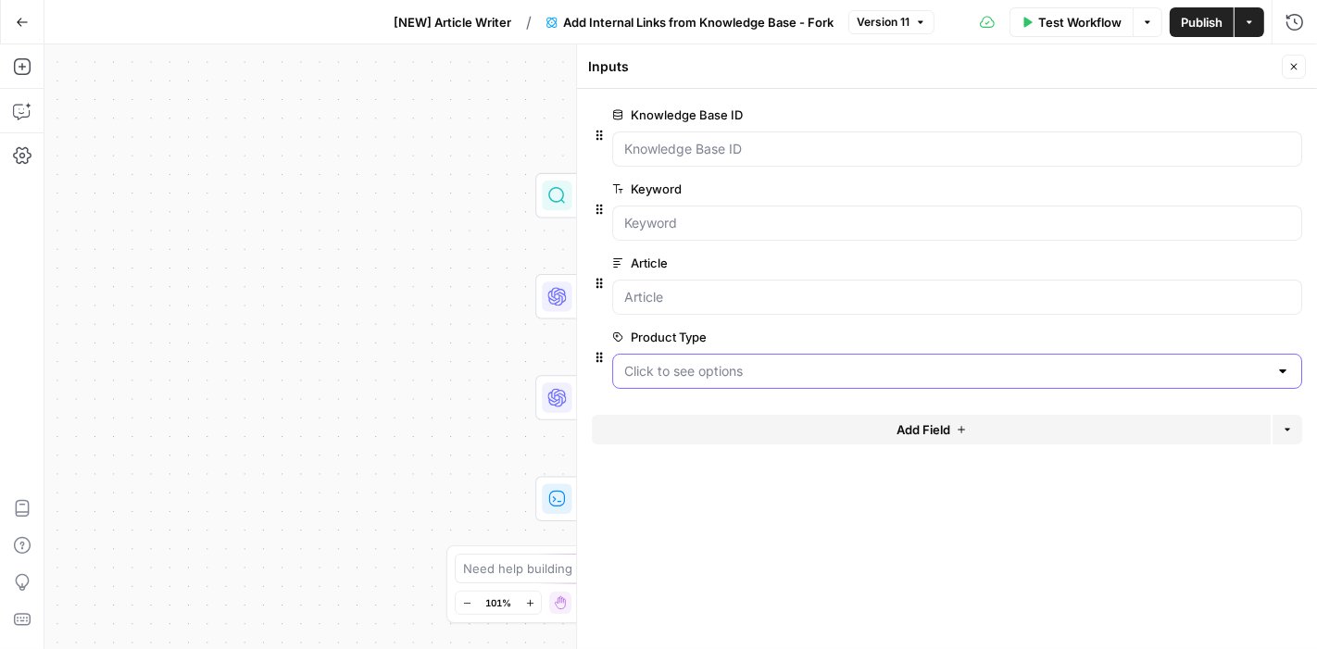
click at [722, 371] on Type "Product Type" at bounding box center [946, 371] width 644 height 19
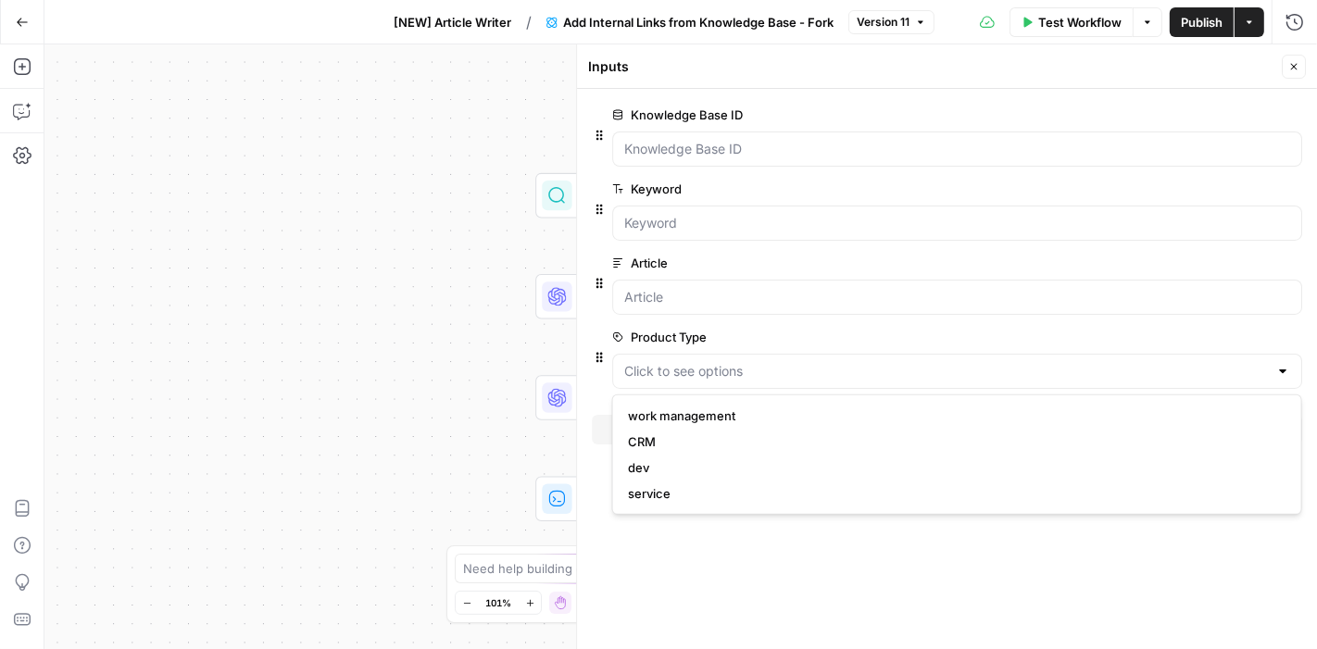
click at [735, 584] on form "Knowledge Base ID edit field Delete group Keyword edit field Delete group Artic…" at bounding box center [947, 369] width 740 height 560
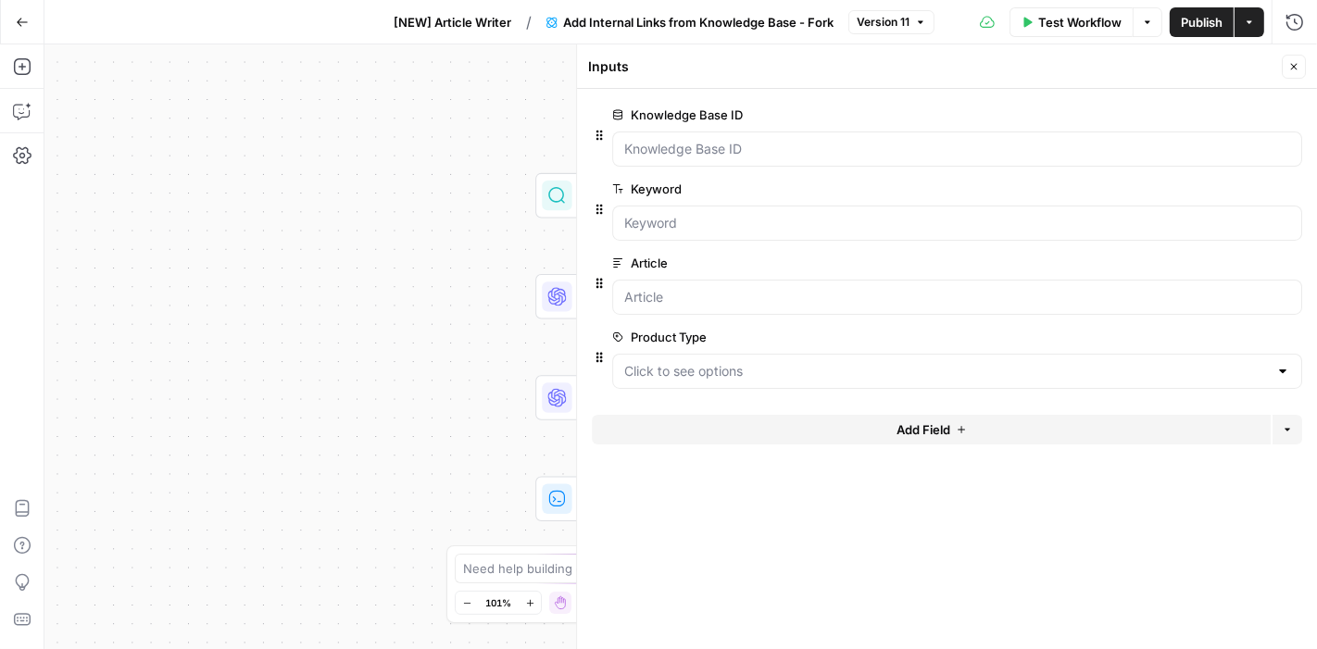
click at [1291, 65] on icon "button" at bounding box center [1294, 67] width 6 height 6
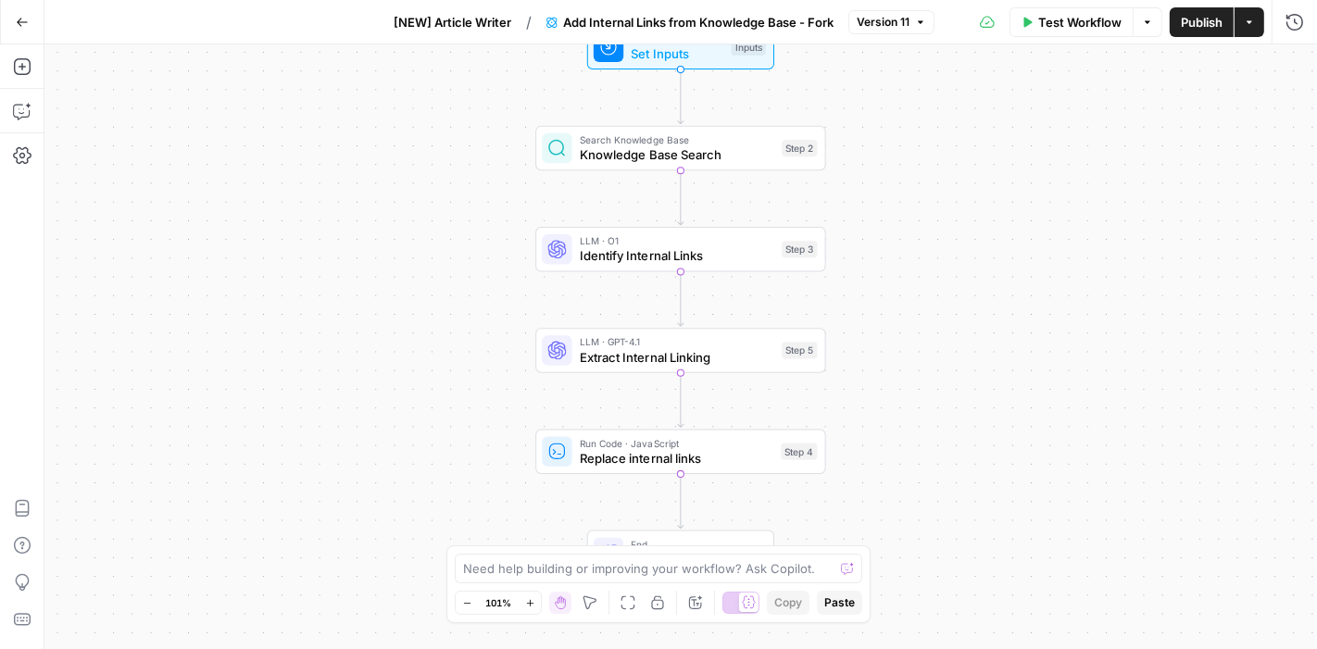
click at [1060, 27] on span "Test Workflow" at bounding box center [1079, 22] width 83 height 19
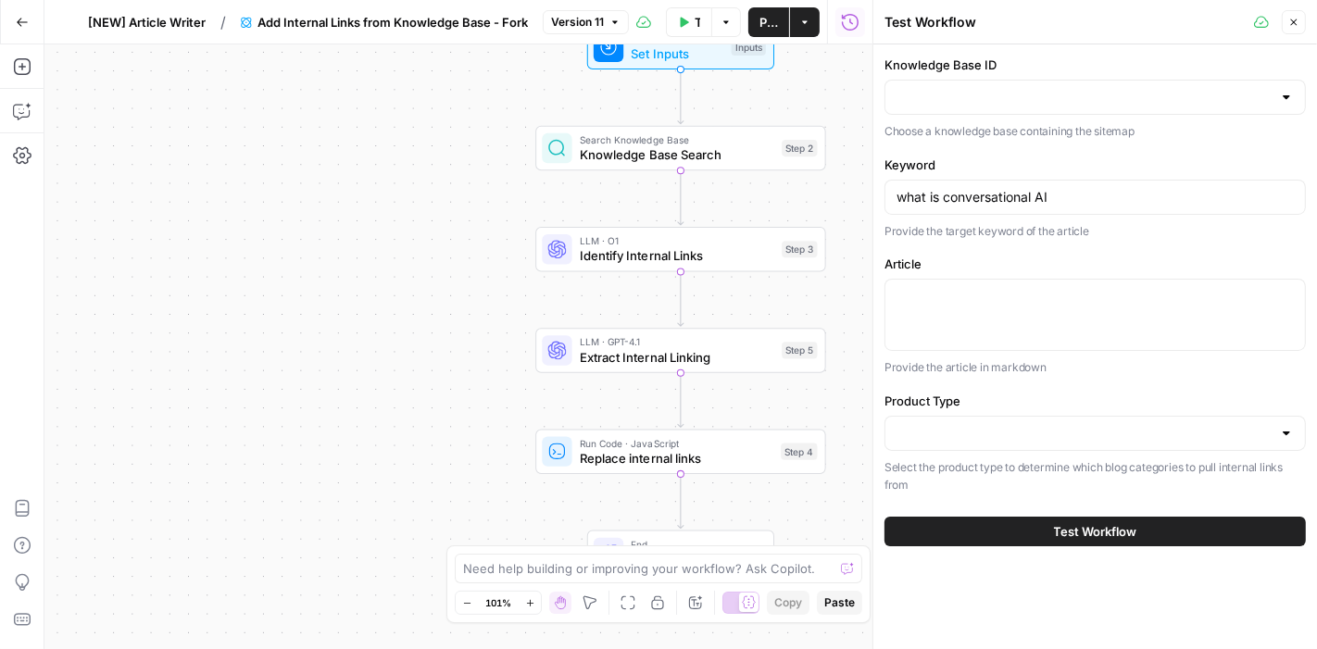
click at [1290, 92] on div at bounding box center [1286, 97] width 15 height 19
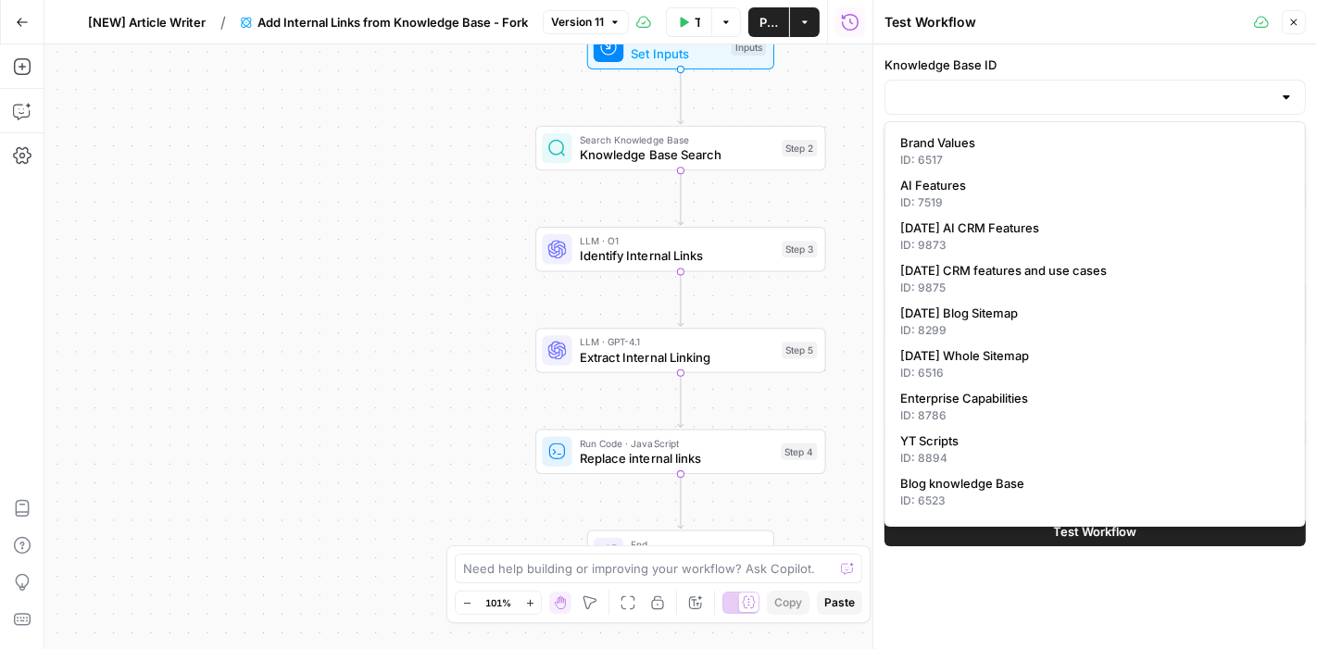
click at [1290, 92] on div at bounding box center [1286, 97] width 15 height 19
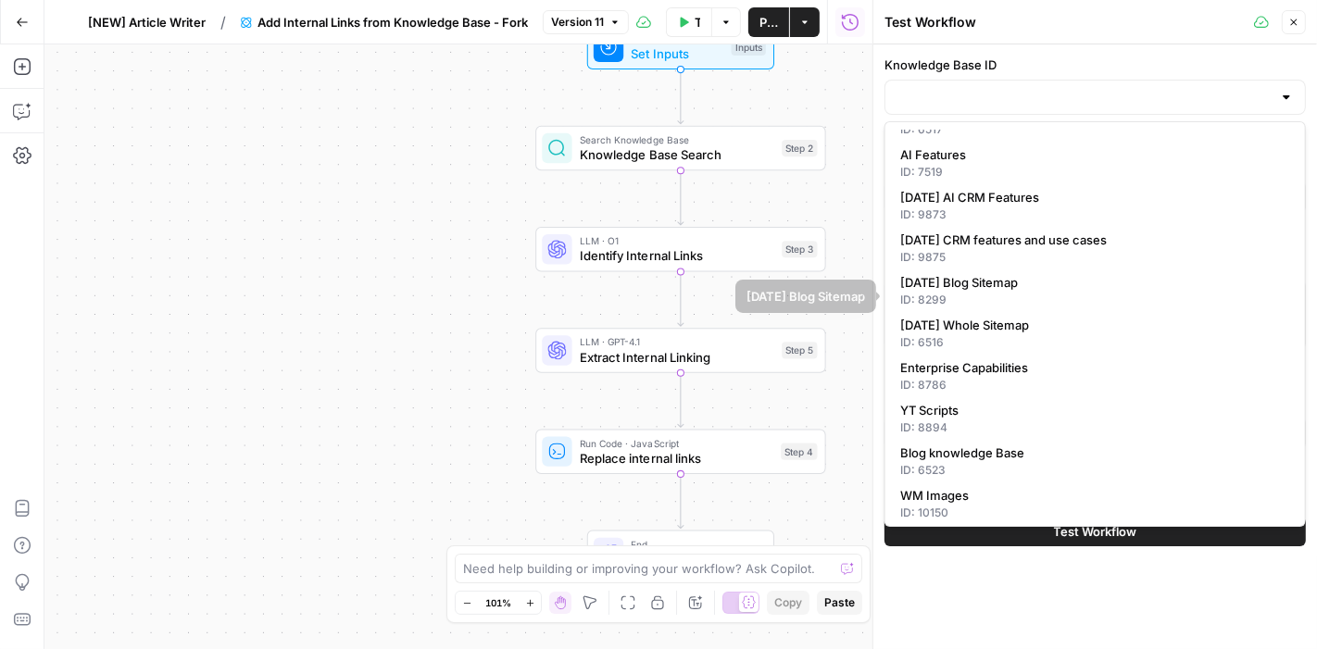
scroll to position [31, 0]
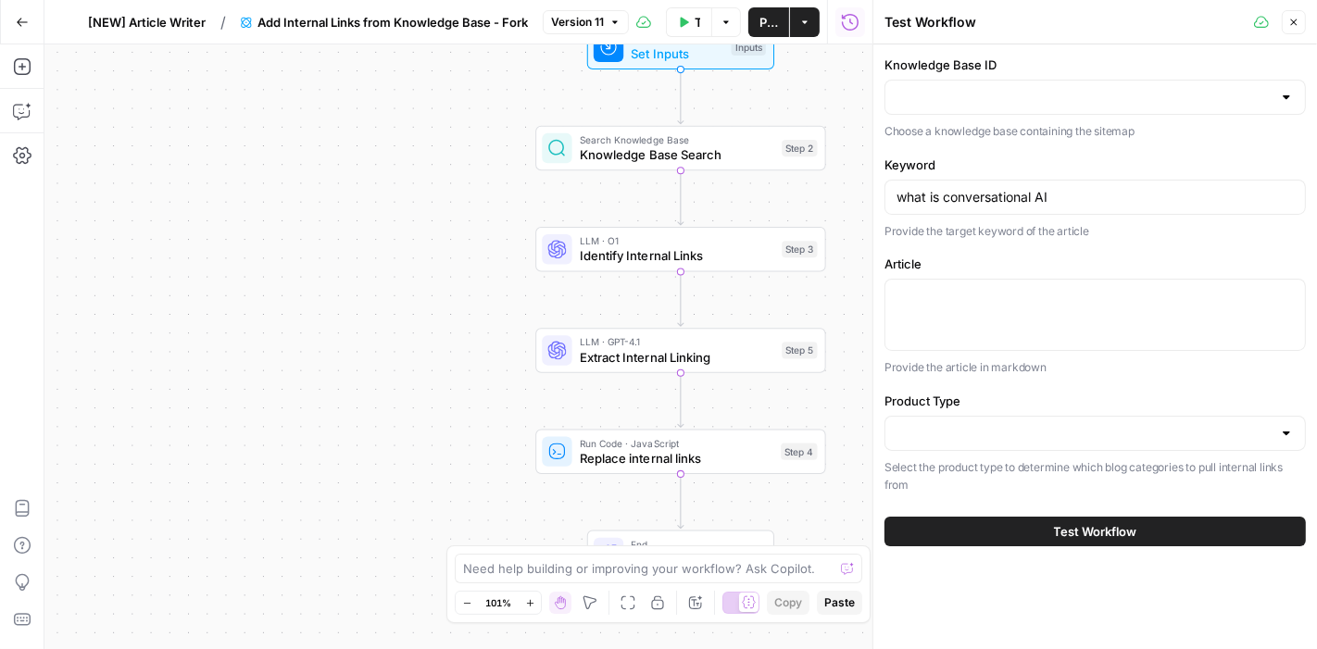
click at [1074, 52] on div "Knowledge Base ID Choose a knowledge base containing the sitemap Keyword what i…" at bounding box center [1095, 300] width 444 height 513
click at [1081, 91] on input "Knowledge Base ID" at bounding box center [1083, 97] width 375 height 19
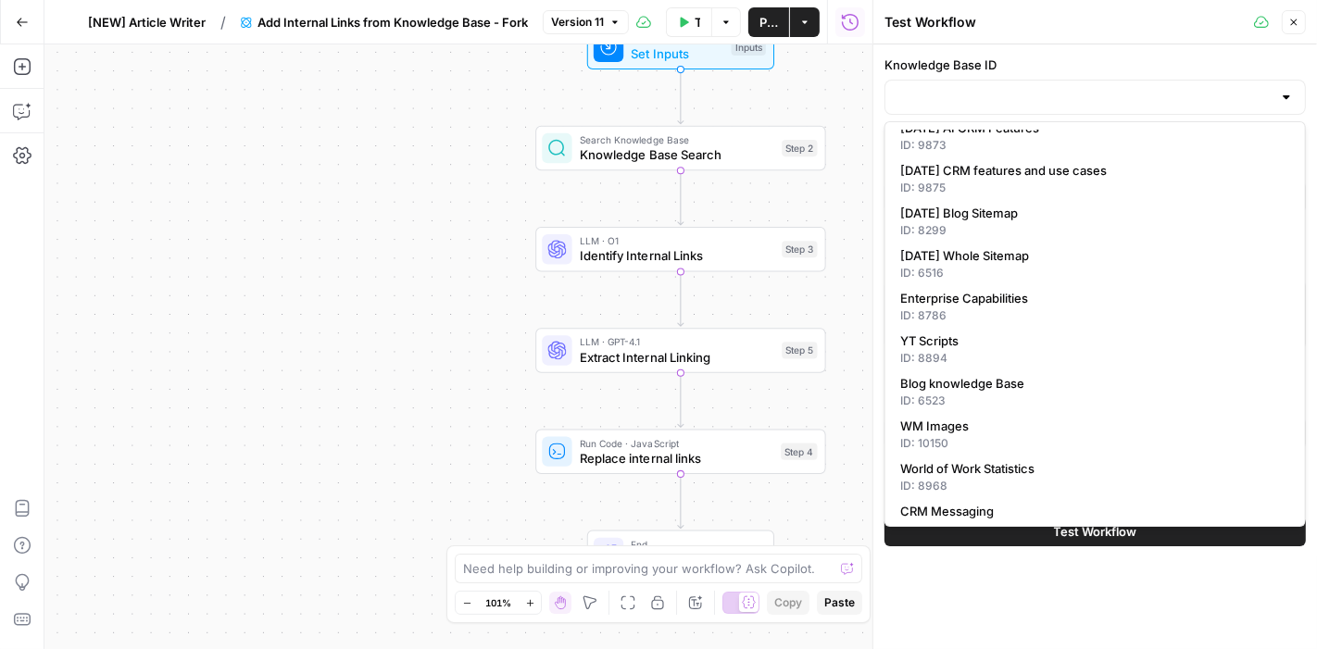
scroll to position [97, 0]
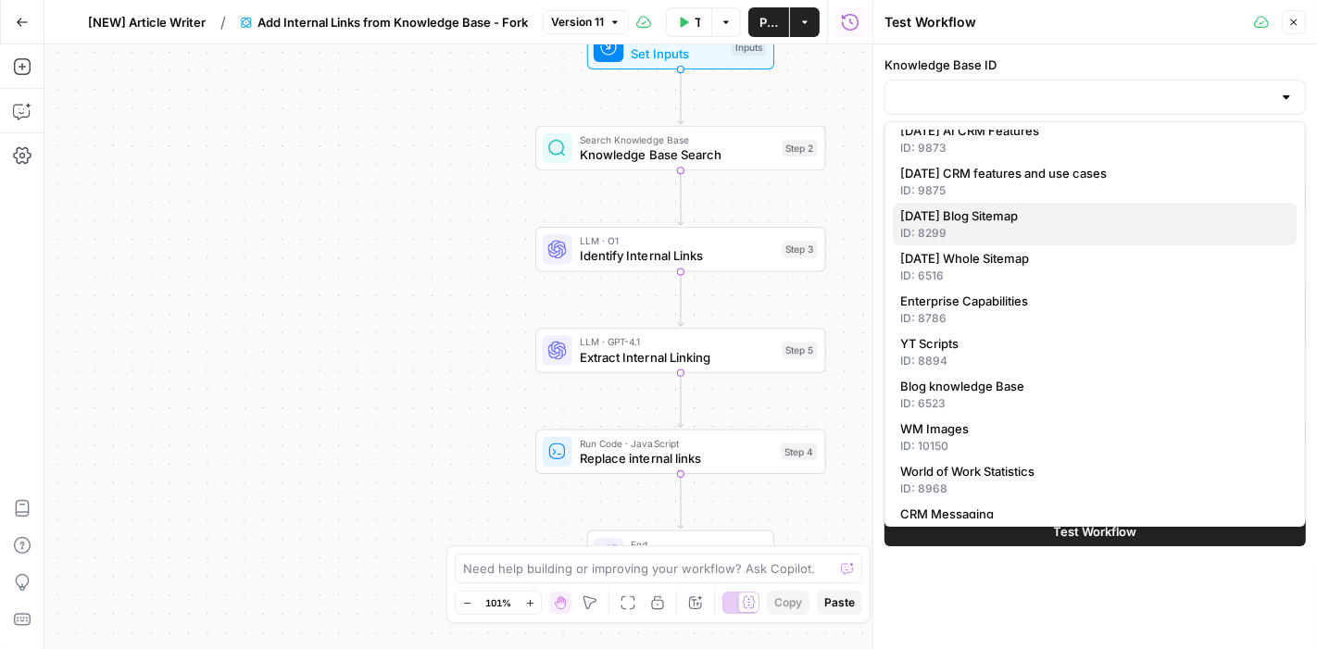
click at [964, 216] on span "[DATE] Blog Sitemap" at bounding box center [1091, 215] width 382 height 19
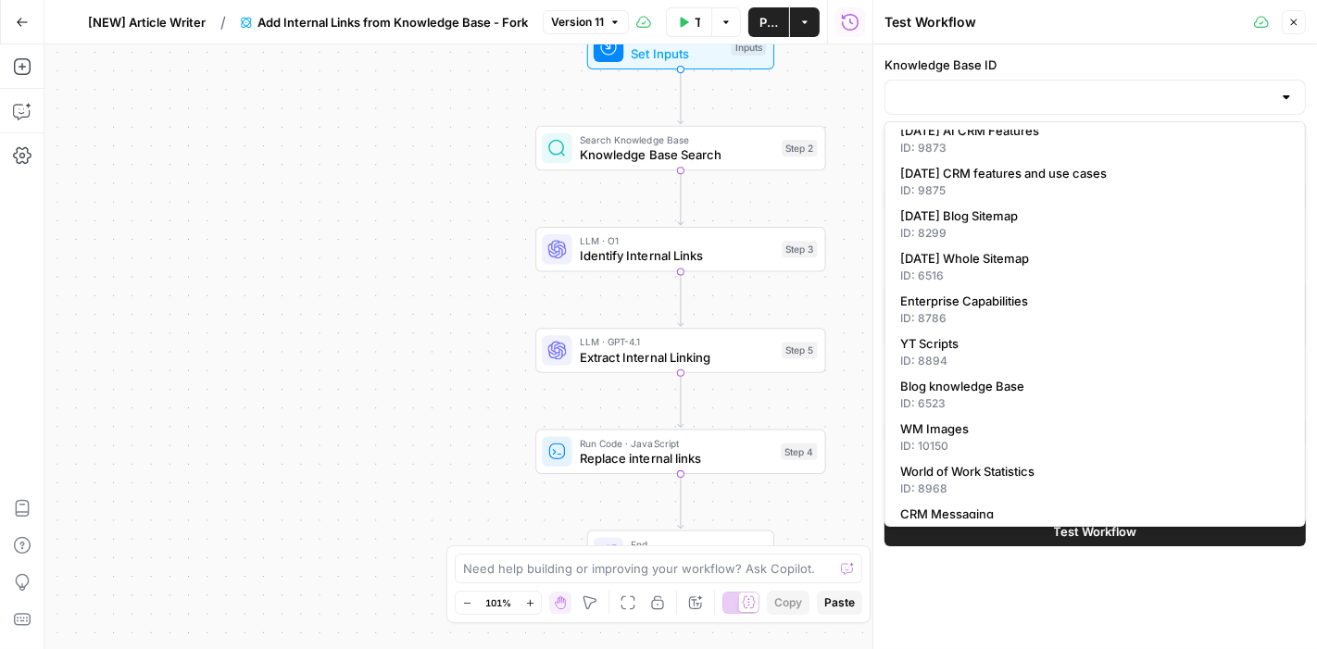
type input "[DATE] Blog Sitemap"
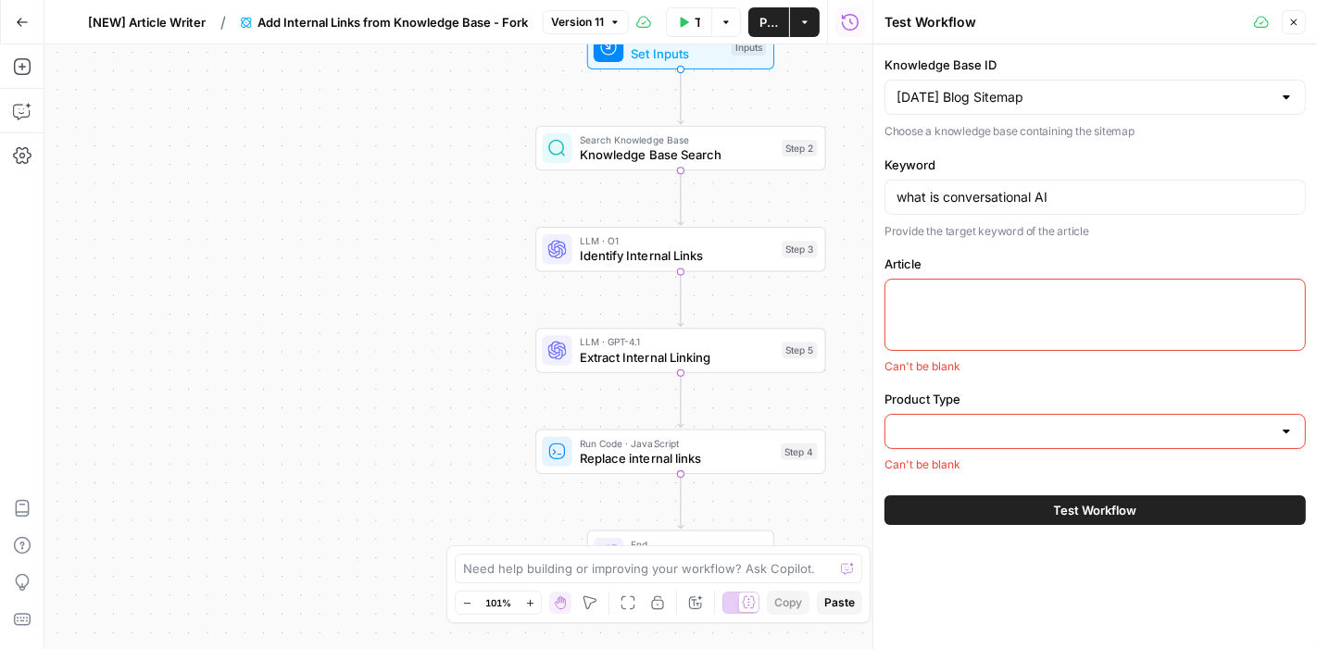
click at [962, 329] on div at bounding box center [1094, 315] width 421 height 72
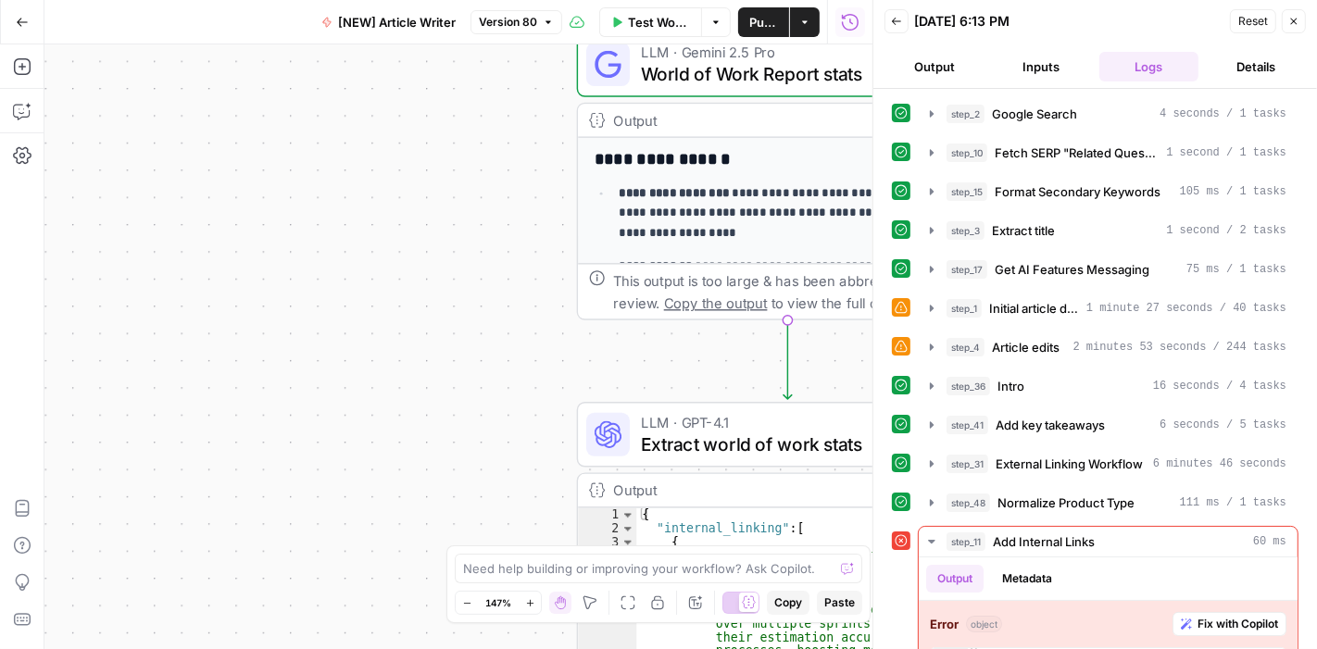
drag, startPoint x: 628, startPoint y: 243, endPoint x: 402, endPoint y: 259, distance: 226.5
click at [402, 259] on div "Workflow Set Inputs Inputs Google Search Google Search Step 2 Output Expand Out…" at bounding box center [458, 346] width 828 height 605
click at [719, 27] on icon "button" at bounding box center [715, 22] width 11 height 11
click at [806, 22] on icon "button" at bounding box center [805, 21] width 6 height 3
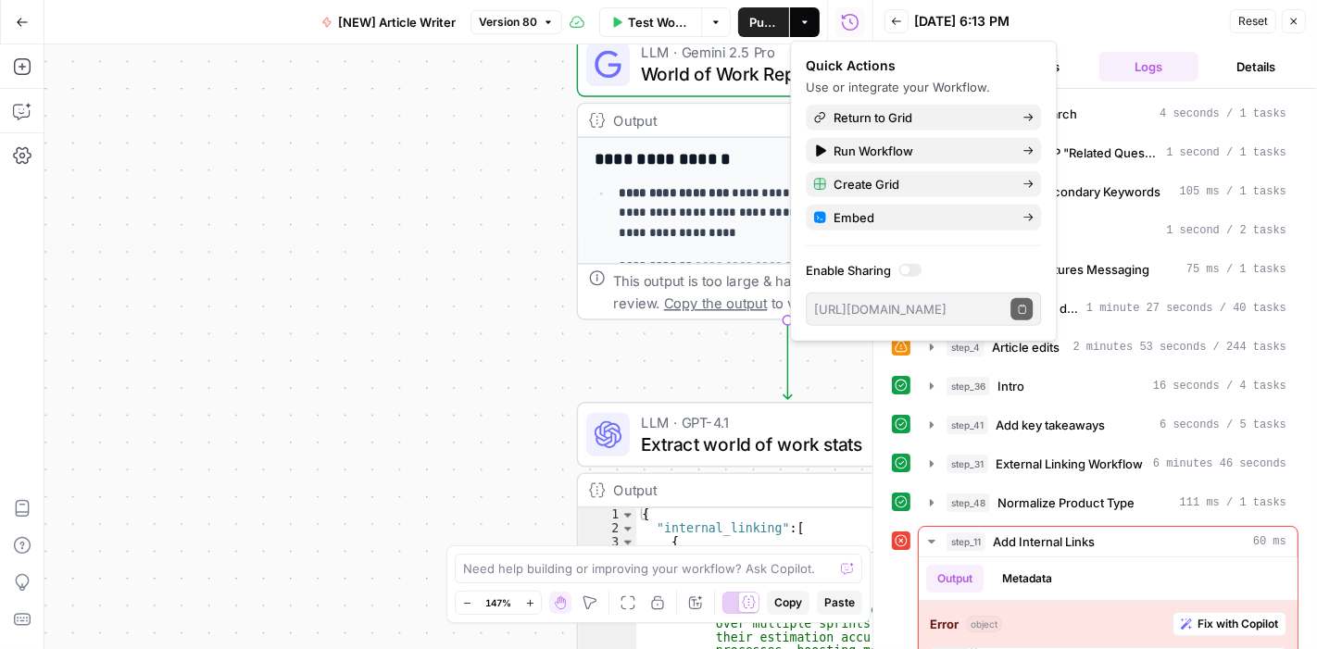
click at [806, 22] on icon "button" at bounding box center [805, 21] width 6 height 3
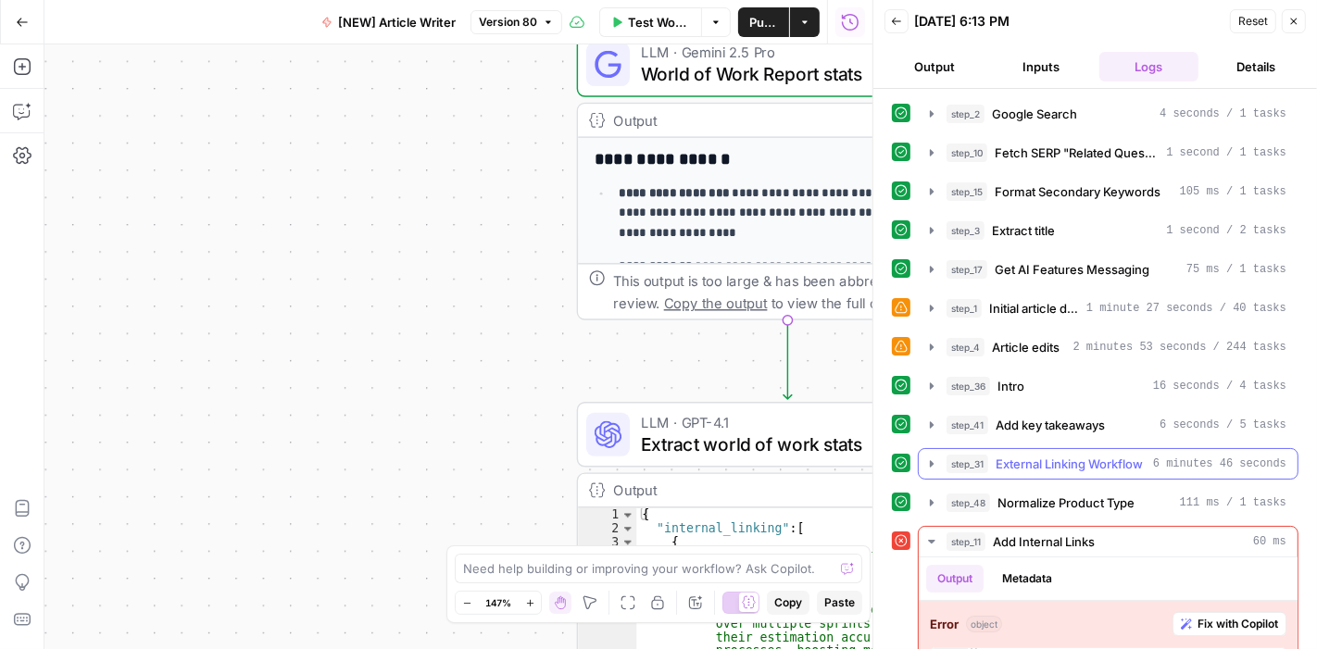
scroll to position [89, 0]
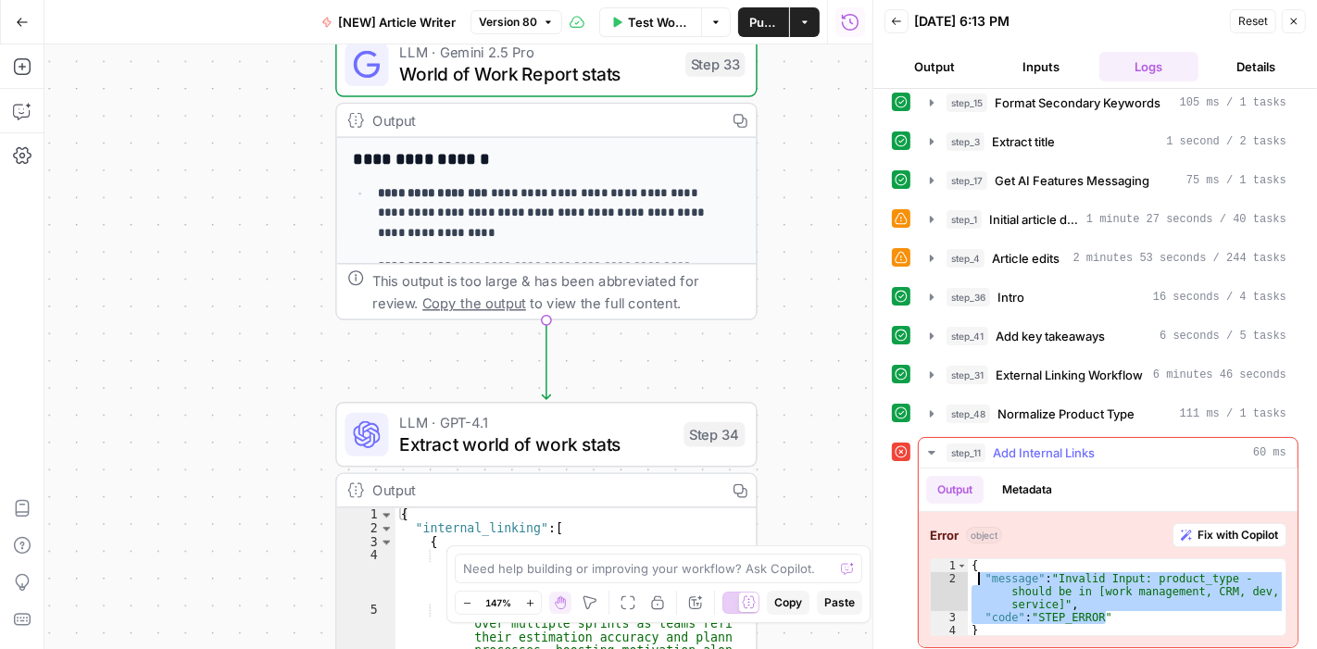
drag, startPoint x: 1119, startPoint y: 609, endPoint x: 979, endPoint y: 569, distance: 146.3
click at [979, 569] on div "{ "message" : "Invalid Input: product_type - should be in [work management, CRM…" at bounding box center [1127, 611] width 318 height 104
type textarea "**********"
click at [1185, 538] on button "Fix with Copilot" at bounding box center [1229, 535] width 114 height 24
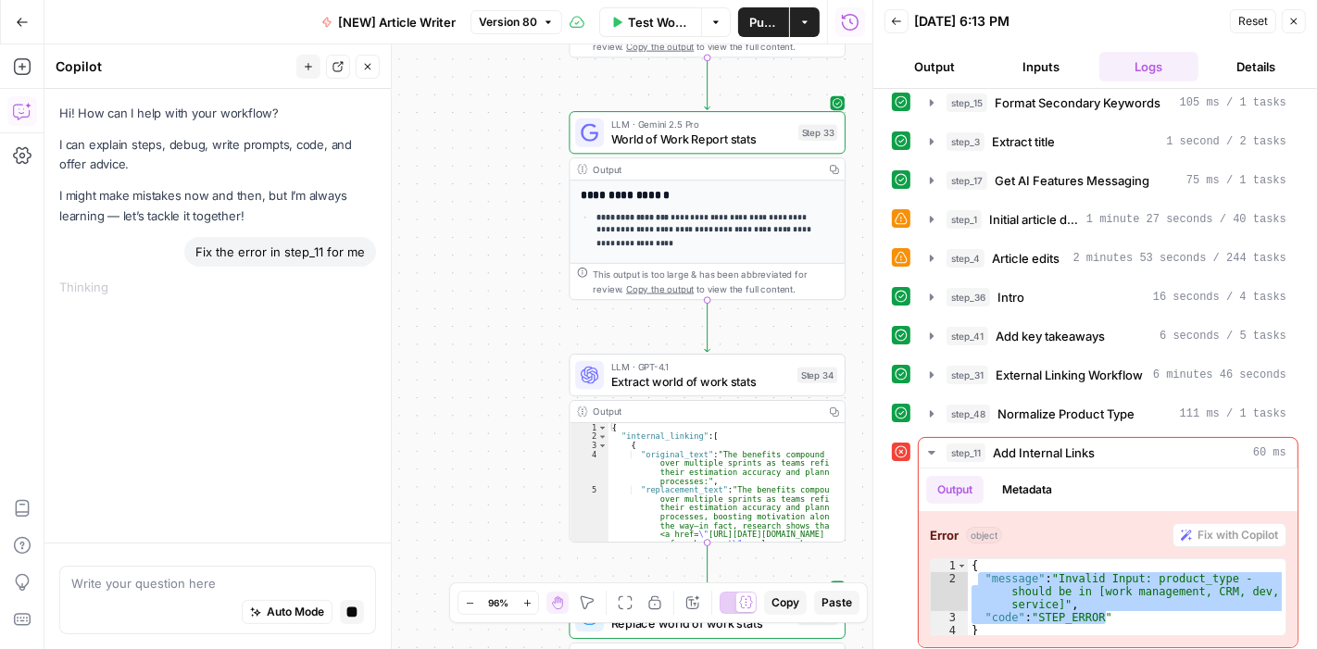
drag, startPoint x: 494, startPoint y: 242, endPoint x: 632, endPoint y: 321, distance: 158.5
click at [632, 321] on div "Workflow Set Inputs Inputs Google Search Google Search Step 2 Output Expand Out…" at bounding box center [458, 346] width 828 height 605
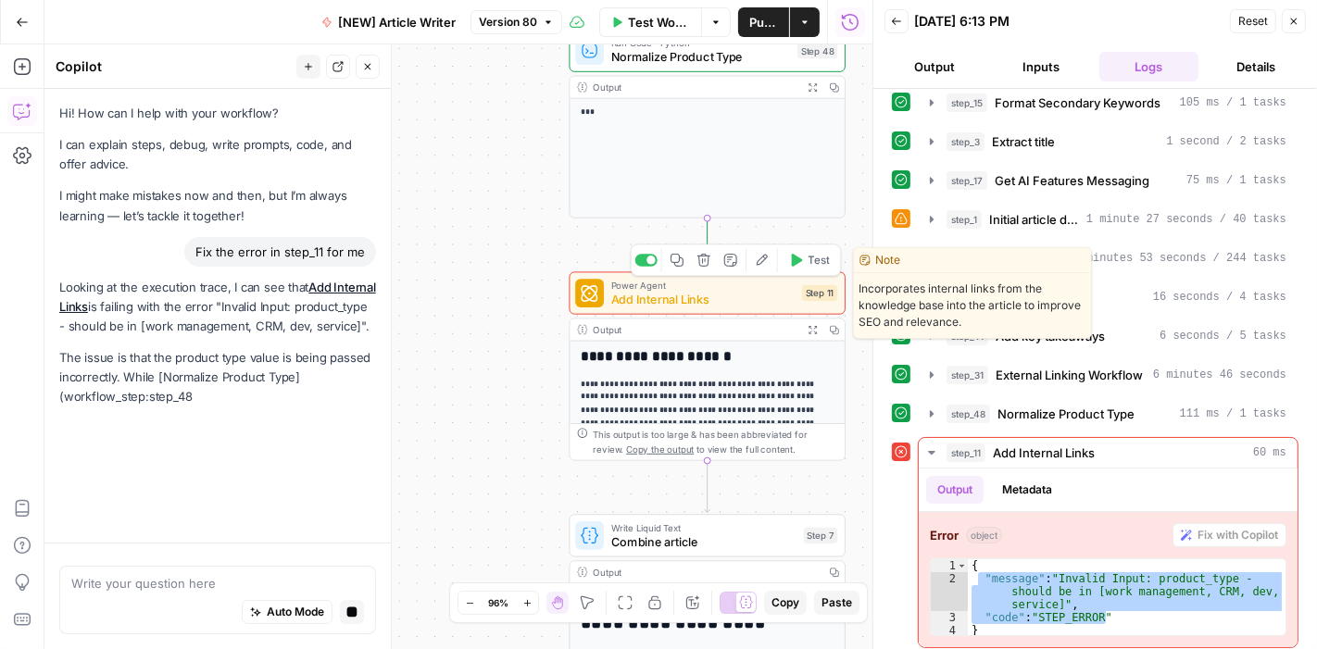
click at [759, 298] on span "Add Internal Links" at bounding box center [702, 300] width 183 height 18
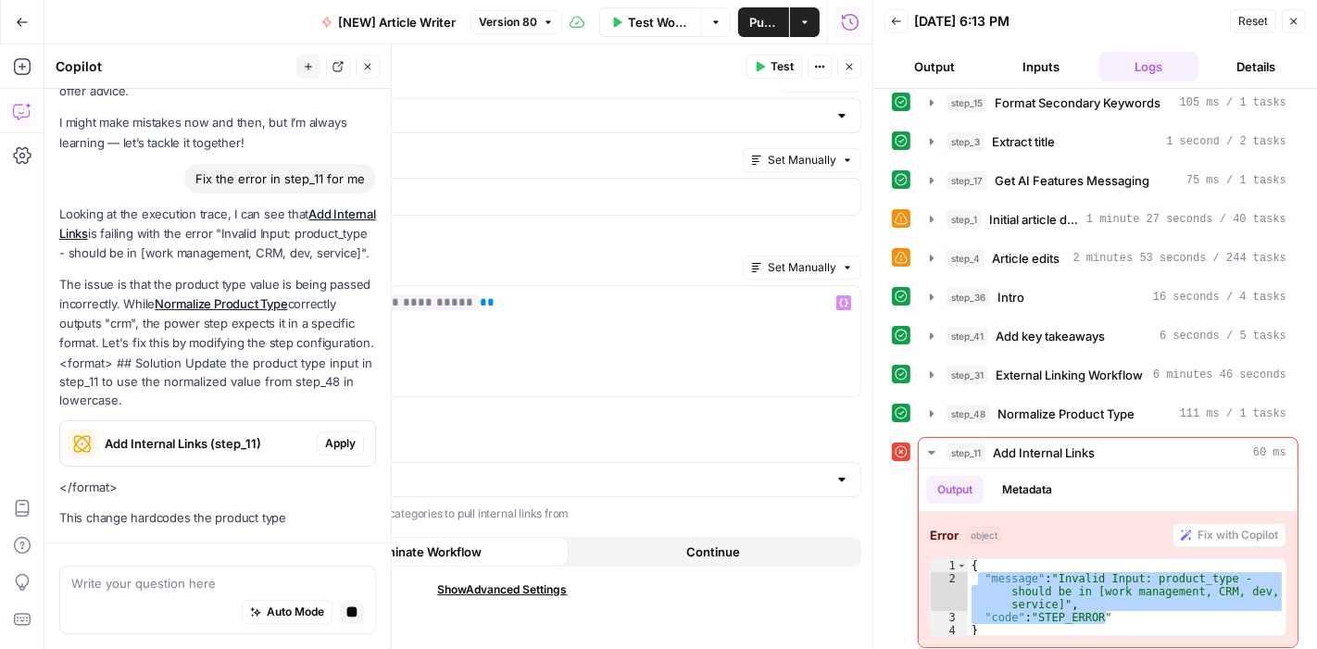
scroll to position [81, 0]
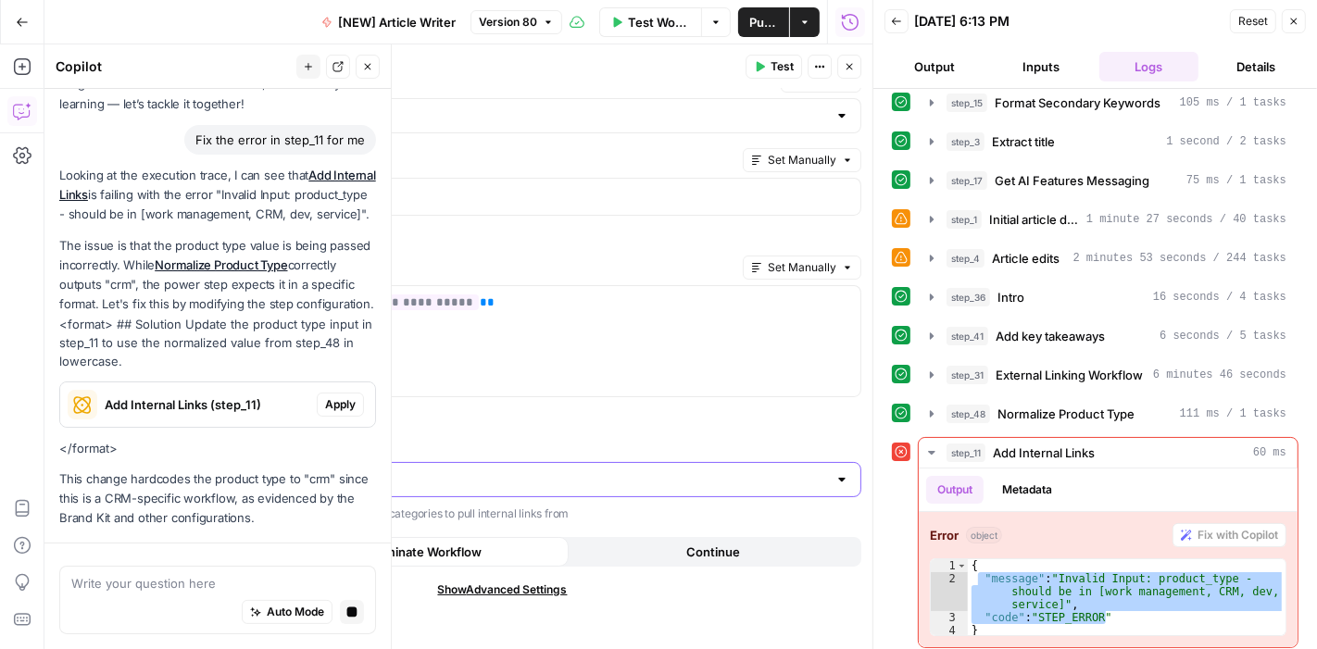
click at [617, 482] on input "Product Type" at bounding box center [491, 479] width 671 height 19
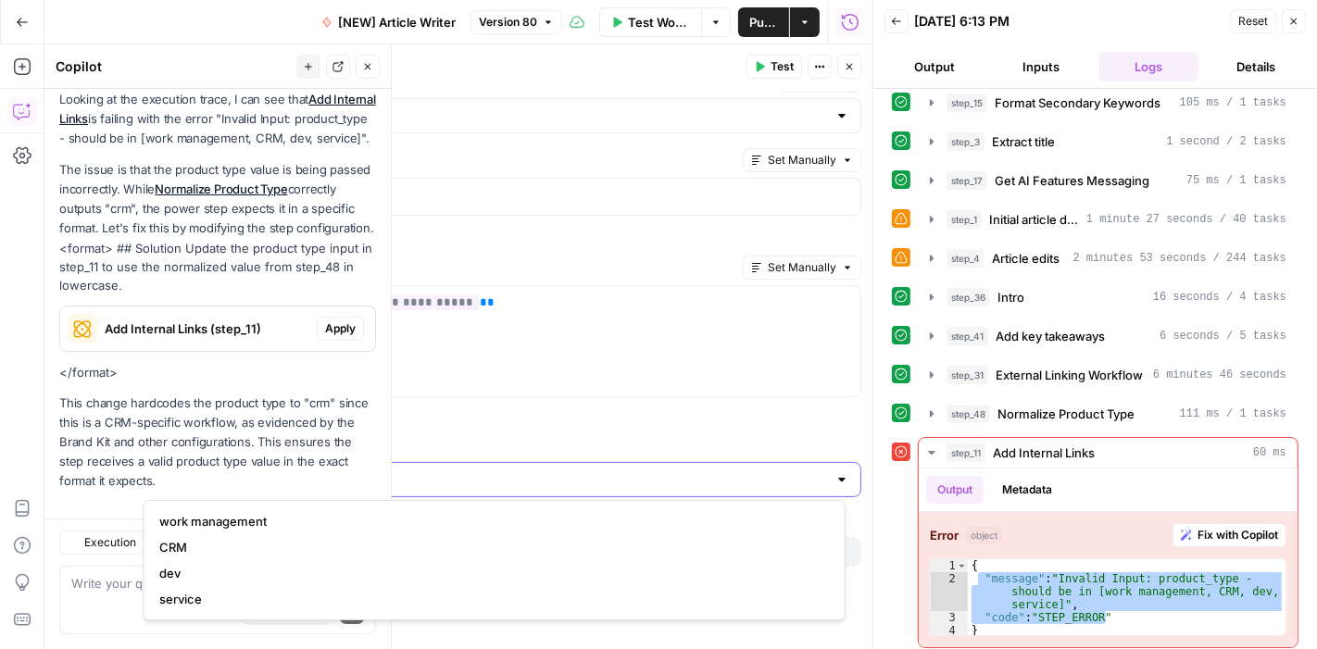
scroll to position [241, 0]
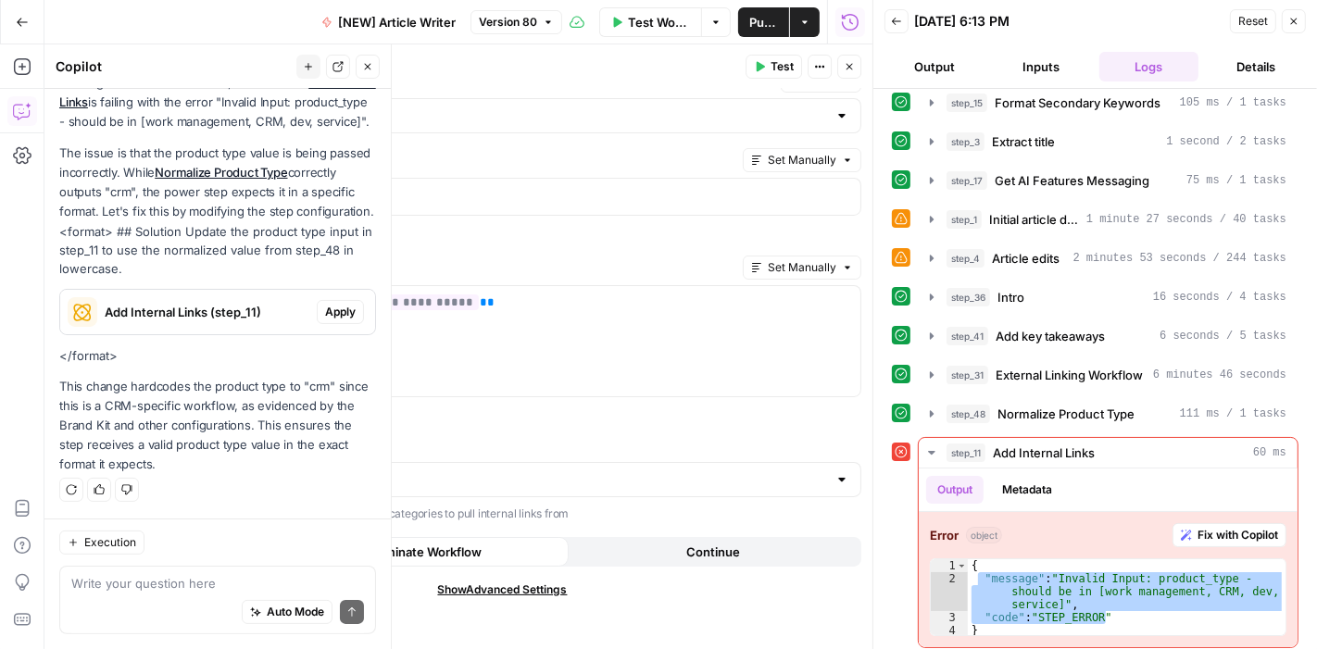
click at [661, 421] on div "**********" at bounding box center [502, 330] width 740 height 646
click at [834, 480] on div at bounding box center [841, 479] width 15 height 19
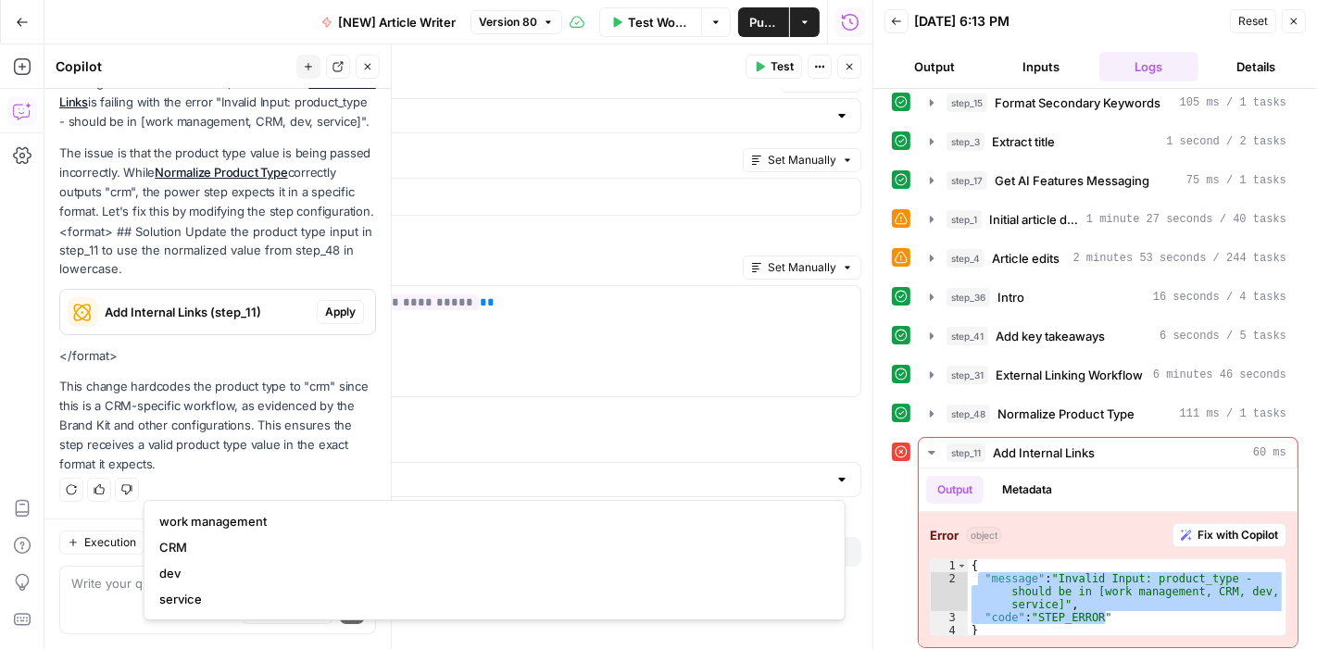
click at [834, 480] on div at bounding box center [841, 479] width 15 height 19
click at [834, 419] on p "Provide the article in markdown" at bounding box center [503, 414] width 718 height 19
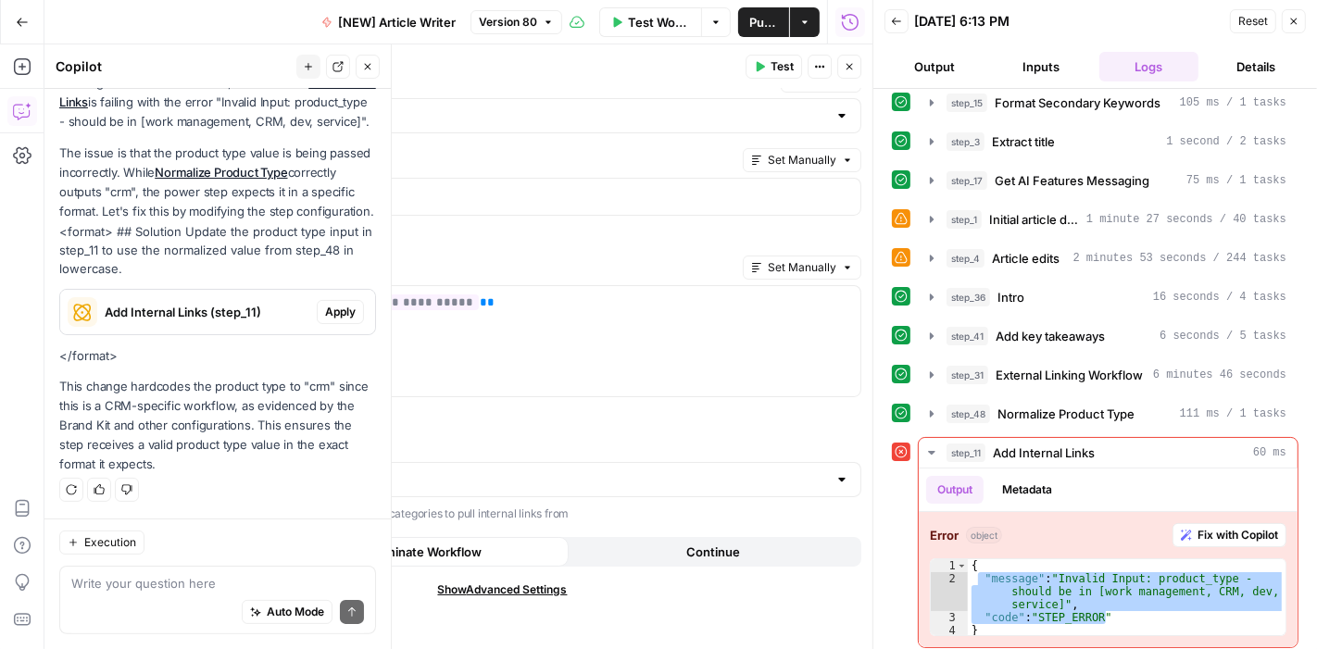
click at [847, 72] on button "Close" at bounding box center [849, 67] width 24 height 24
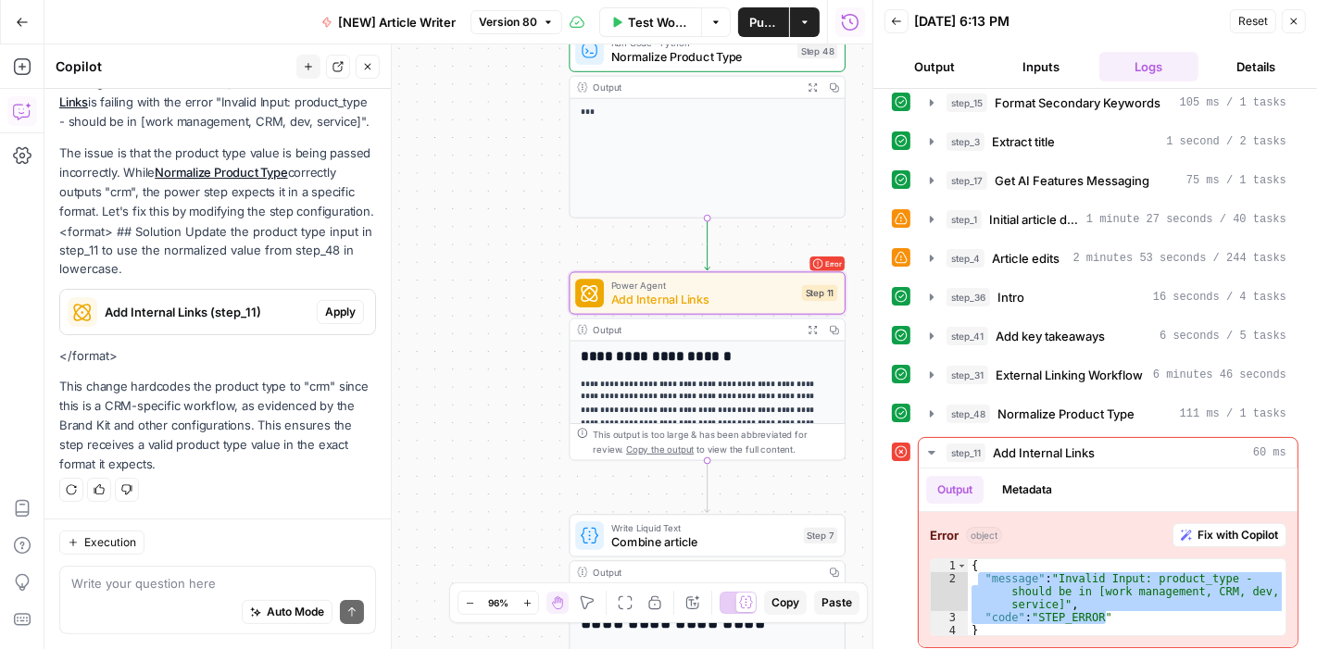
click at [177, 596] on div "Auto Mode Send" at bounding box center [217, 613] width 293 height 41
type textarea "C"
click at [177, 596] on div "Auto Mode Send" at bounding box center [217, 613] width 293 height 41
type textarea "The input should be CRM, not crm"
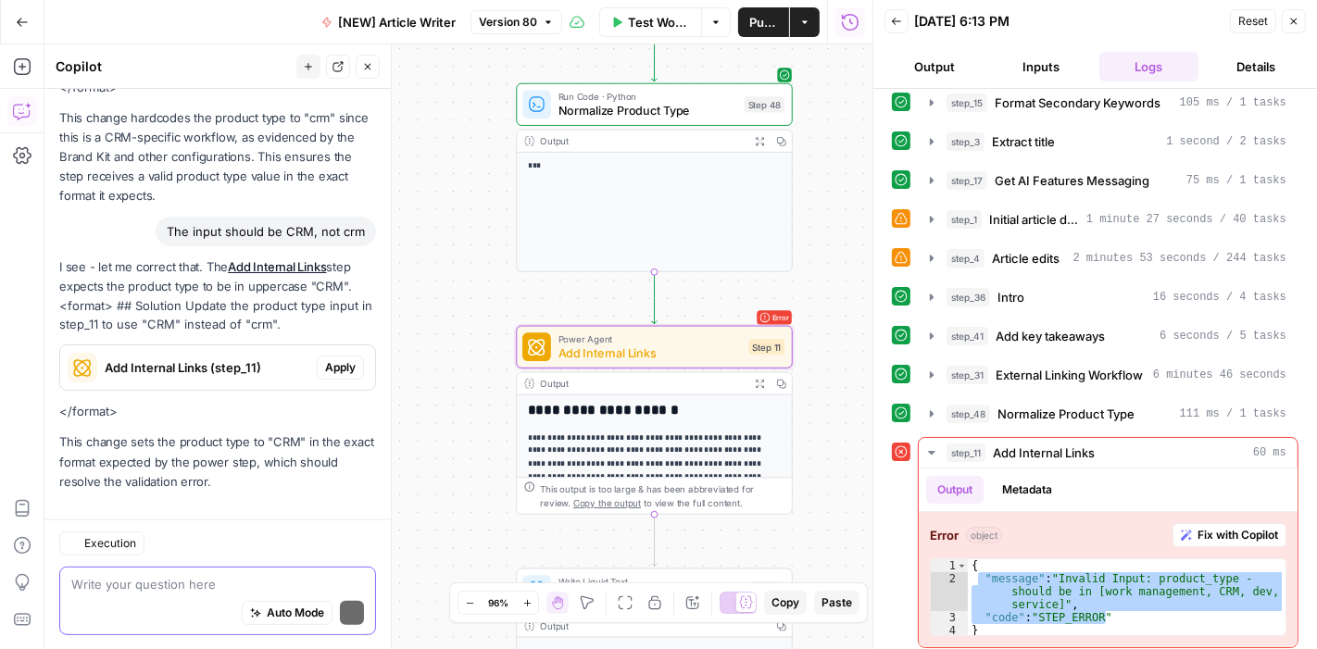
scroll to position [526, 0]
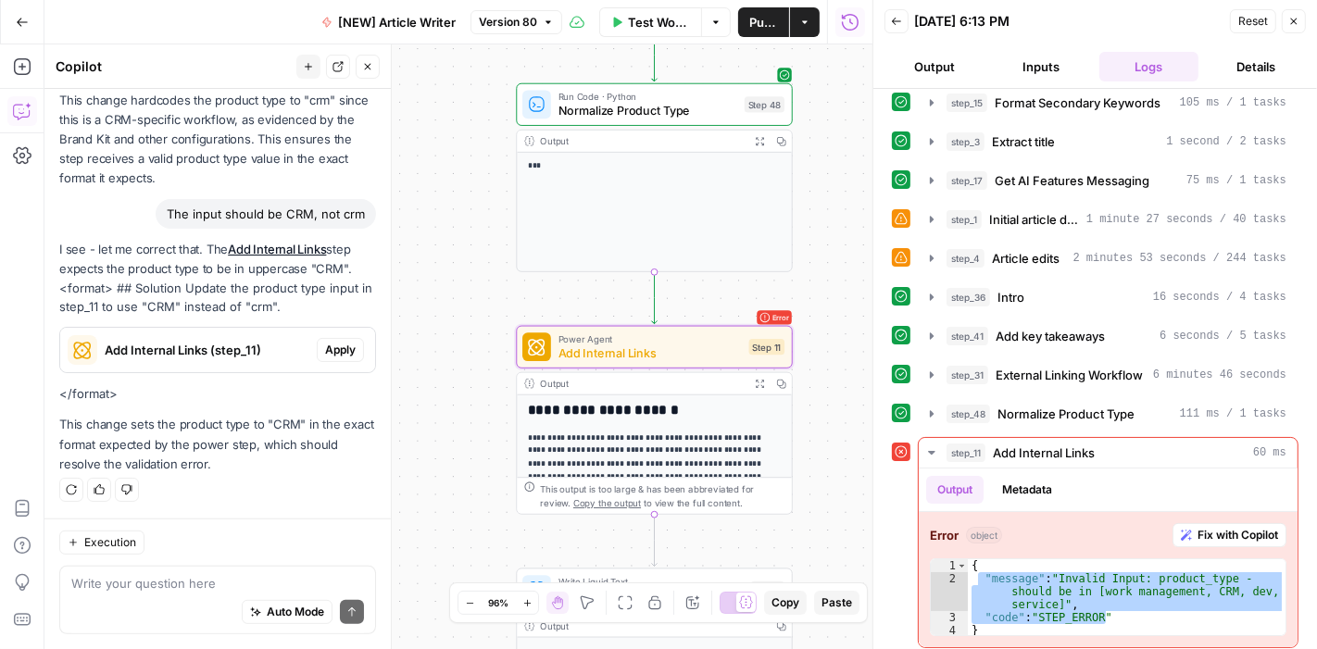
click at [325, 349] on span "Apply" at bounding box center [340, 350] width 31 height 17
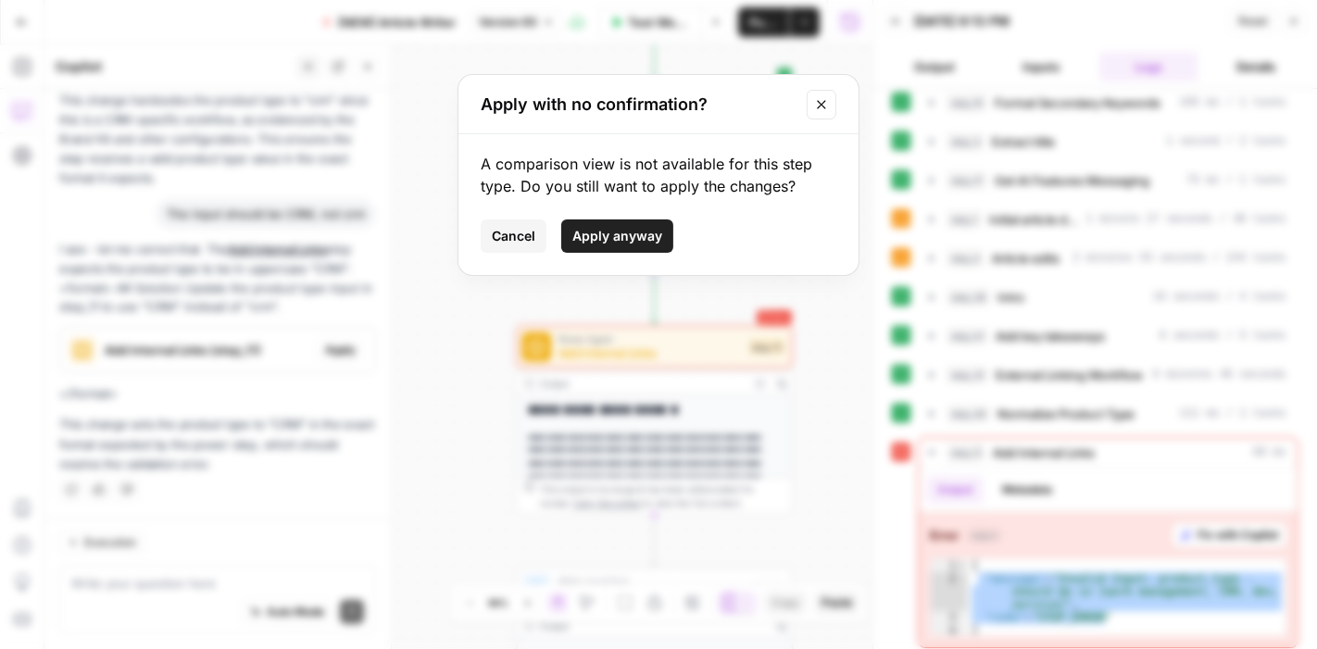
click at [613, 242] on span "Apply anyway" at bounding box center [617, 236] width 90 height 19
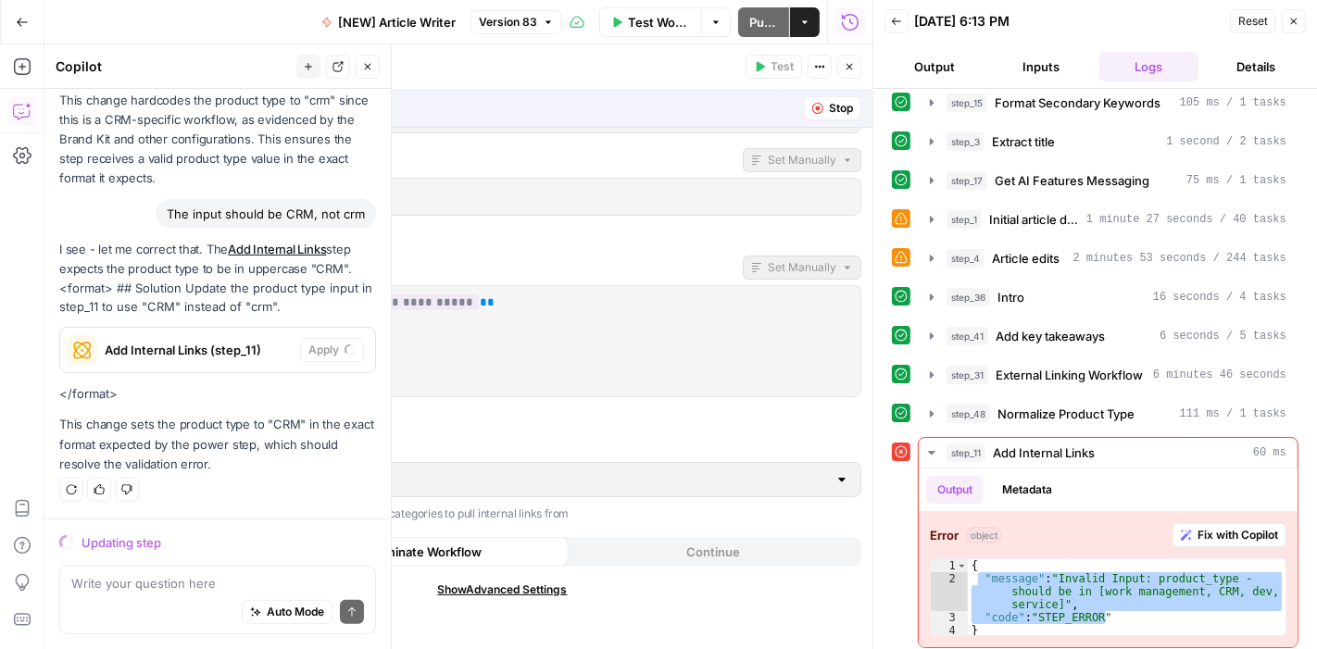
scroll to position [0, 0]
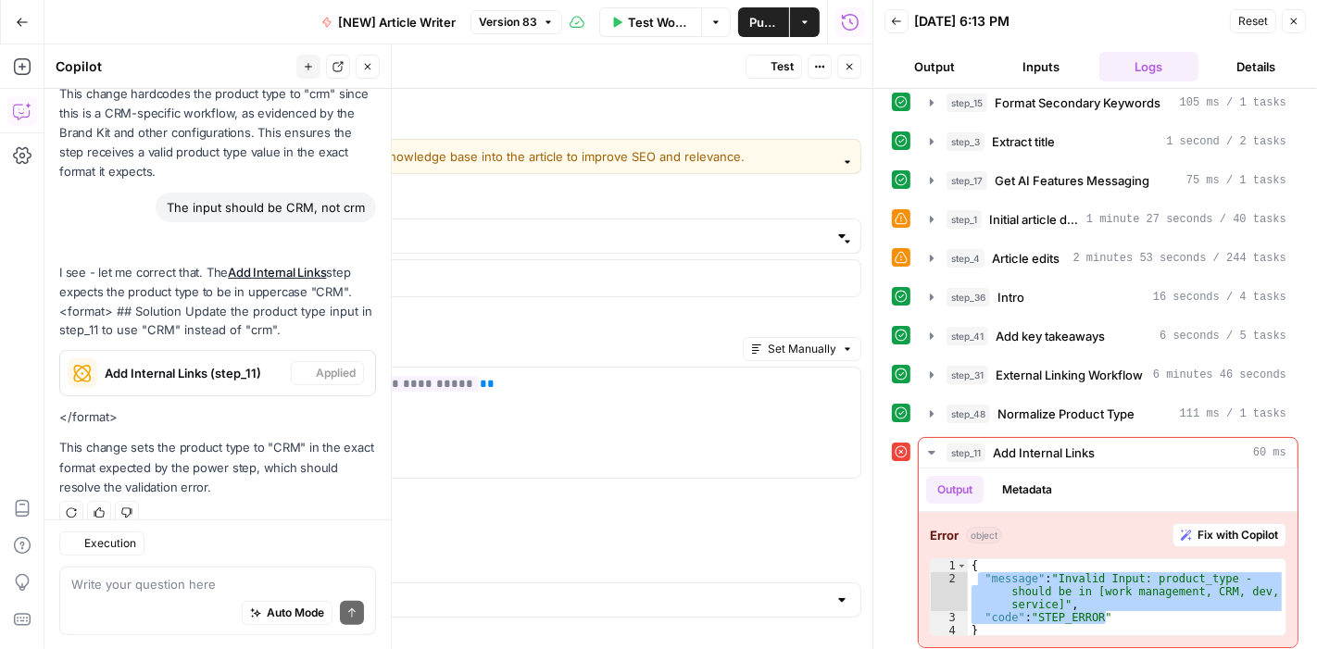
type input "CRM"
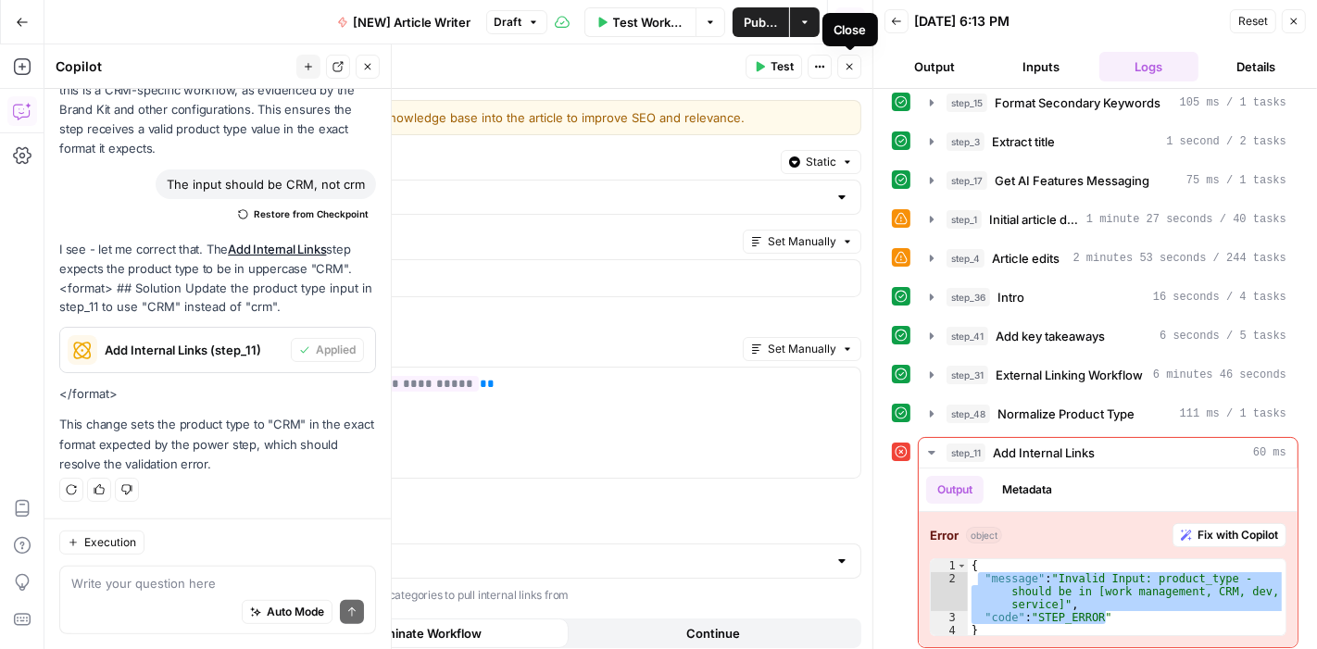
click at [850, 70] on icon "button" at bounding box center [849, 66] width 11 height 11
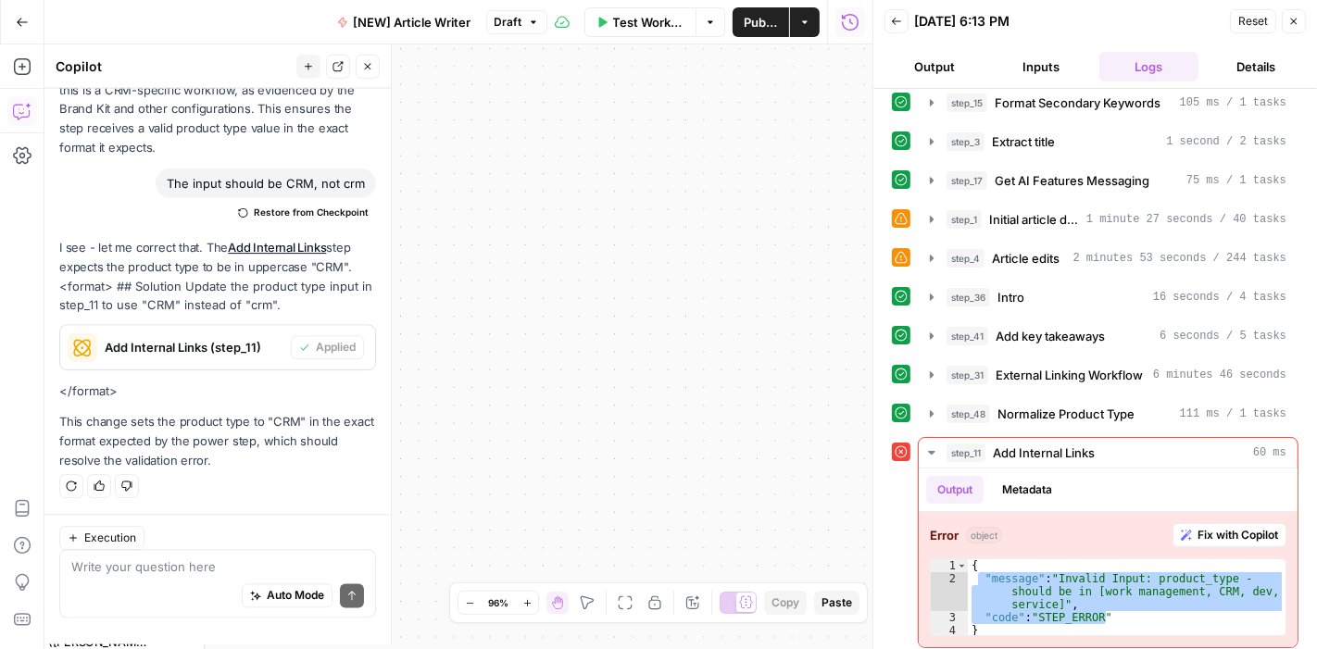
scroll to position [585, 0]
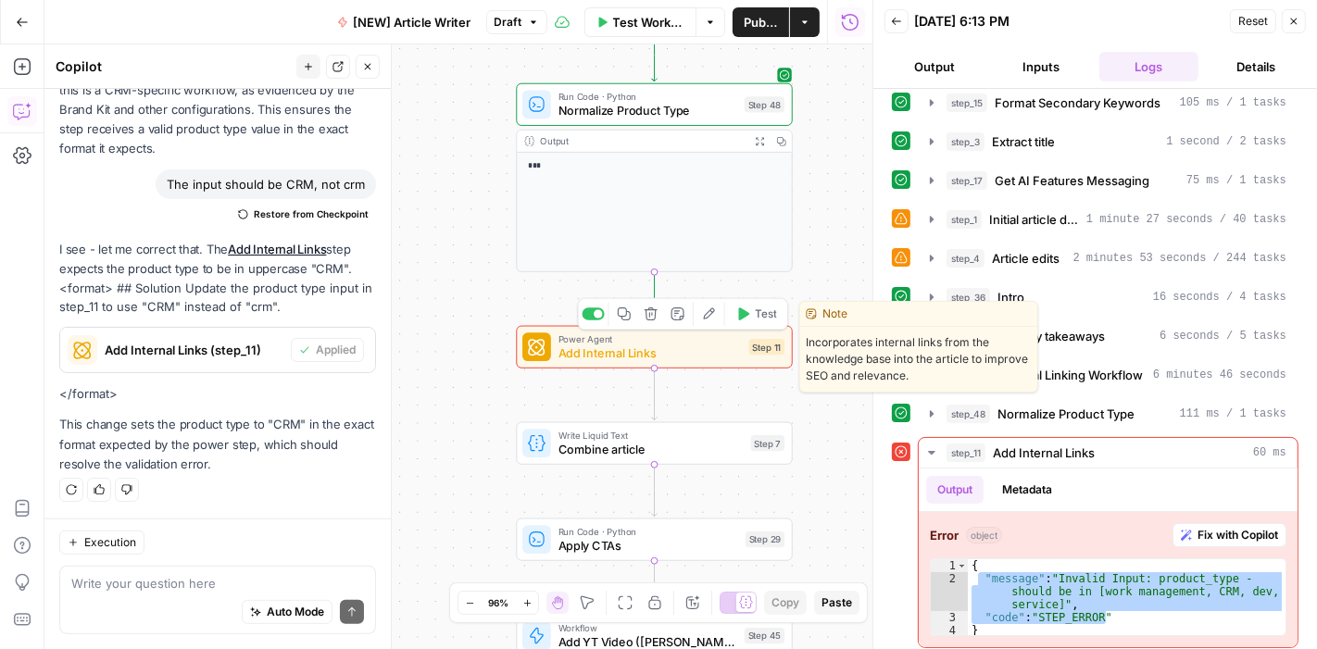
click at [769, 321] on span "Test" at bounding box center [765, 314] width 21 height 16
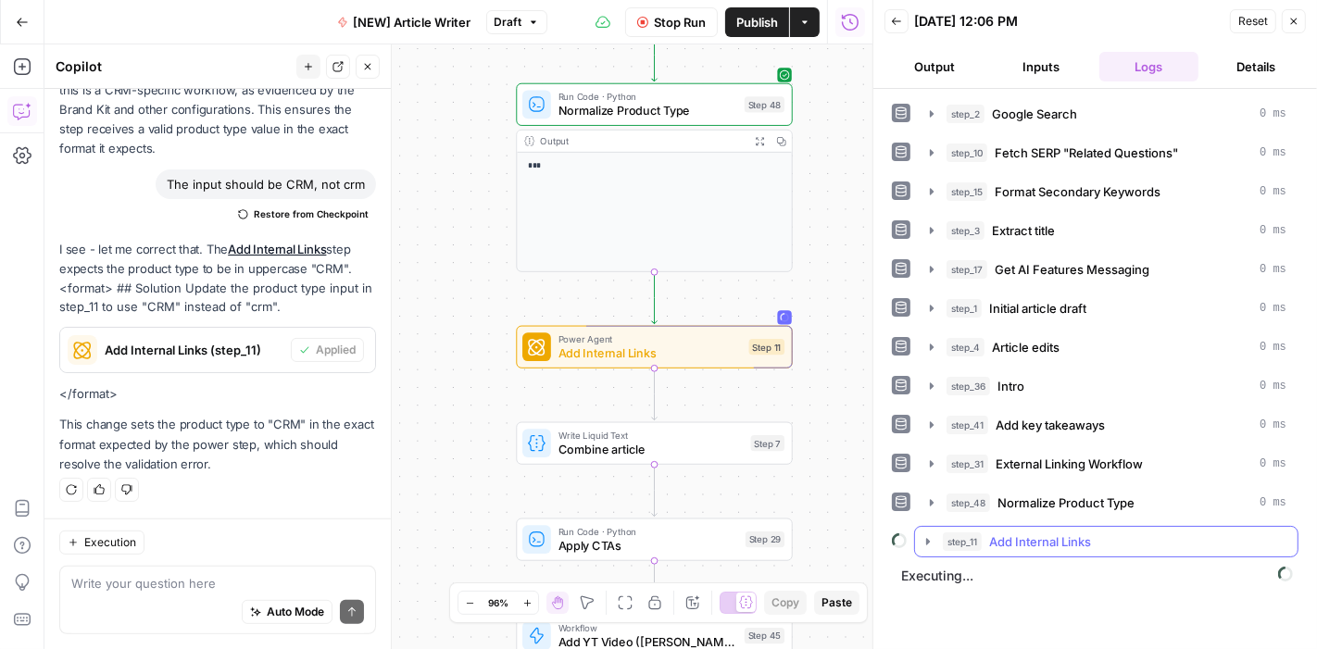
click at [930, 538] on icon "button" at bounding box center [927, 541] width 15 height 15
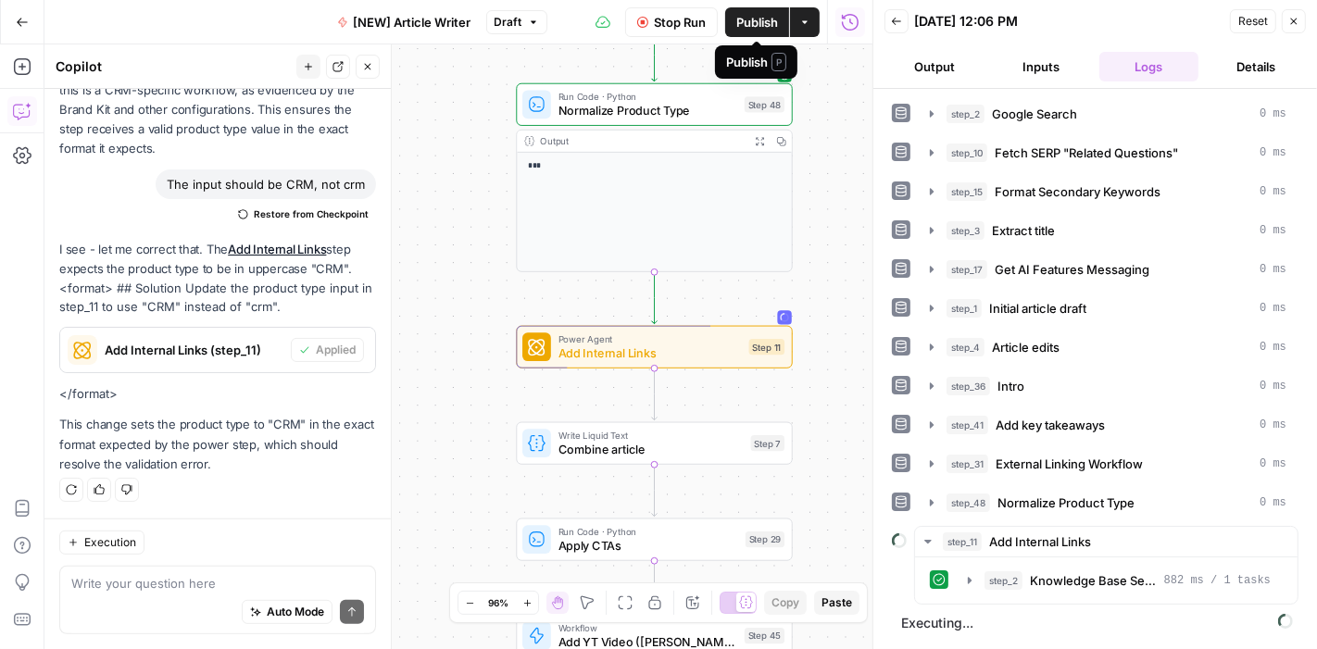
click at [757, 24] on span "Publish" at bounding box center [757, 22] width 42 height 19
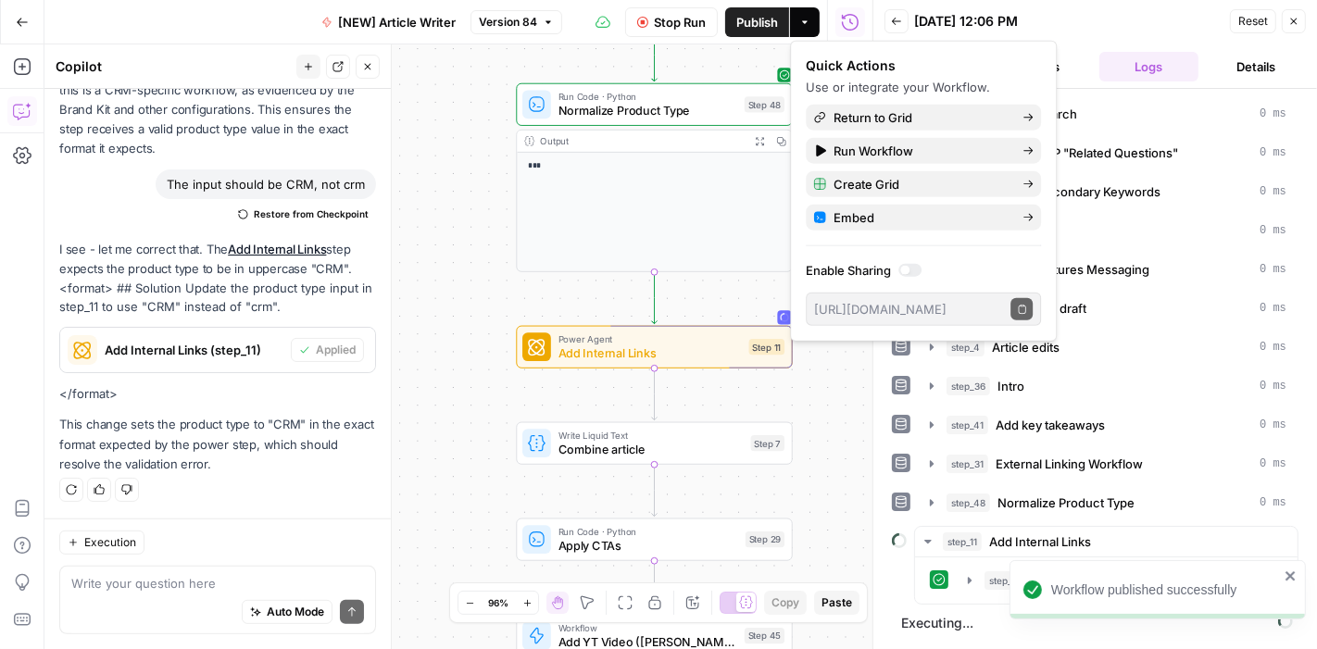
click at [473, 388] on div "Workflow Set Inputs Inputs Google Search Google Search Step 2 Output Expand Out…" at bounding box center [458, 346] width 828 height 605
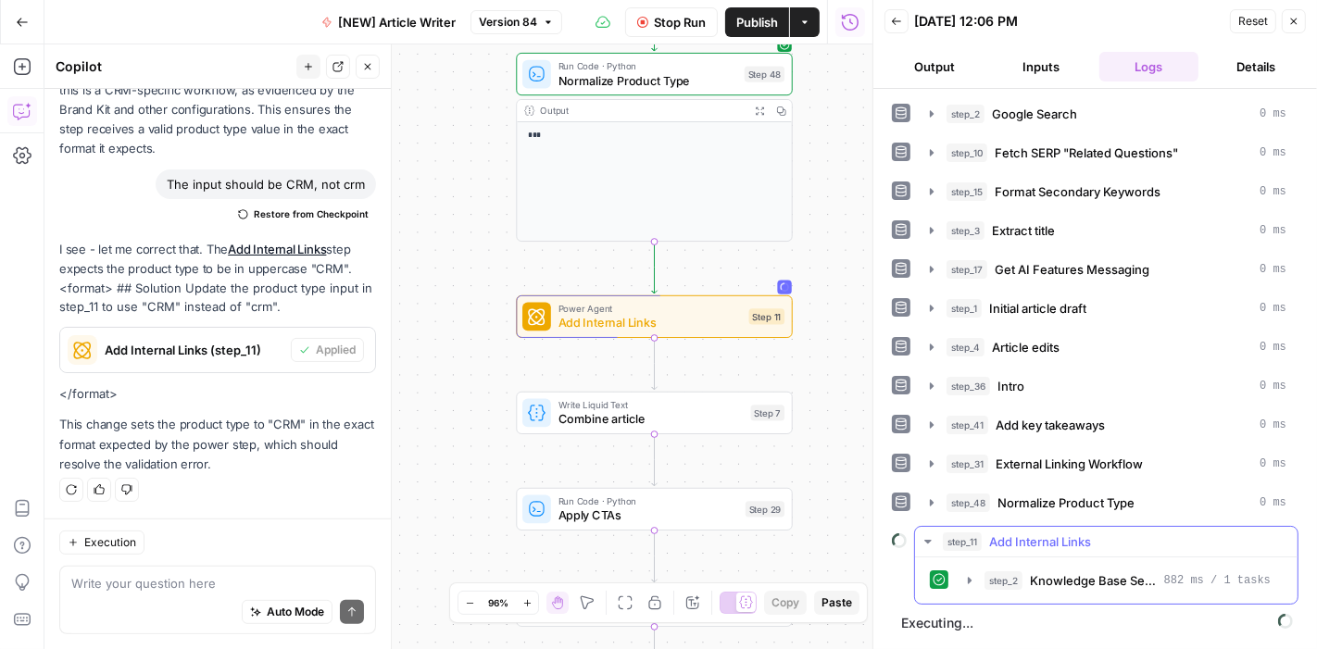
click at [925, 538] on icon "button" at bounding box center [927, 541] width 15 height 15
click at [970, 577] on icon "button" at bounding box center [970, 580] width 4 height 6
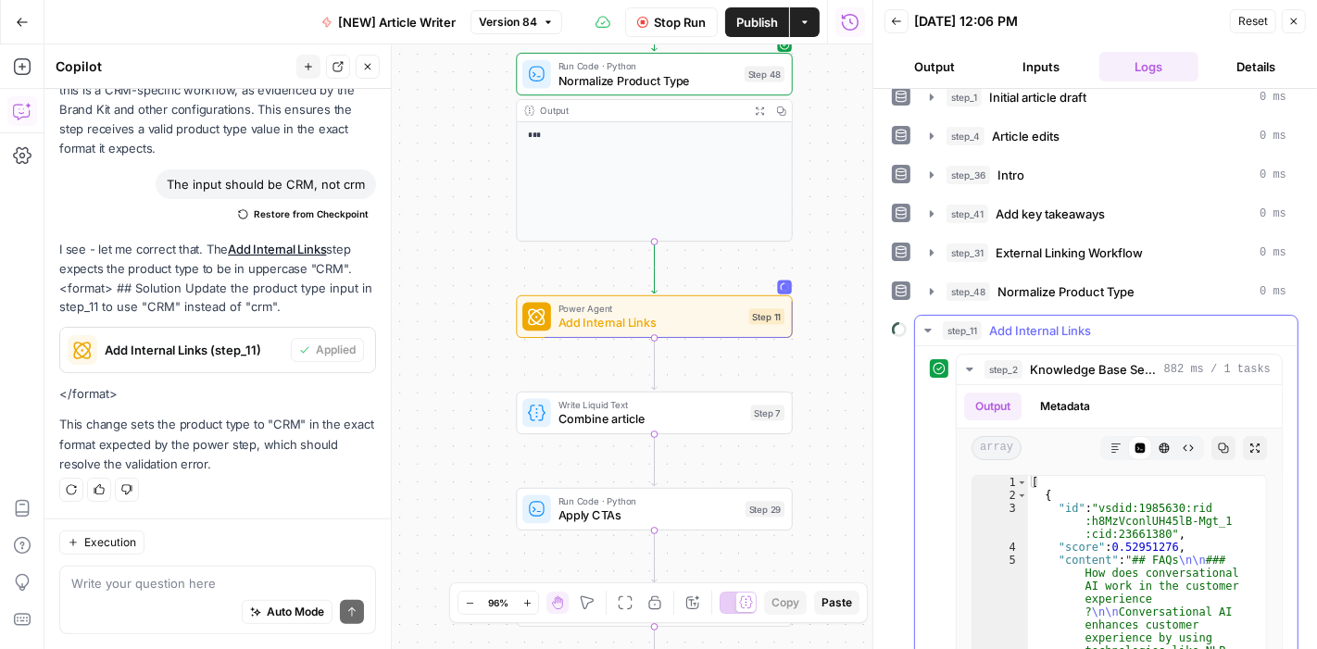
scroll to position [215, 0]
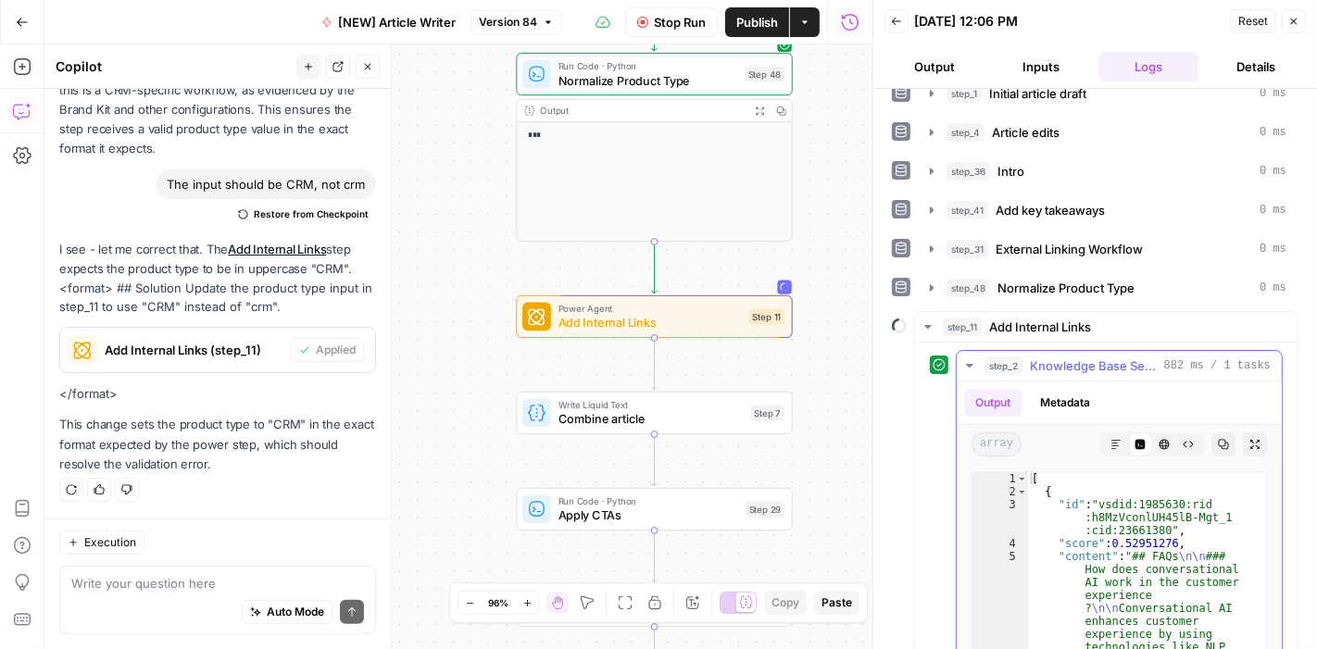
click at [968, 361] on icon "button" at bounding box center [969, 365] width 15 height 15
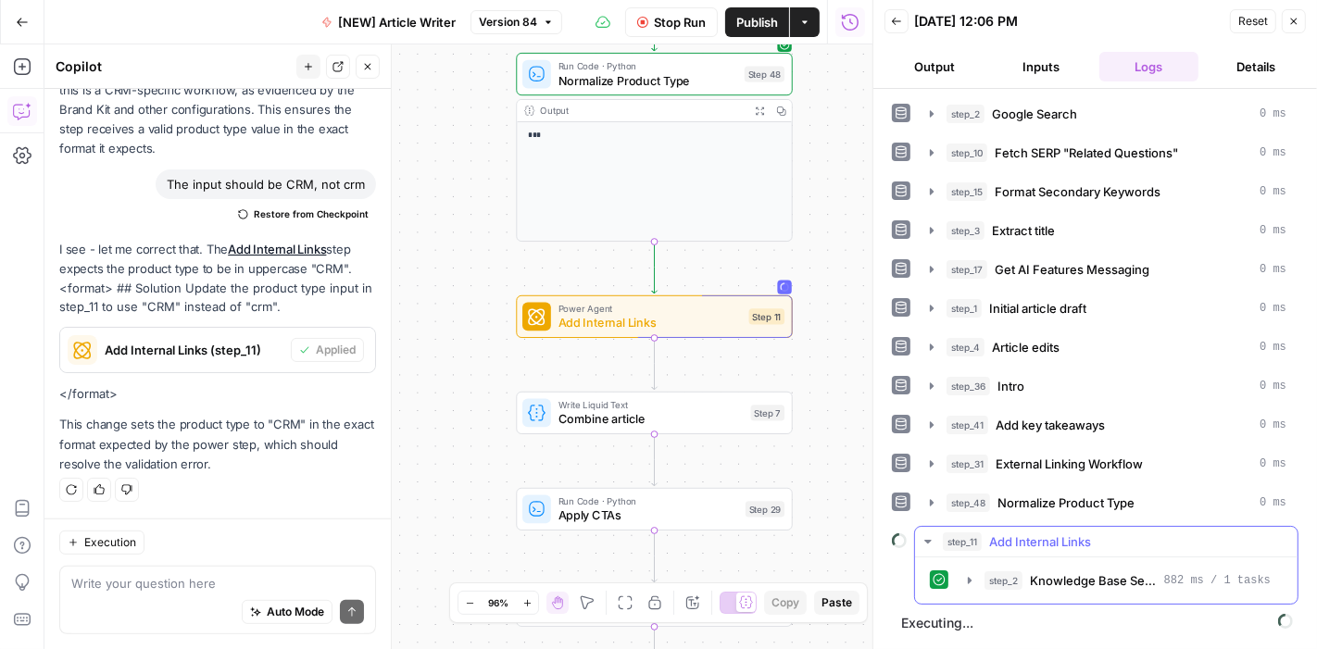
click at [925, 540] on icon "button" at bounding box center [927, 542] width 6 height 4
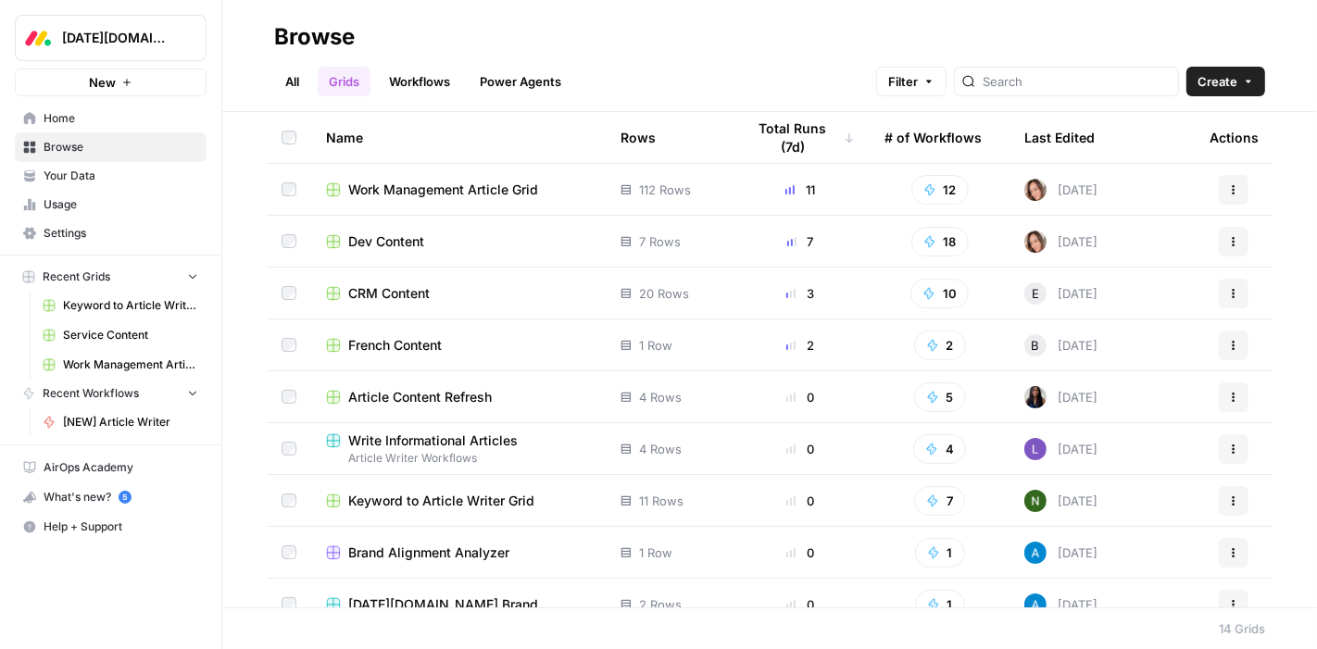
click at [434, 182] on span "Work Management Article Grid" at bounding box center [443, 190] width 190 height 19
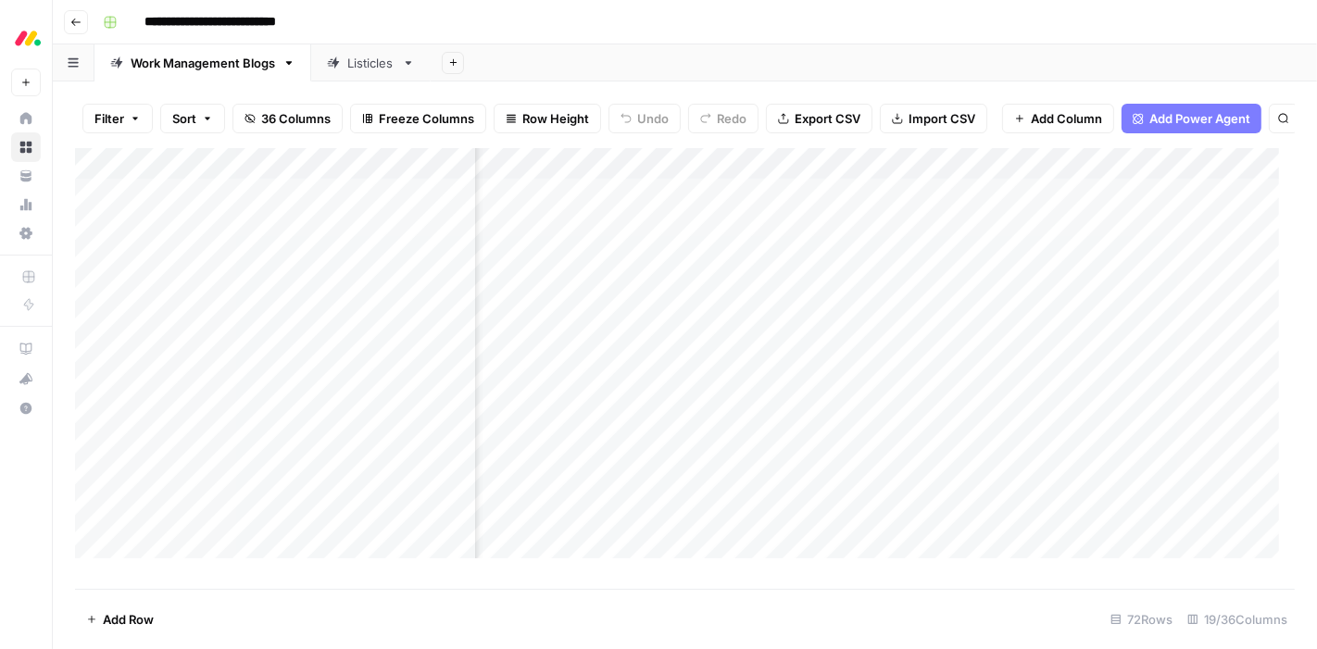
scroll to position [0, 1748]
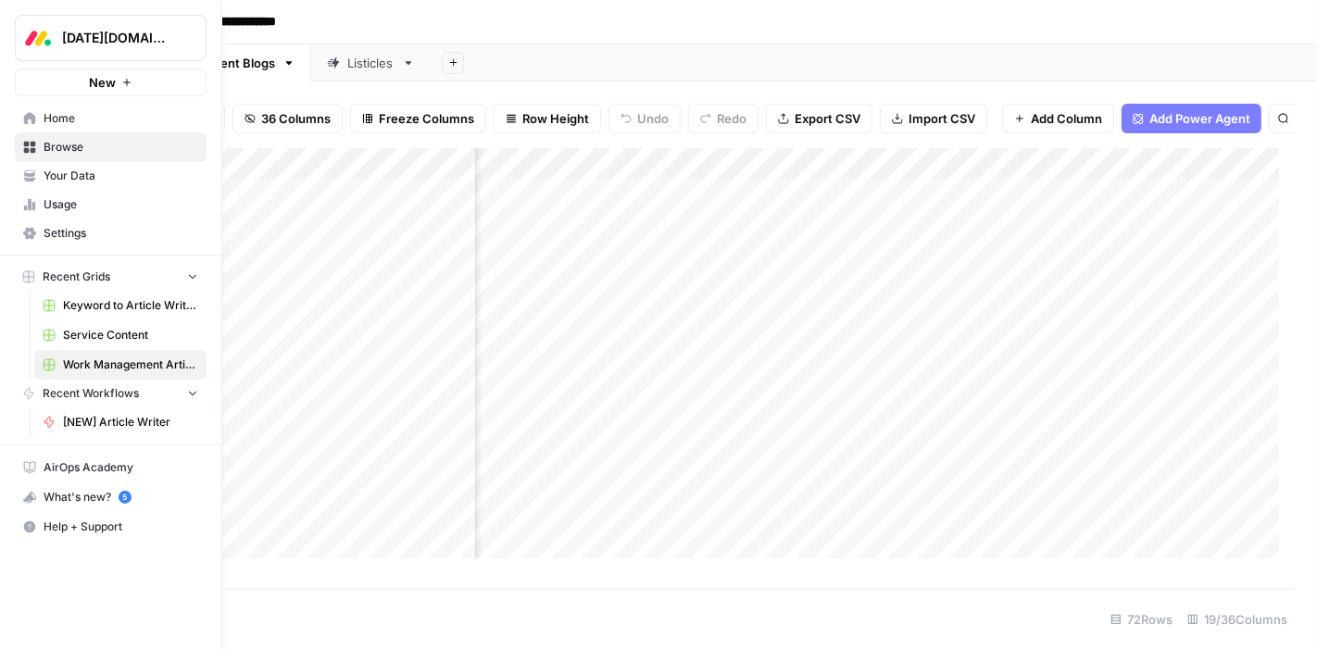
click at [97, 190] on link "Usage" at bounding box center [111, 205] width 192 height 30
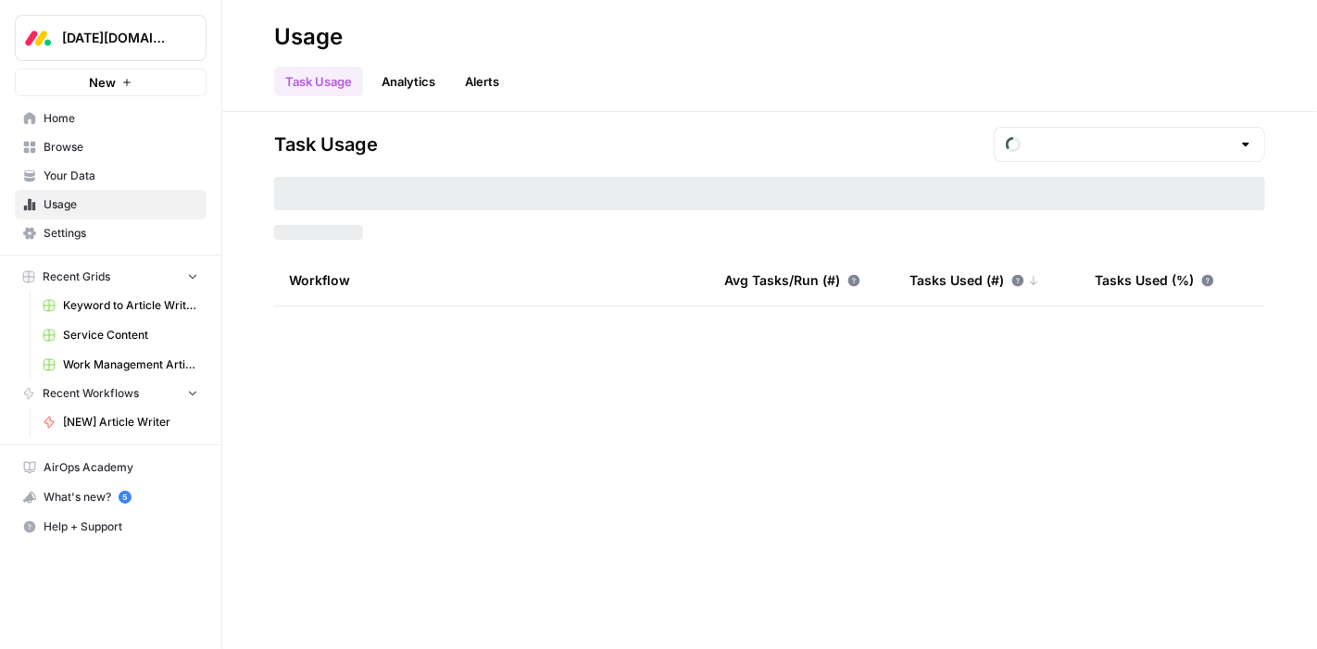
type input "August Tasks"
click at [81, 174] on span "Your Data" at bounding box center [121, 176] width 155 height 17
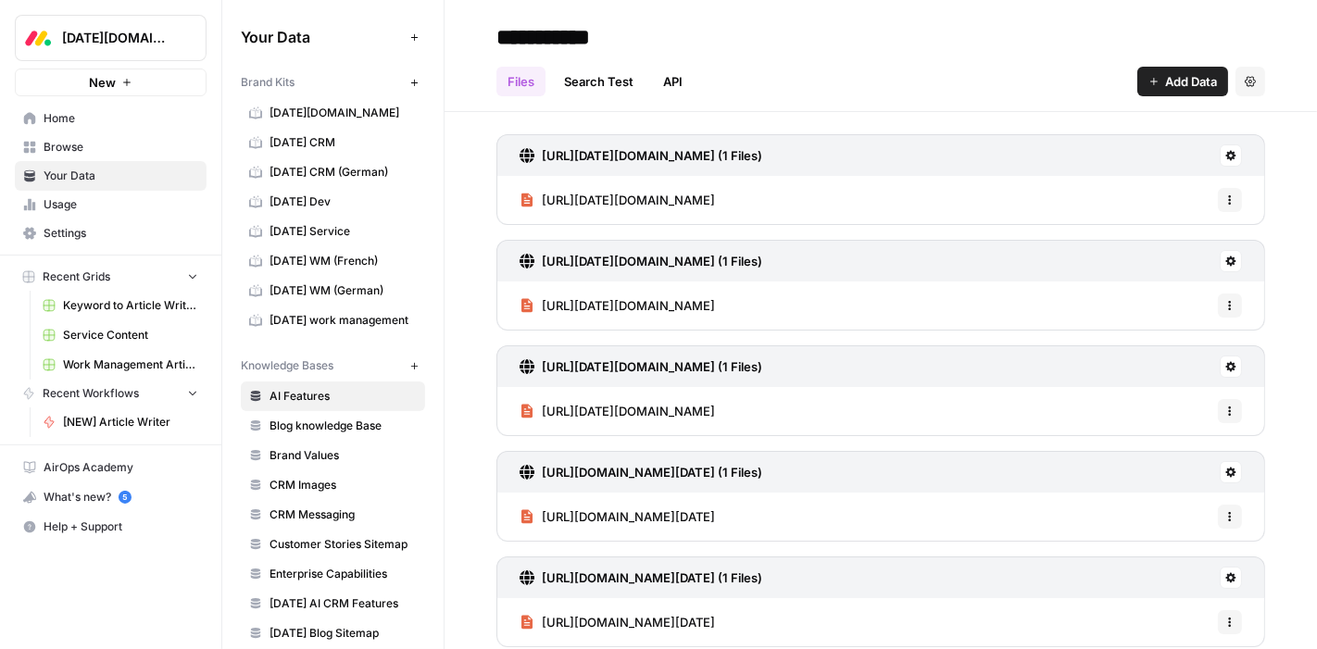
click at [319, 139] on span "[DATE] CRM" at bounding box center [342, 142] width 147 height 17
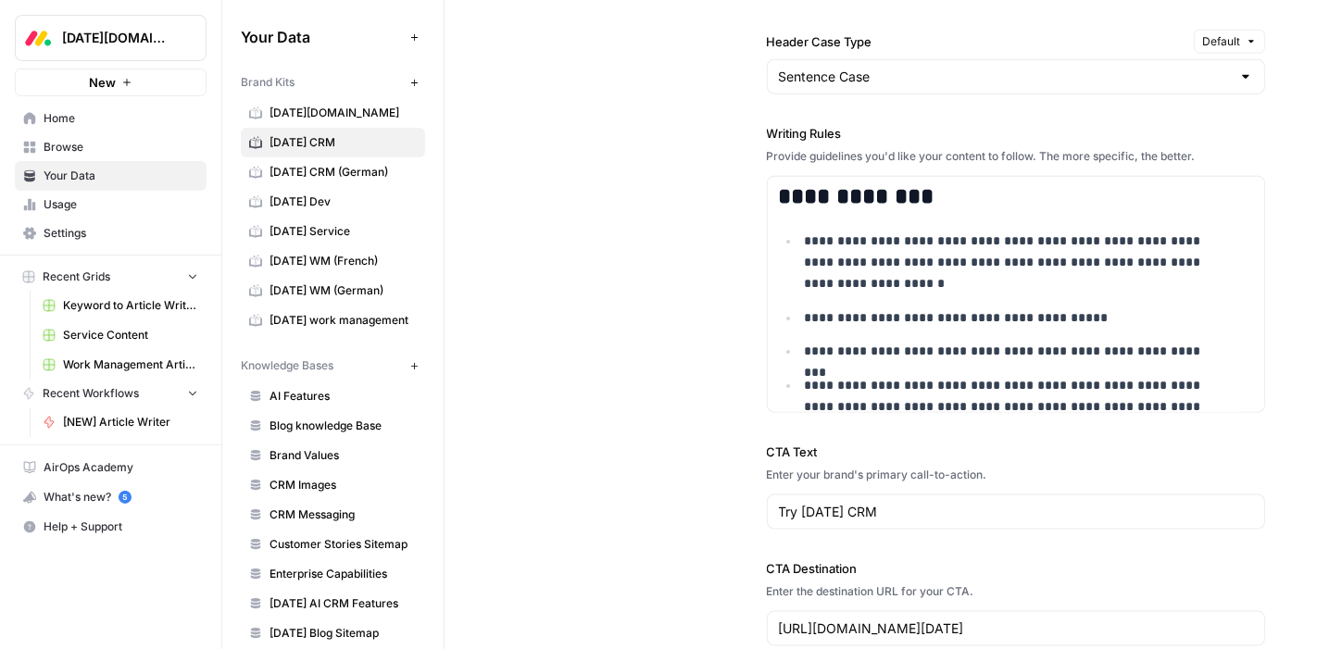
scroll to position [1991, 0]
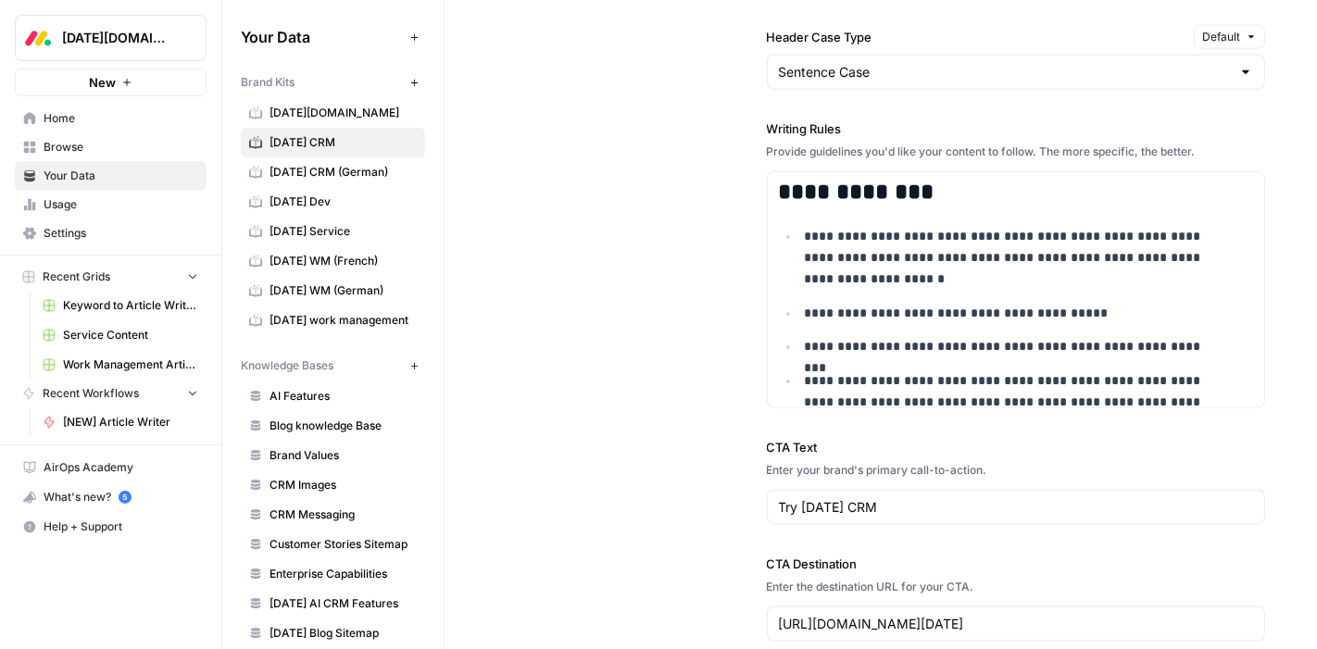
click at [314, 201] on span "[DATE] Dev" at bounding box center [342, 202] width 147 height 17
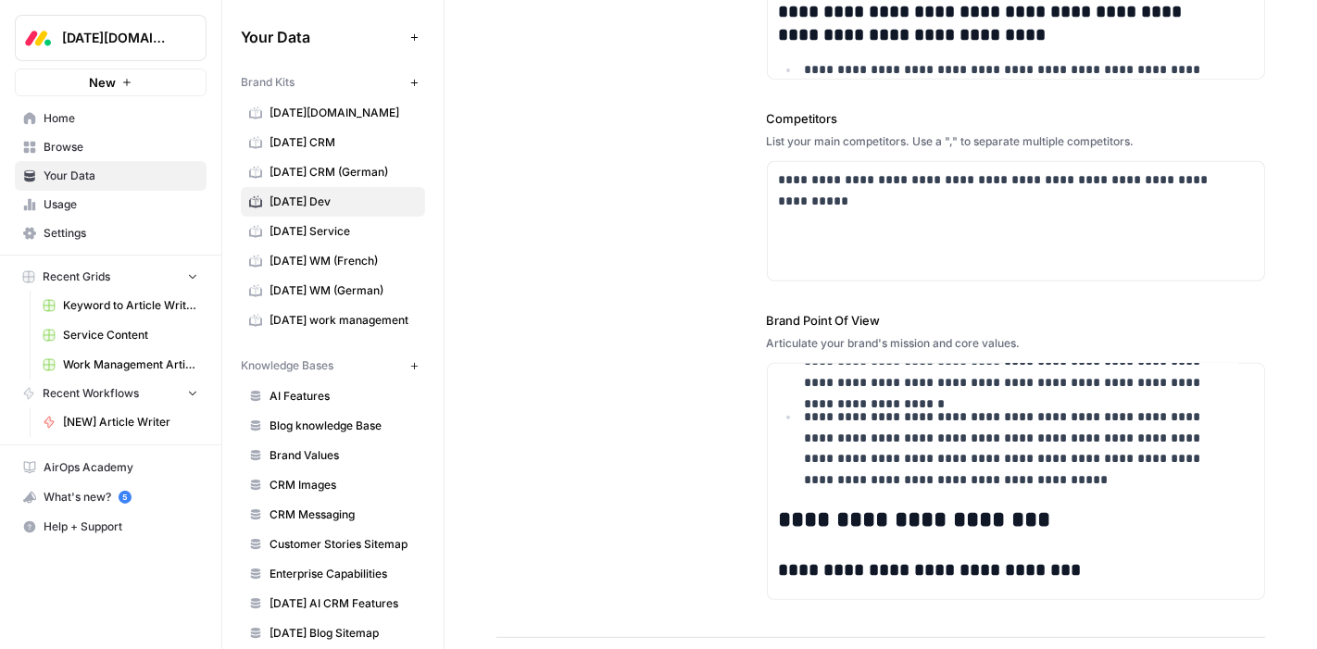
scroll to position [950, 0]
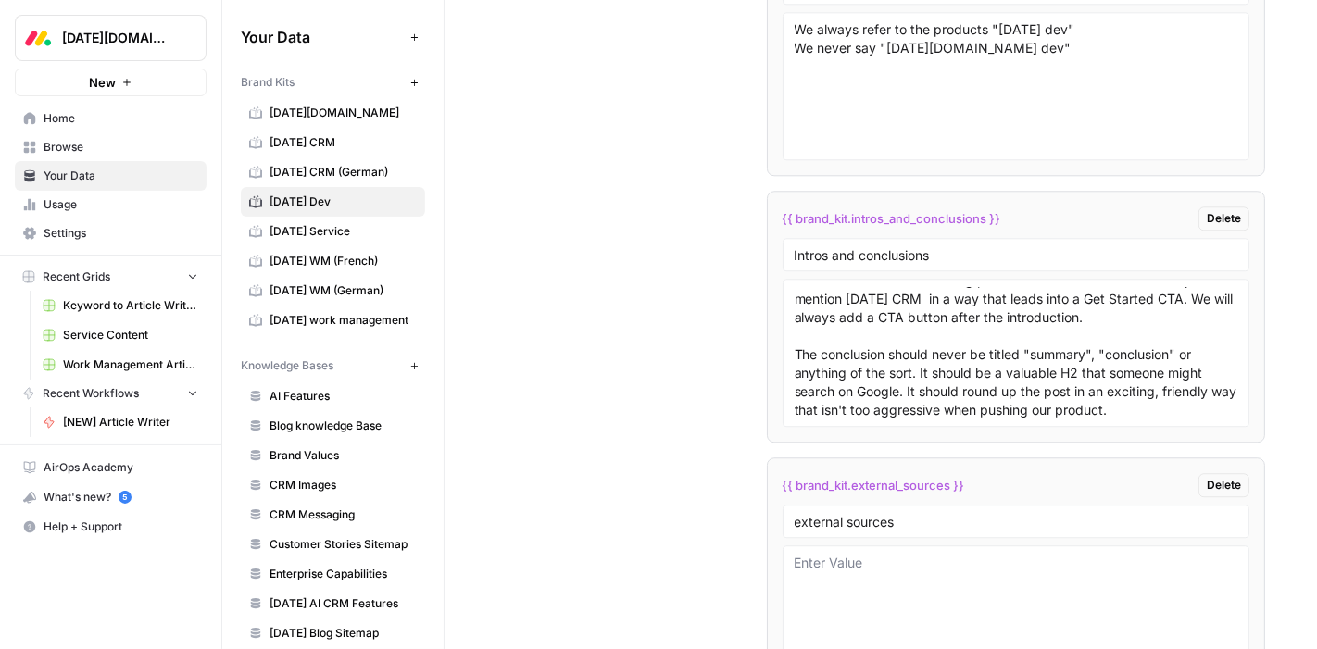
scroll to position [0, 0]
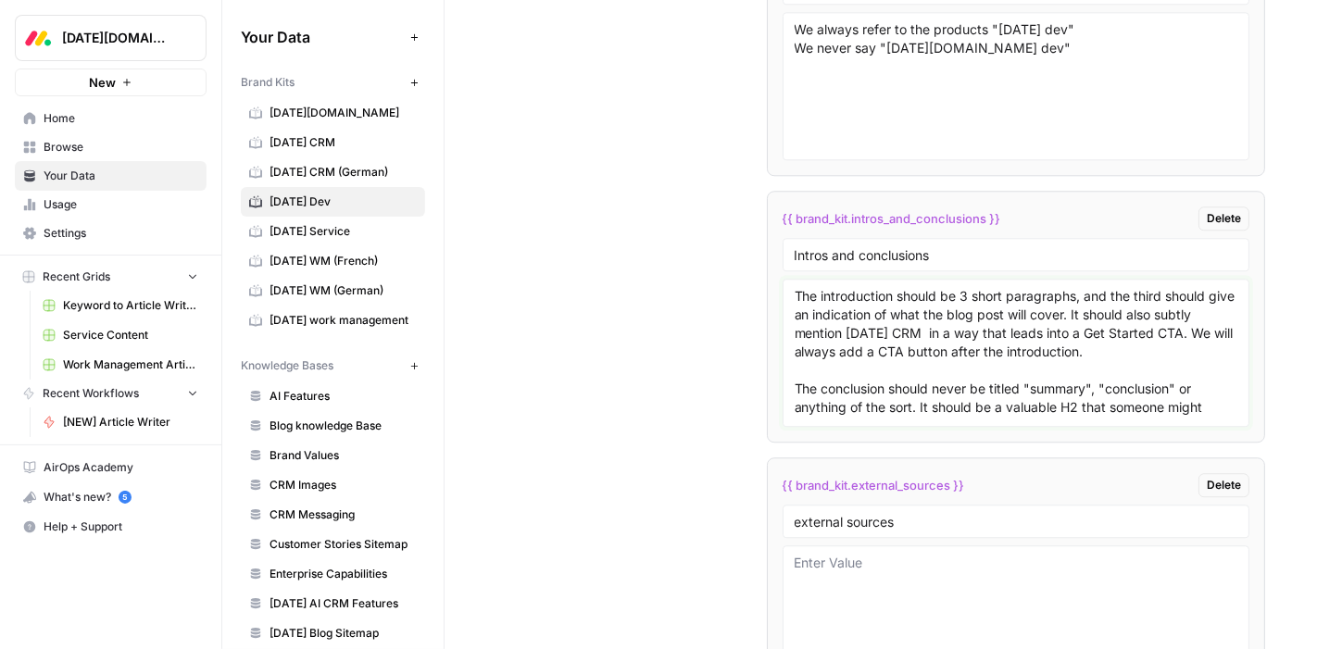
click at [943, 324] on textarea "The introduction should be 3 short paragraphs, and the third should give an ind…" at bounding box center [1016, 352] width 444 height 131
type textarea "The introduction should be 3 short paragraphs, and the third should give an ind…"
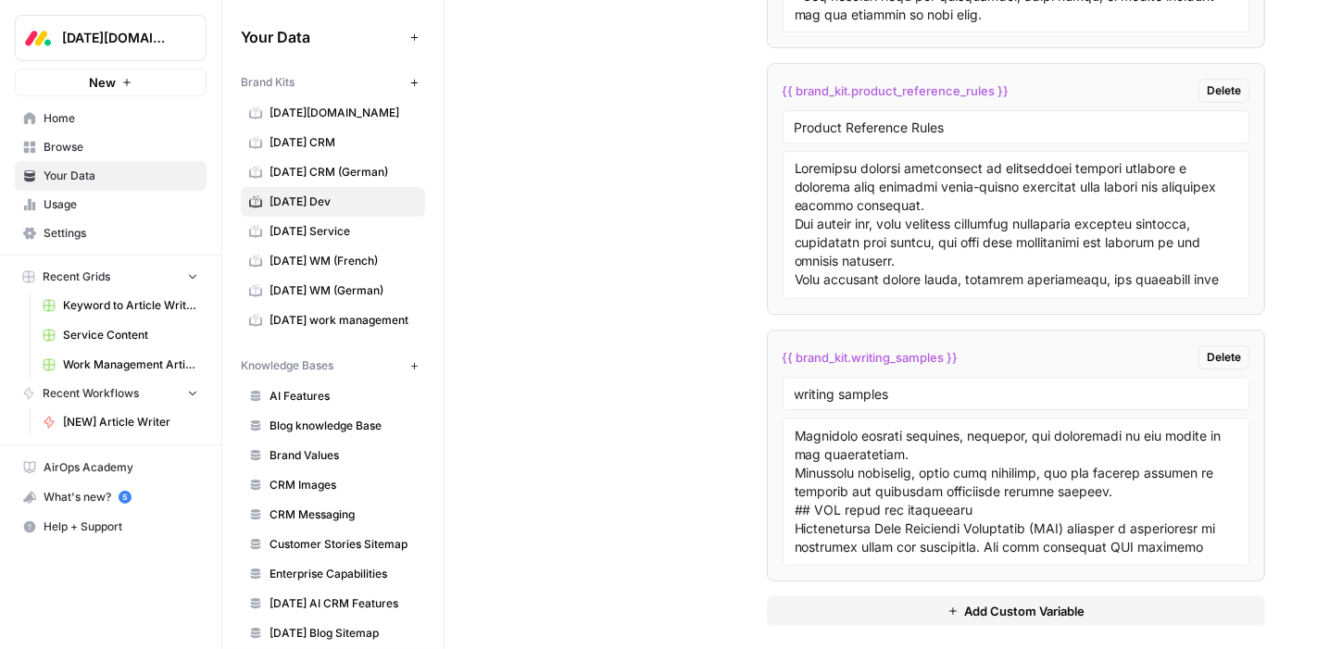
scroll to position [4818, 0]
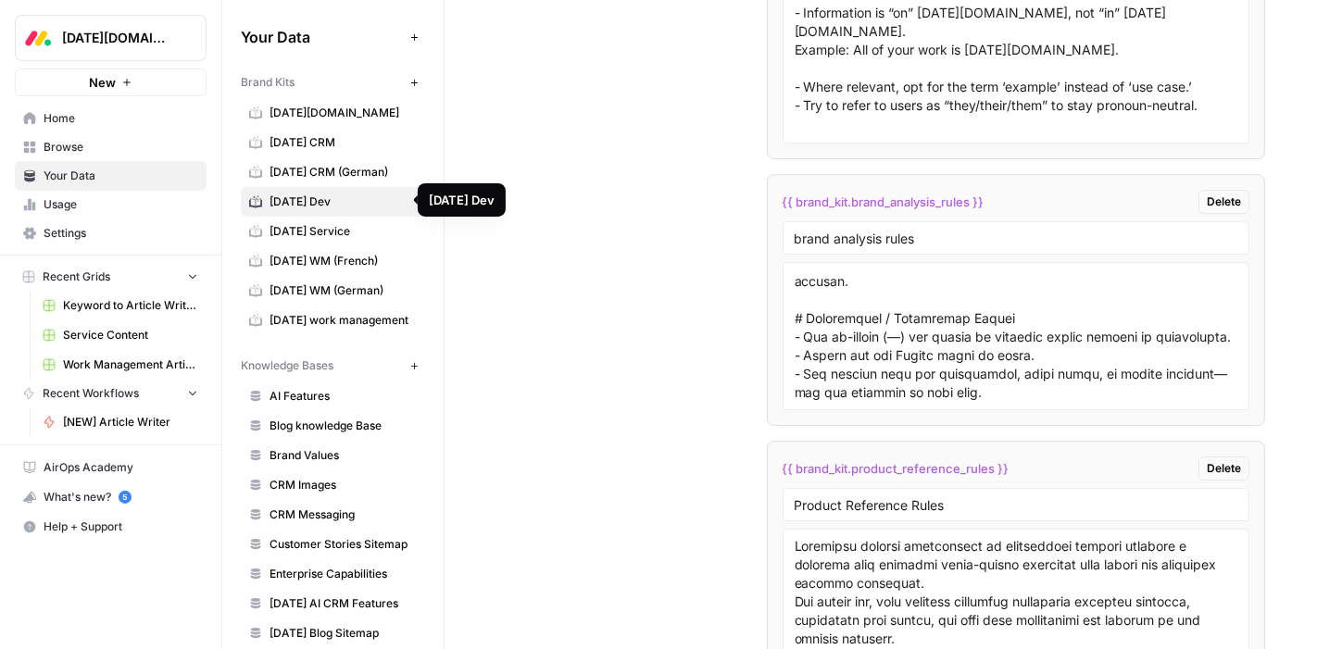
click at [294, 238] on link "[DATE] Service" at bounding box center [333, 232] width 184 height 30
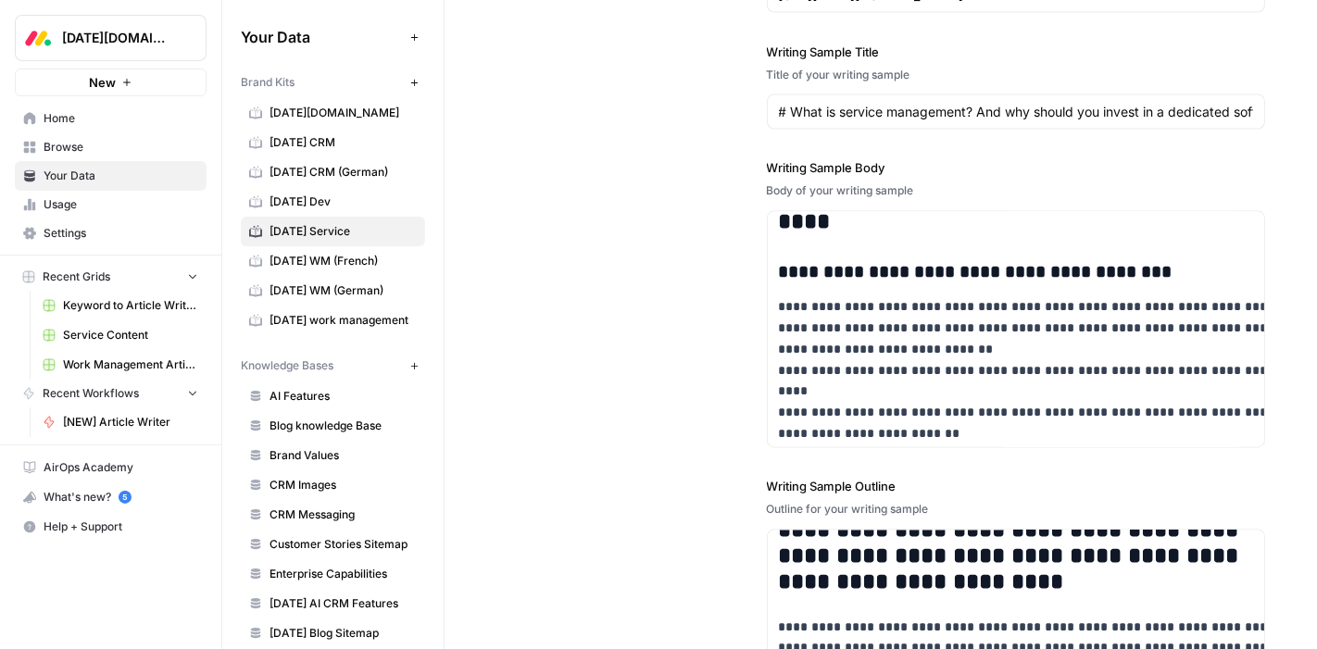
scroll to position [5709, 0]
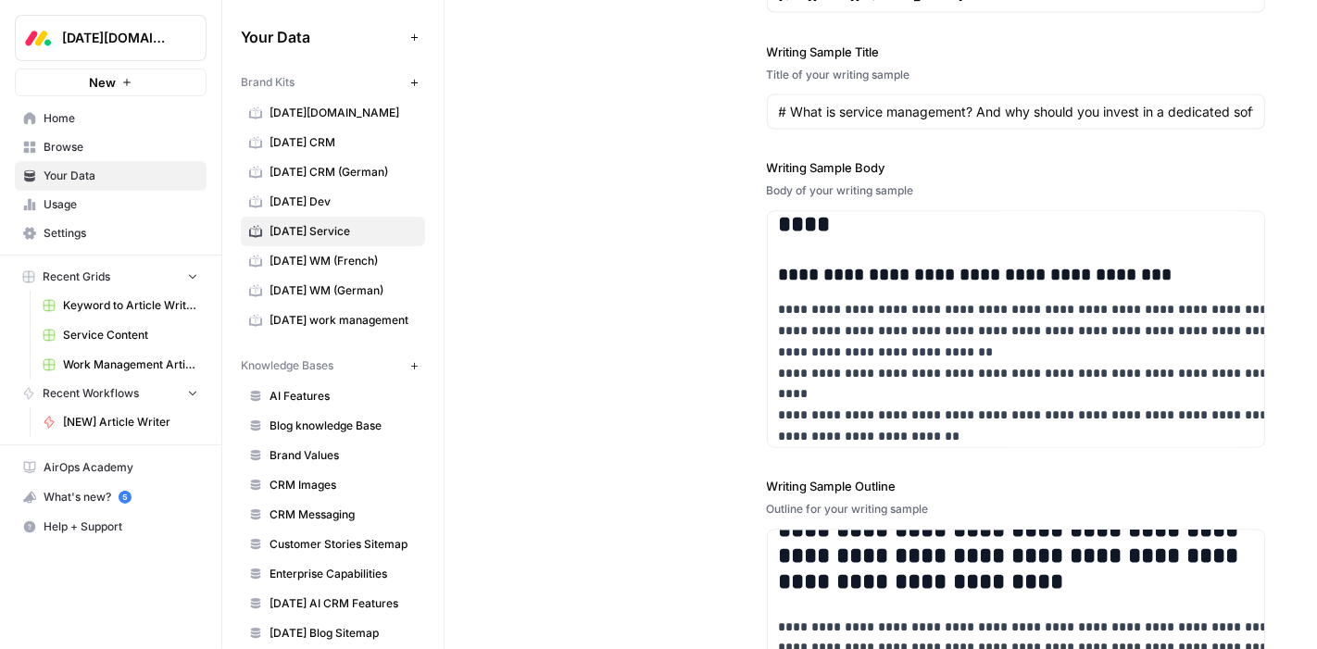
click at [585, 222] on div "**********" at bounding box center [880, 347] width 769 height 916
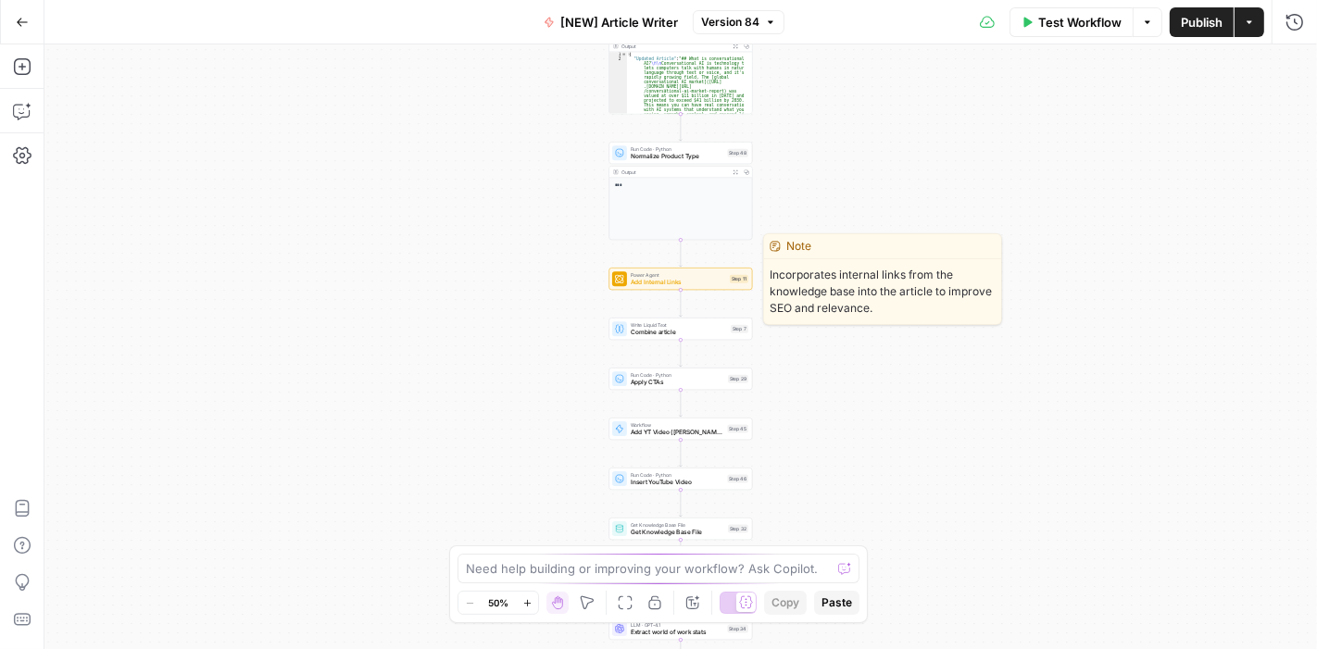
click at [698, 286] on span "Add Internal Links" at bounding box center [678, 282] width 95 height 9
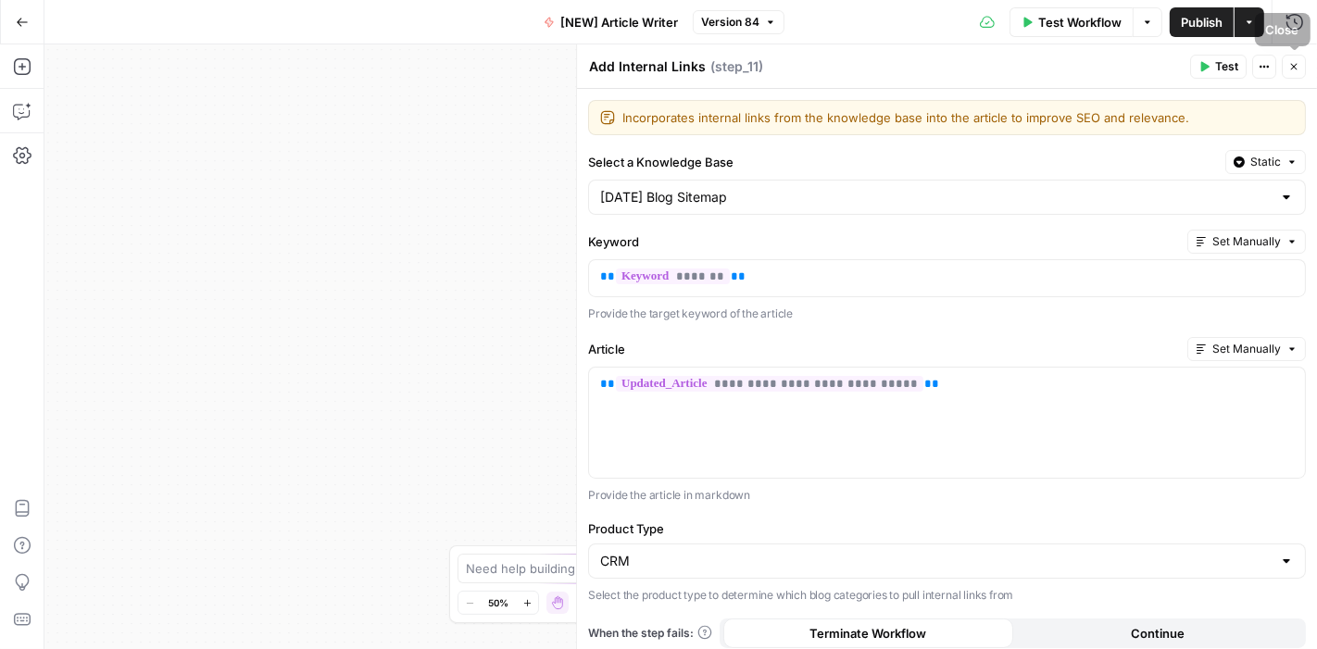
click at [1205, 67] on icon "button" at bounding box center [1205, 67] width 8 height 10
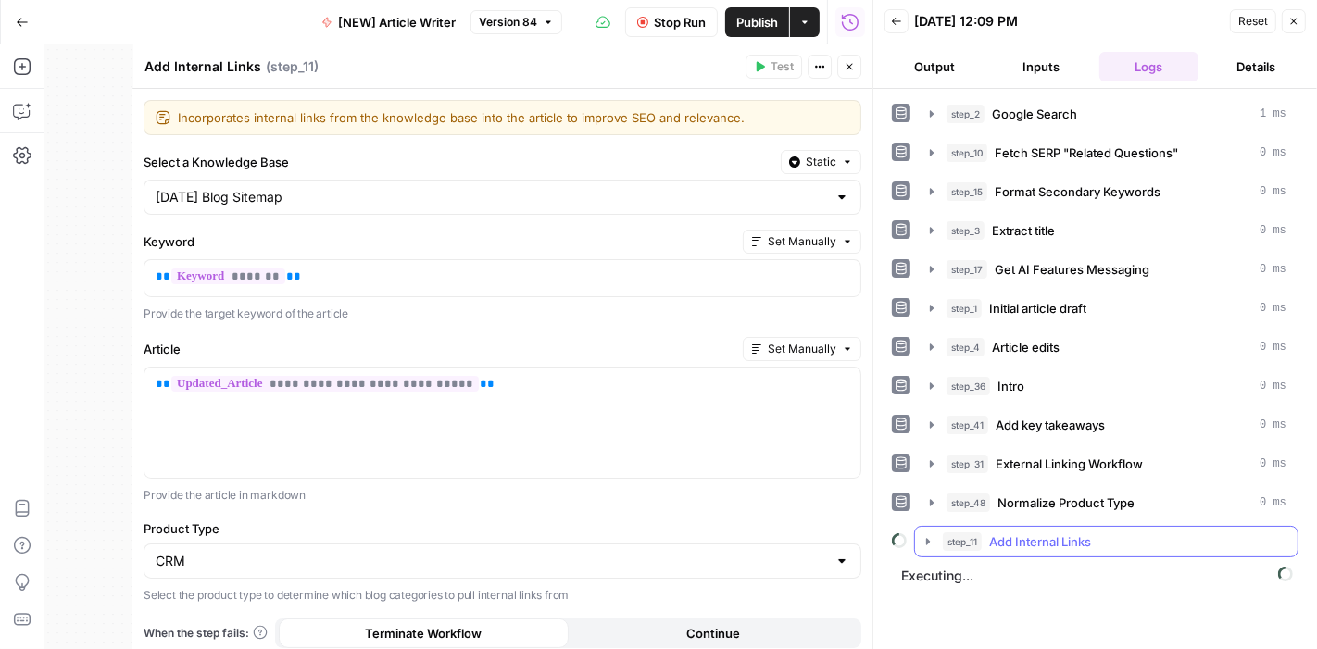
click at [926, 538] on icon "button" at bounding box center [928, 541] width 4 height 6
click at [927, 540] on icon "button" at bounding box center [927, 542] width 6 height 4
click at [927, 538] on icon "button" at bounding box center [928, 541] width 4 height 6
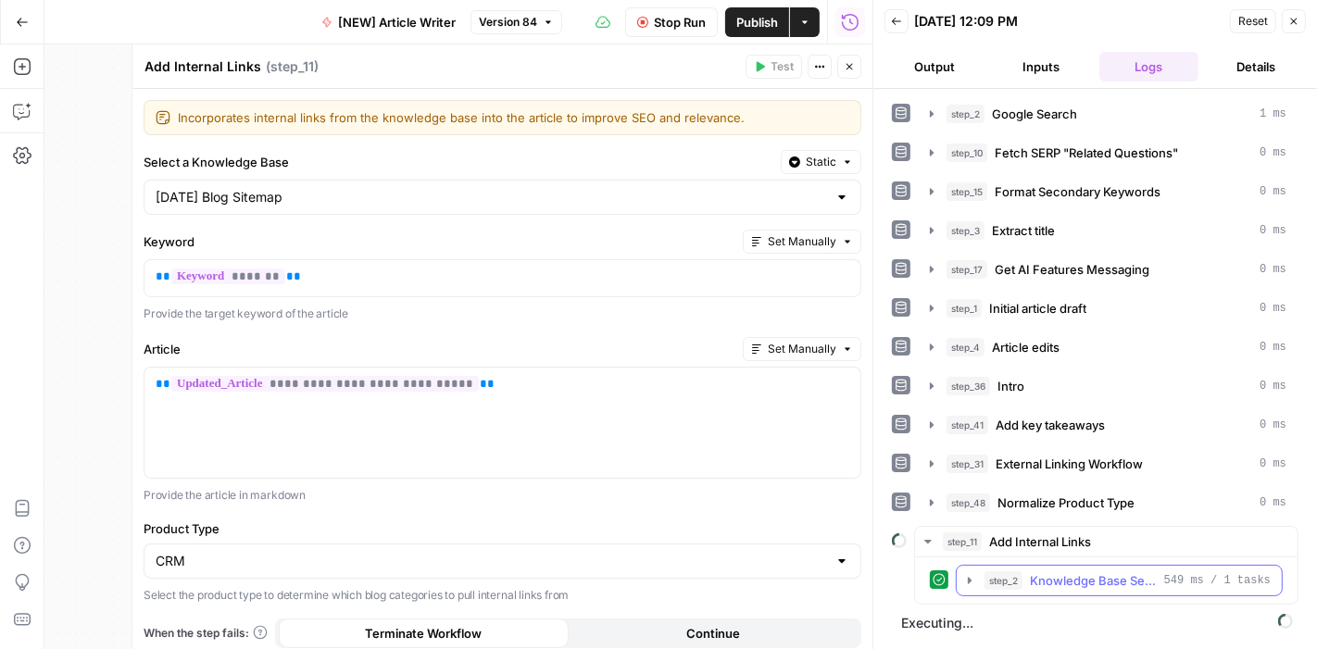
click at [968, 577] on icon "button" at bounding box center [970, 580] width 4 height 6
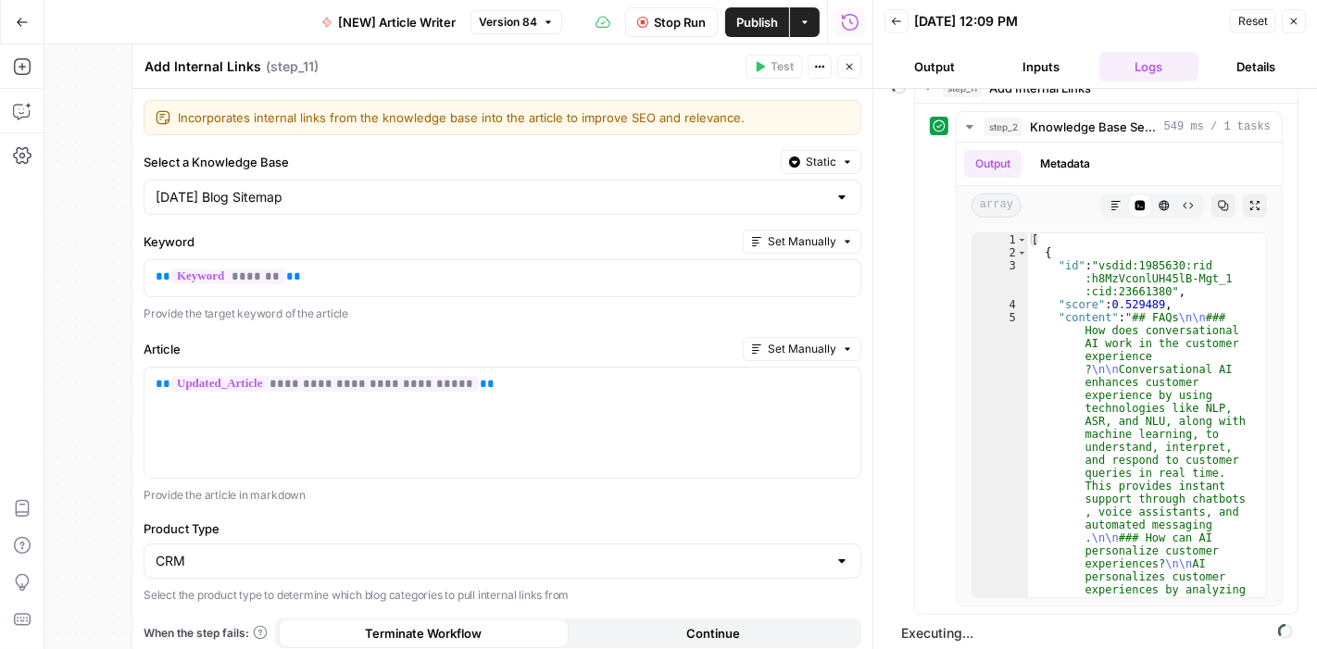
scroll to position [304, 0]
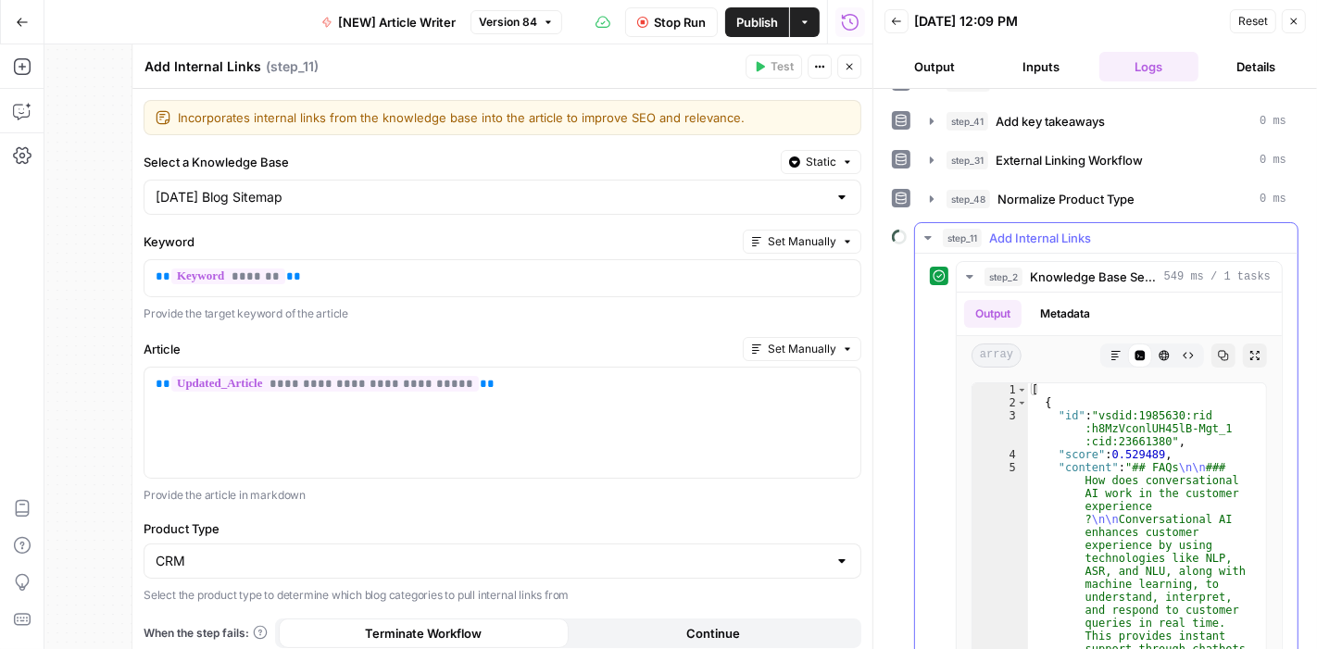
click at [923, 231] on icon "button" at bounding box center [927, 238] width 15 height 15
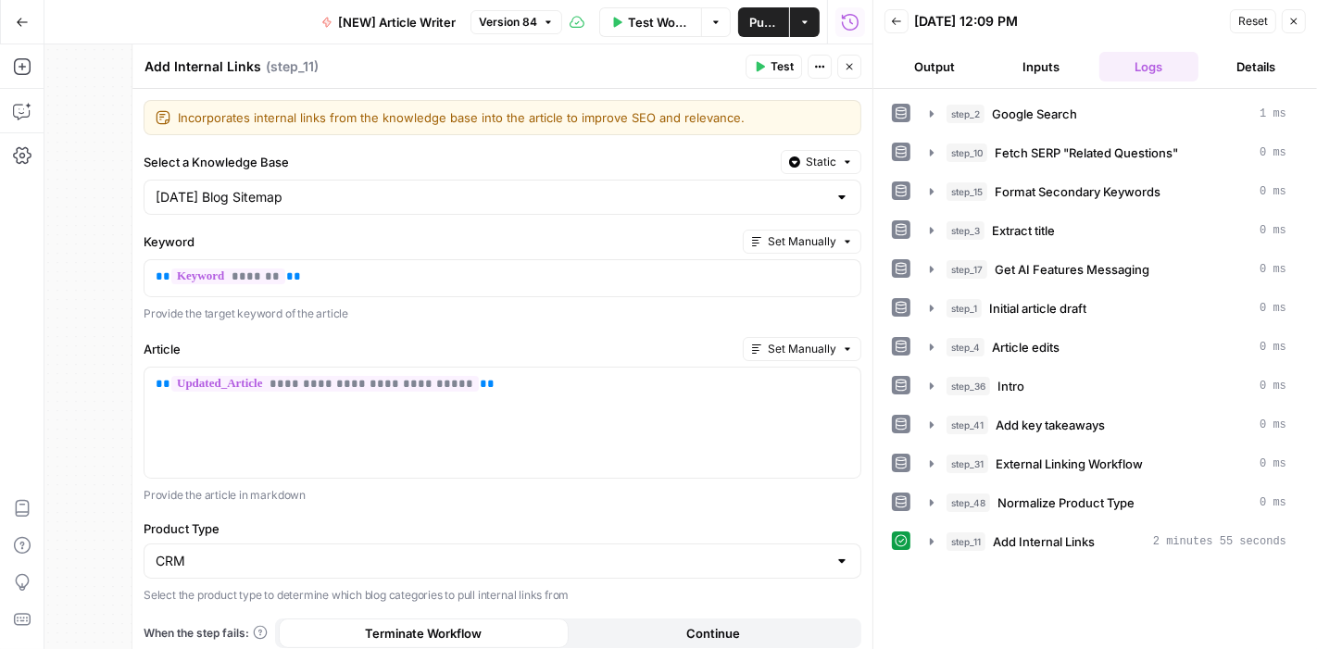
click at [849, 70] on icon "button" at bounding box center [849, 66] width 11 height 11
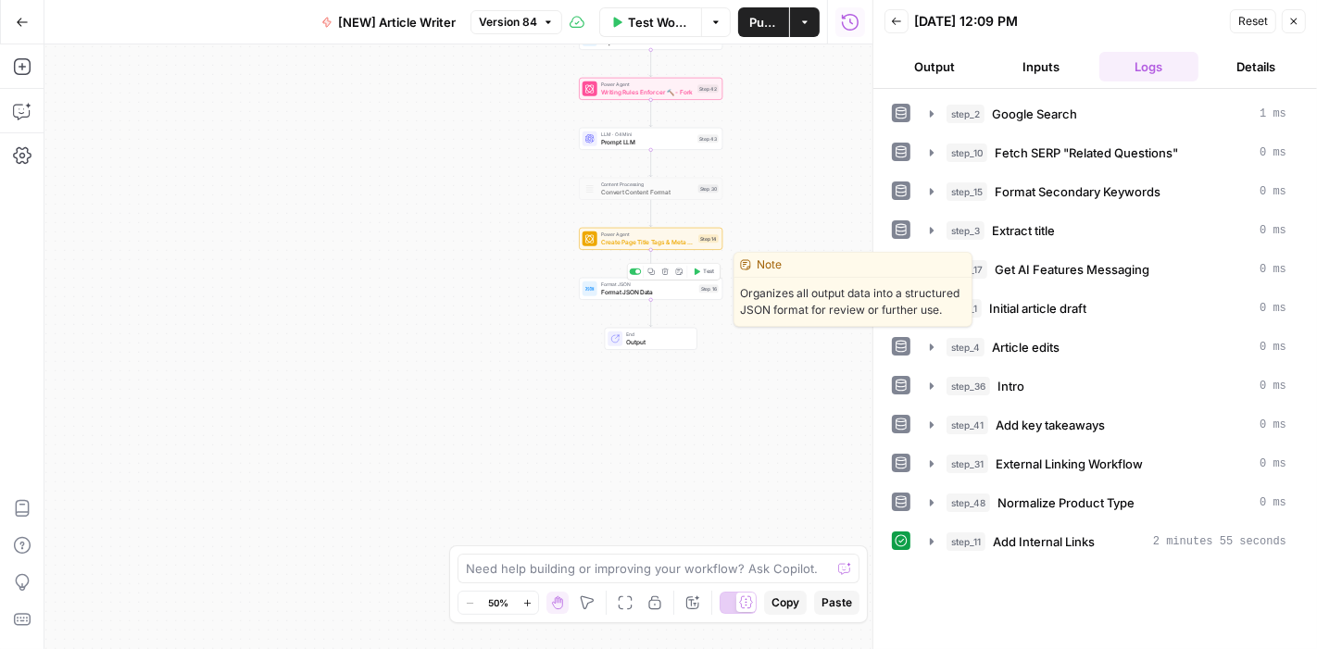
click at [707, 274] on span "Test" at bounding box center [708, 272] width 11 height 8
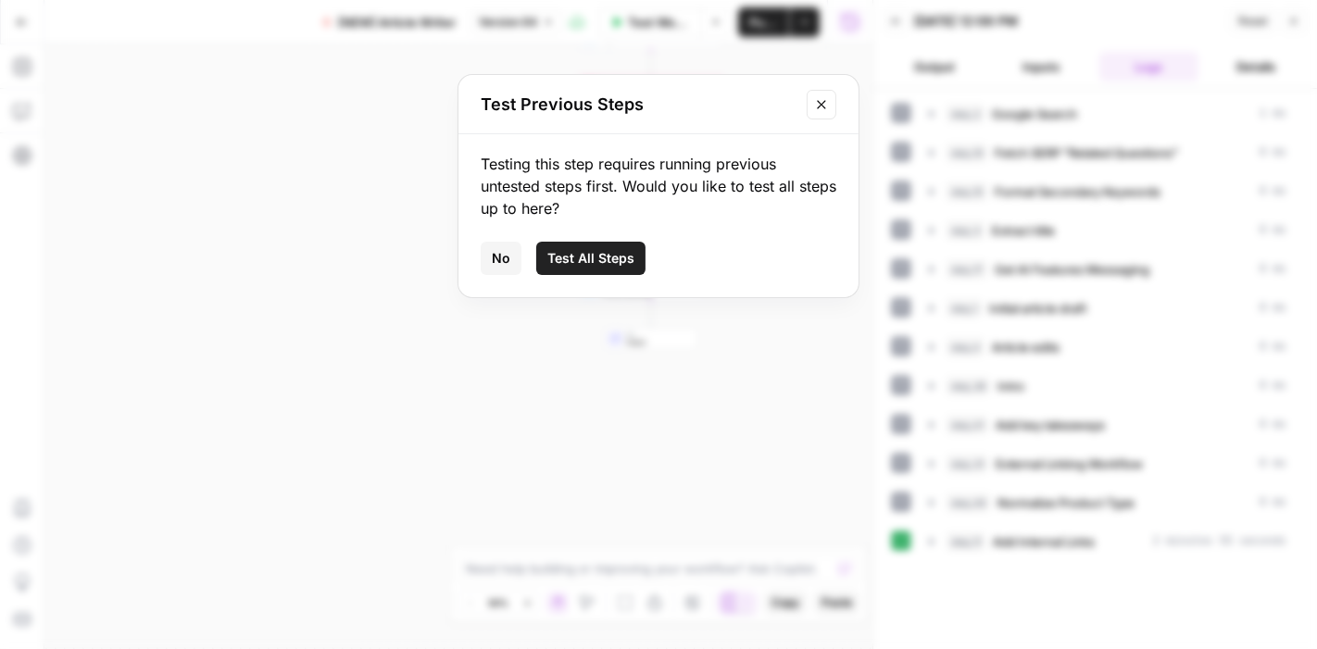
click at [607, 260] on span "Test All Steps" at bounding box center [590, 258] width 87 height 19
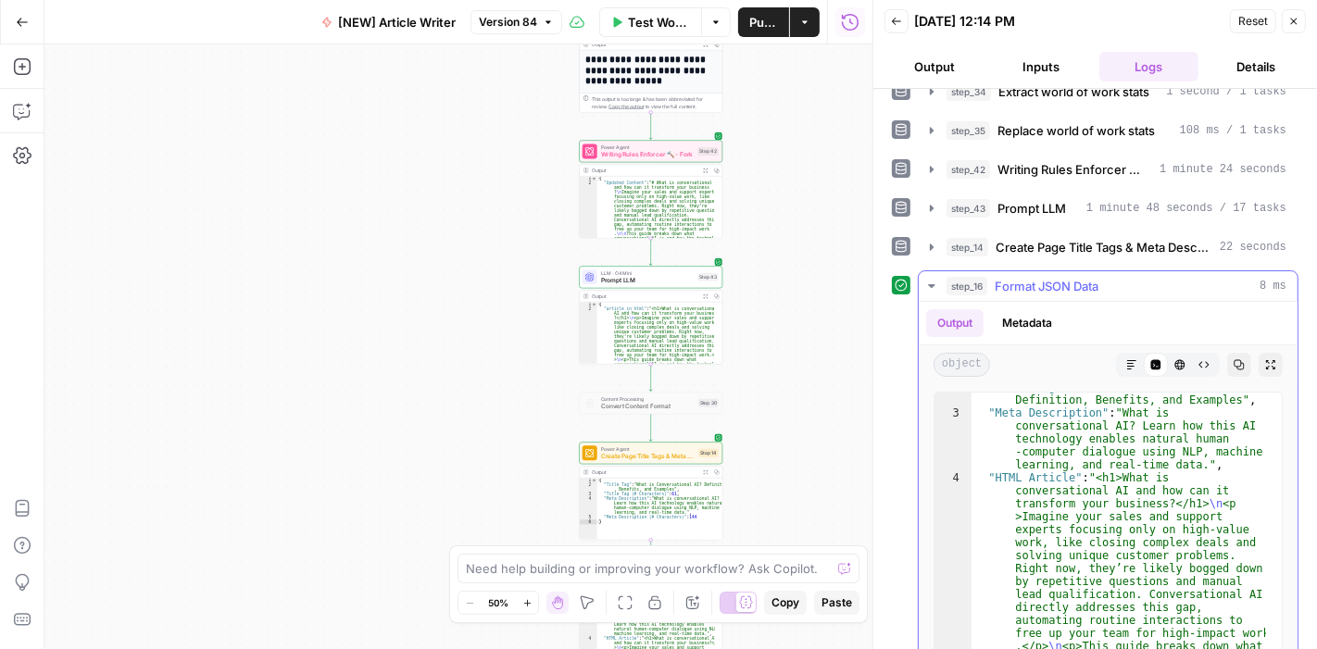
scroll to position [24, 0]
click at [1114, 279] on div "step_16 Format JSON Data 8 ms" at bounding box center [1116, 286] width 340 height 19
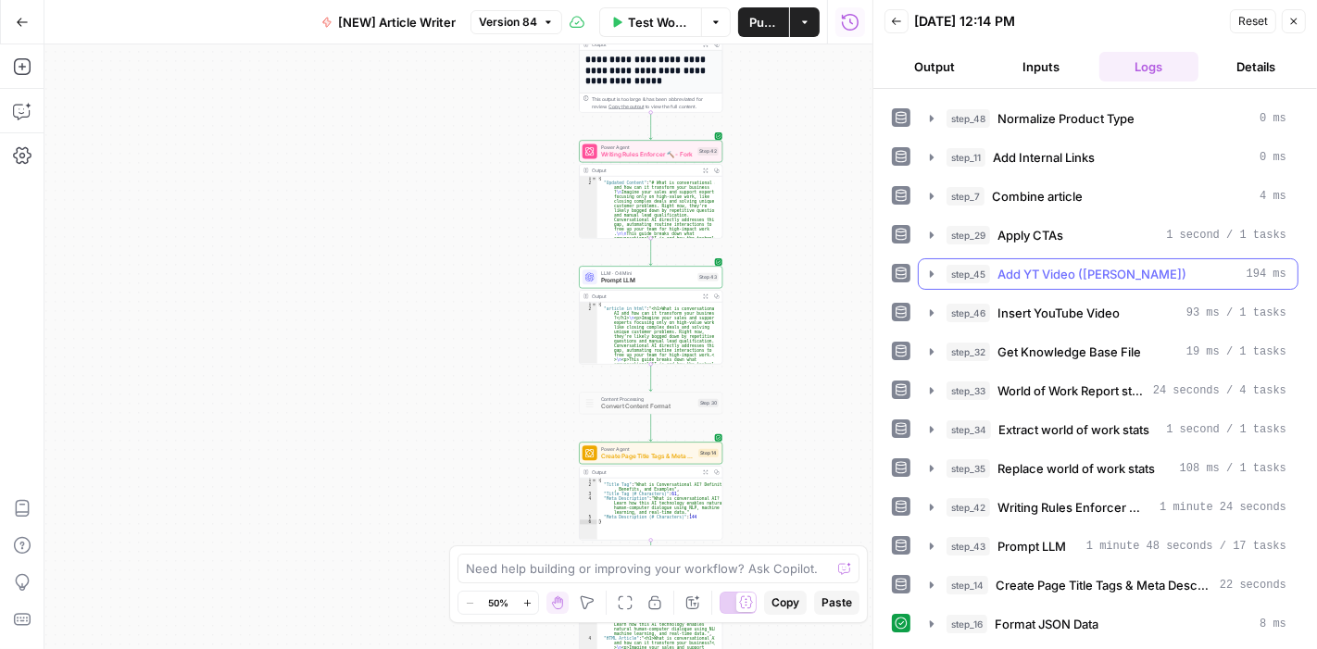
scroll to position [371, 0]
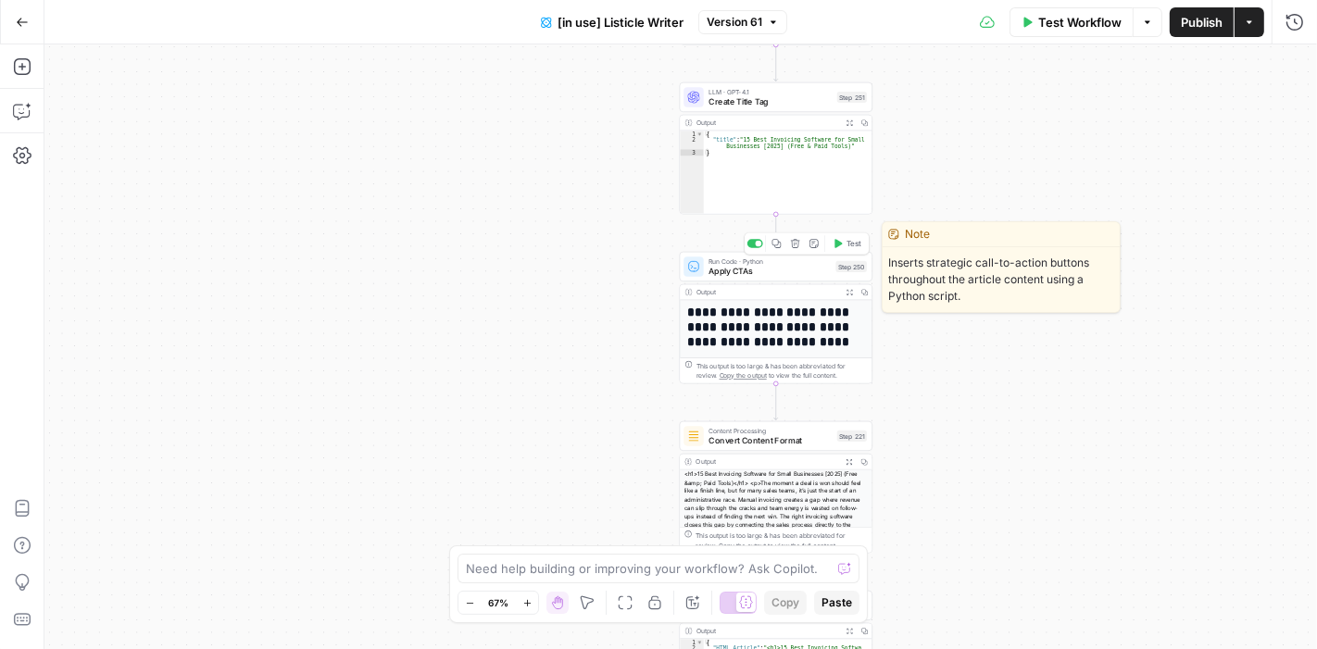
click at [807, 276] on span "Apply CTAs" at bounding box center [769, 271] width 122 height 12
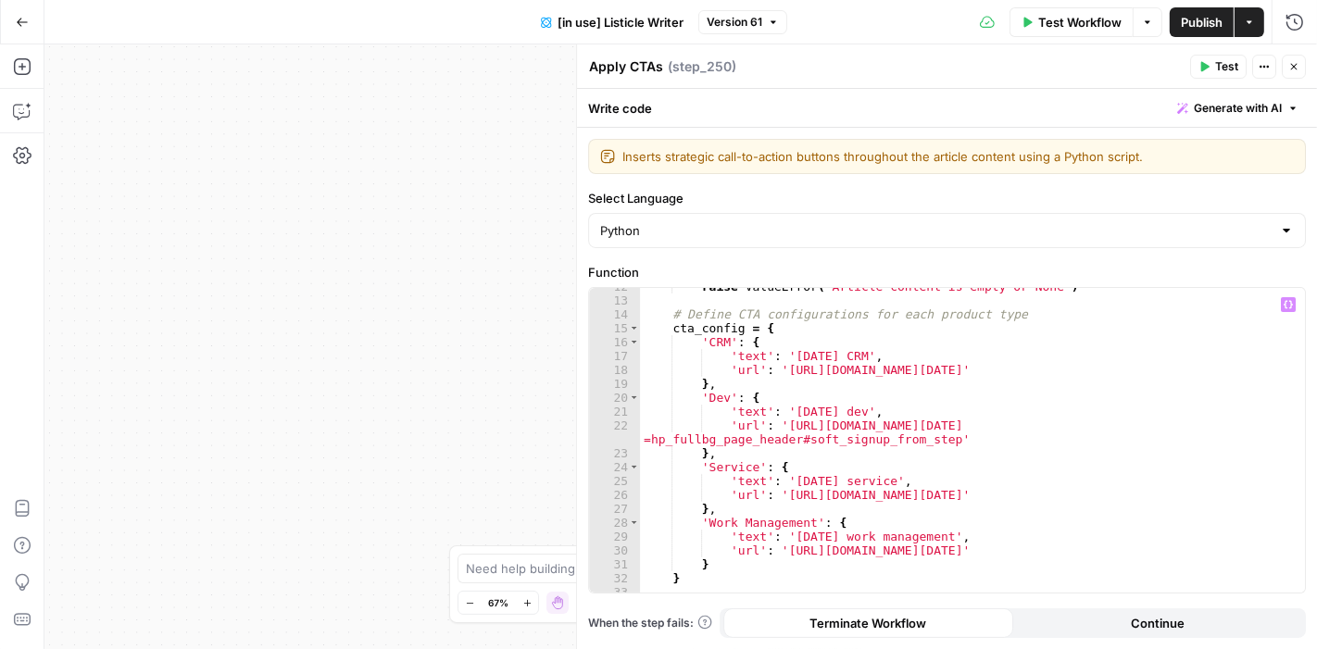
scroll to position [161, 0]
